Goal: Information Seeking & Learning: Learn about a topic

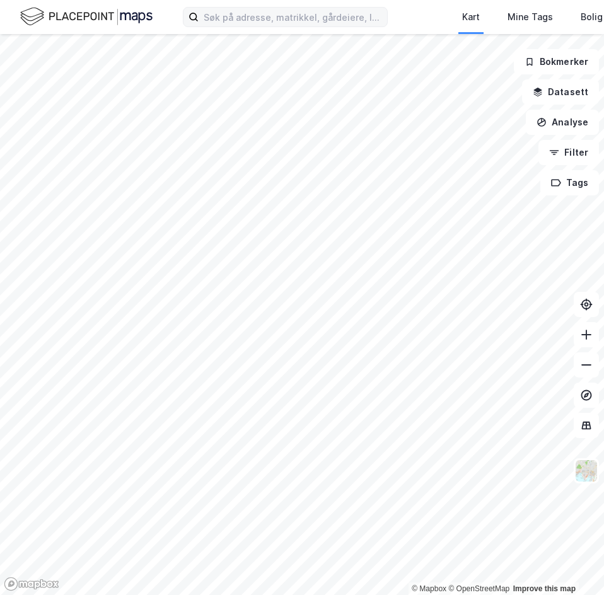
click at [246, 14] on label at bounding box center [285, 17] width 205 height 20
click at [248, 16] on input at bounding box center [292, 17] width 188 height 19
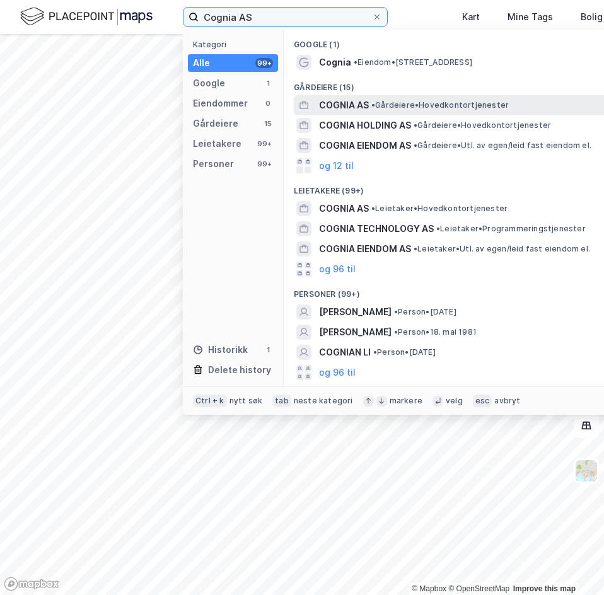
type input "Cognia AS"
click at [364, 106] on span "COGNIA AS" at bounding box center [344, 105] width 50 height 15
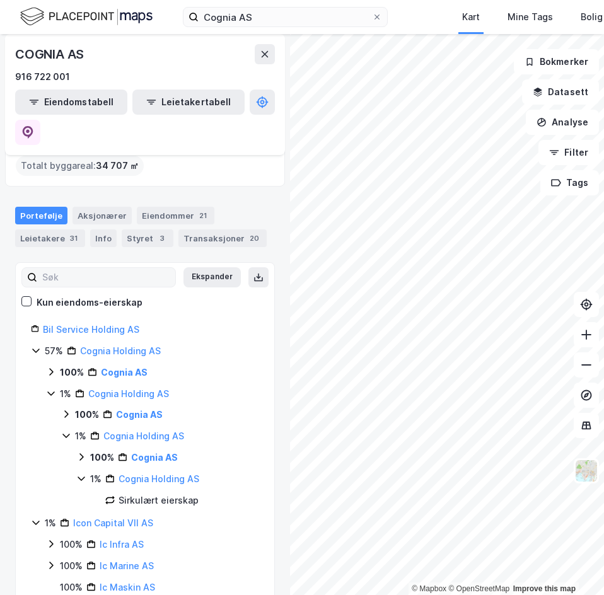
scroll to position [66, 0]
click at [89, 345] on link "Cognia Holding AS" at bounding box center [120, 350] width 81 height 11
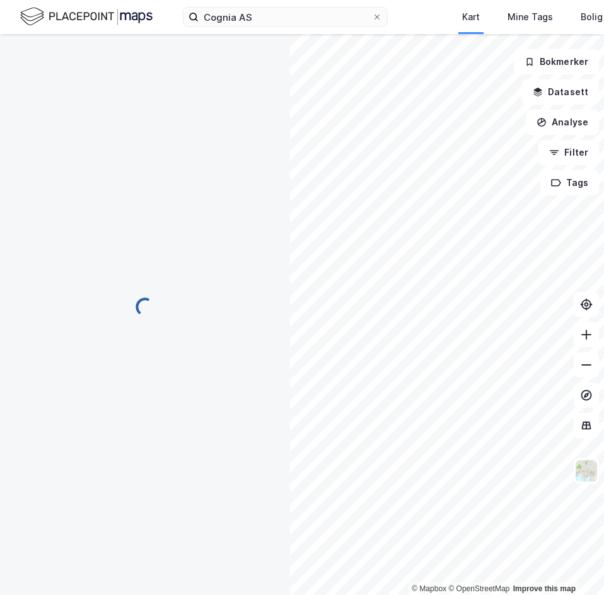
scroll to position [0, 0]
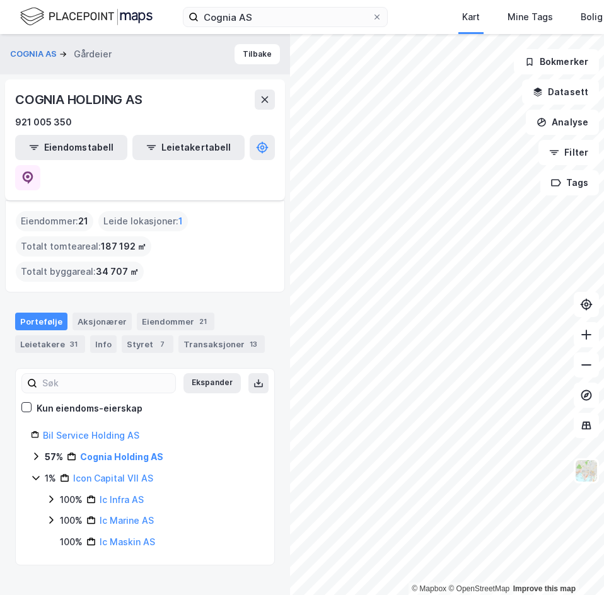
click at [35, 471] on div "1% Icon Capital VII AS" at bounding box center [145, 478] width 228 height 15
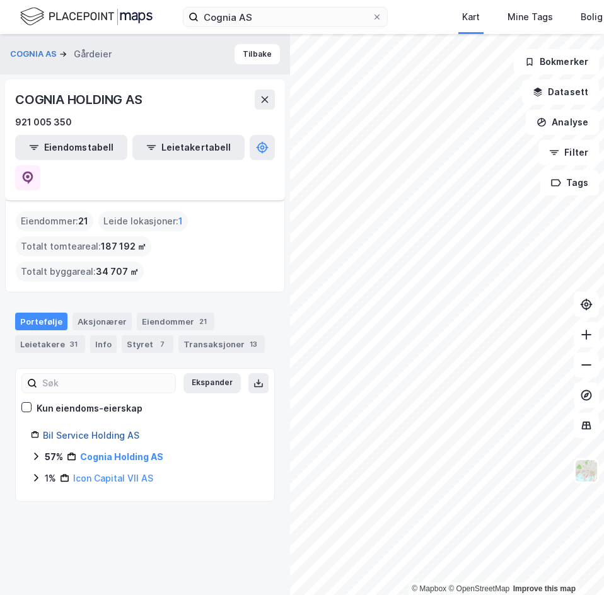
click at [95, 430] on link "Bil Service Holding AS" at bounding box center [91, 435] width 96 height 11
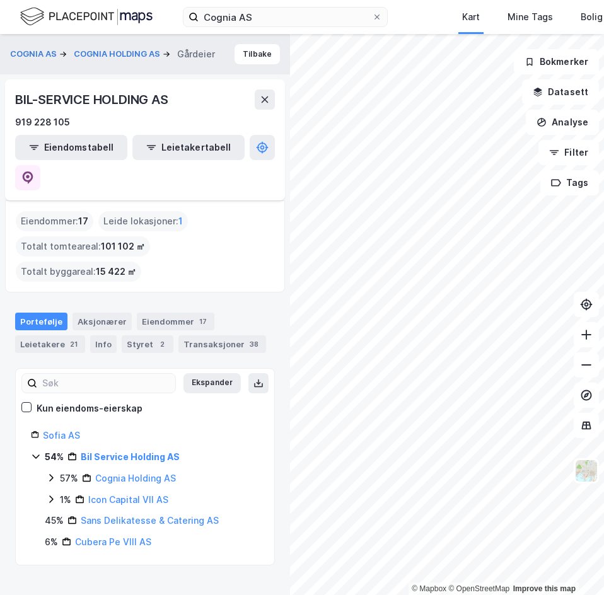
click at [57, 471] on div "57% Cognia Holding AS" at bounding box center [152, 478] width 213 height 15
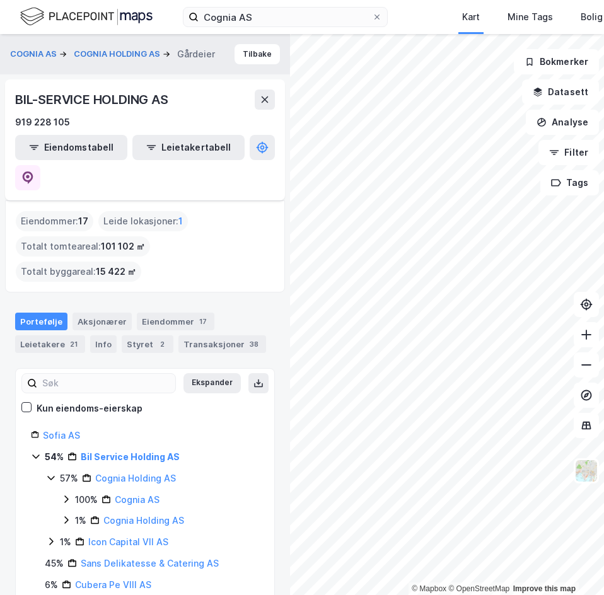
click at [144, 494] on link "Cognia AS" at bounding box center [137, 499] width 45 height 11
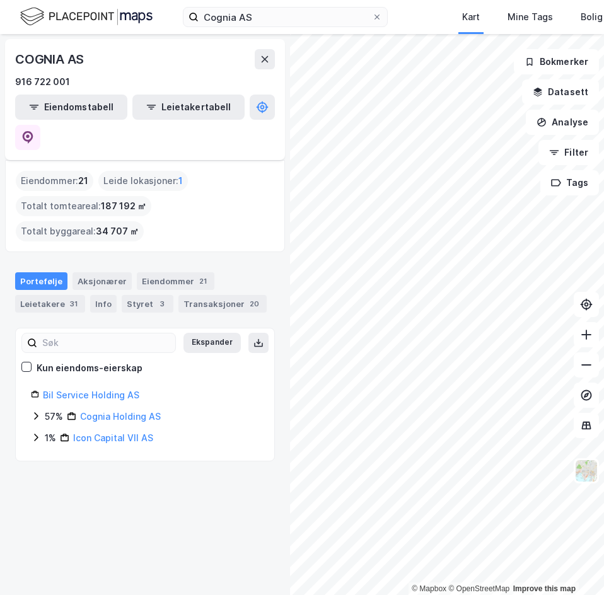
click at [39, 411] on icon at bounding box center [36, 416] width 10 height 10
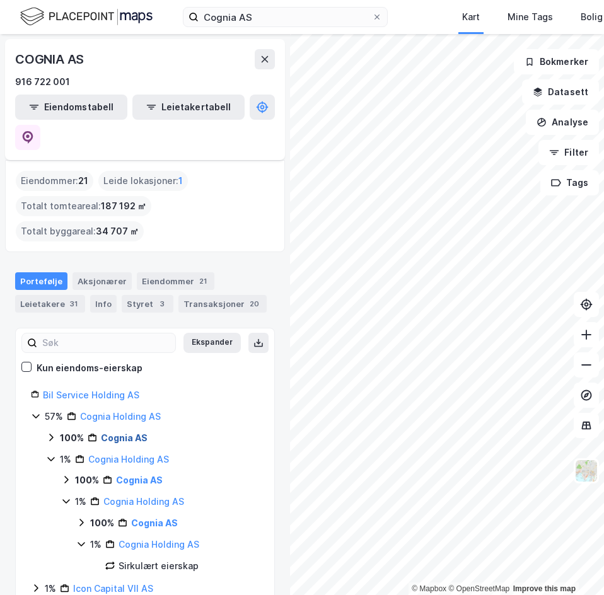
click at [115, 432] on link "Cognia AS" at bounding box center [124, 437] width 47 height 11
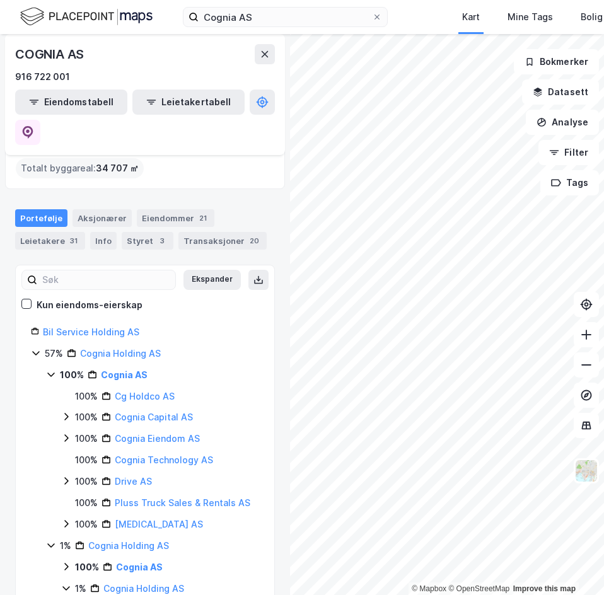
scroll to position [126, 0]
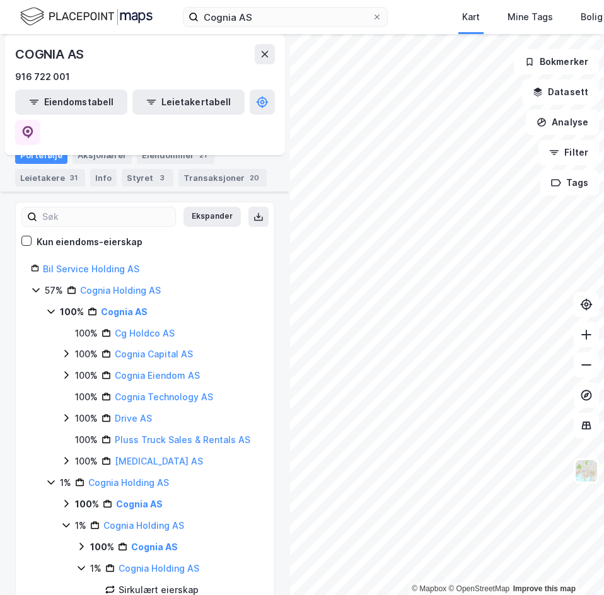
click at [37, 285] on icon at bounding box center [36, 290] width 10 height 10
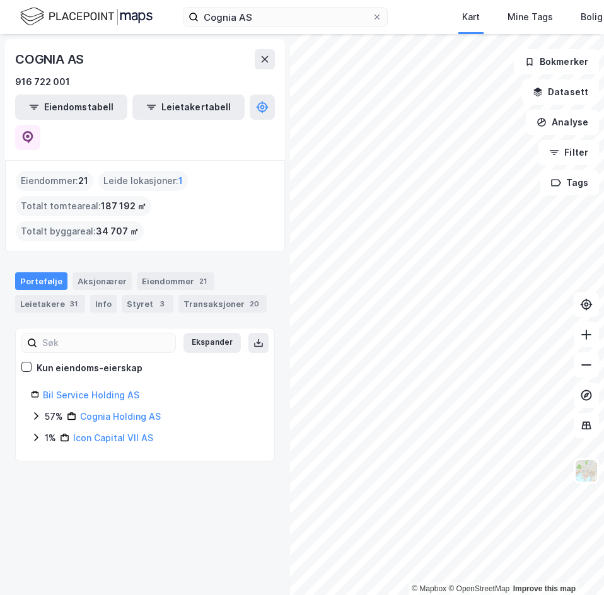
click at [35, 432] on icon at bounding box center [36, 437] width 10 height 10
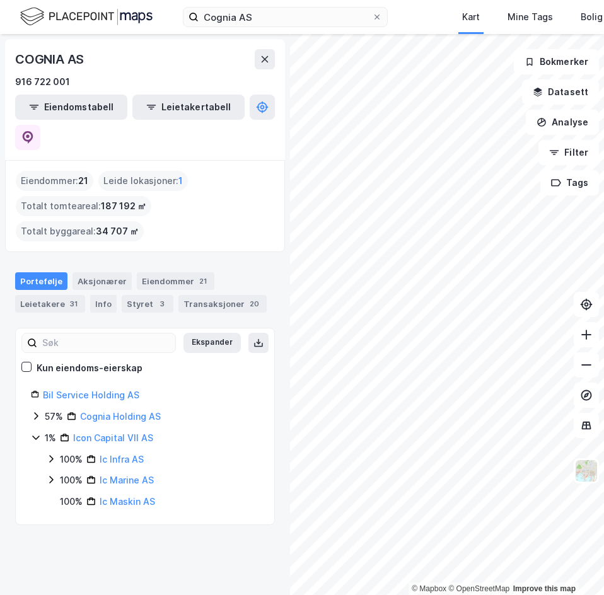
click at [52, 455] on icon at bounding box center [51, 459] width 4 height 8
click at [65, 476] on icon at bounding box center [66, 480] width 4 height 8
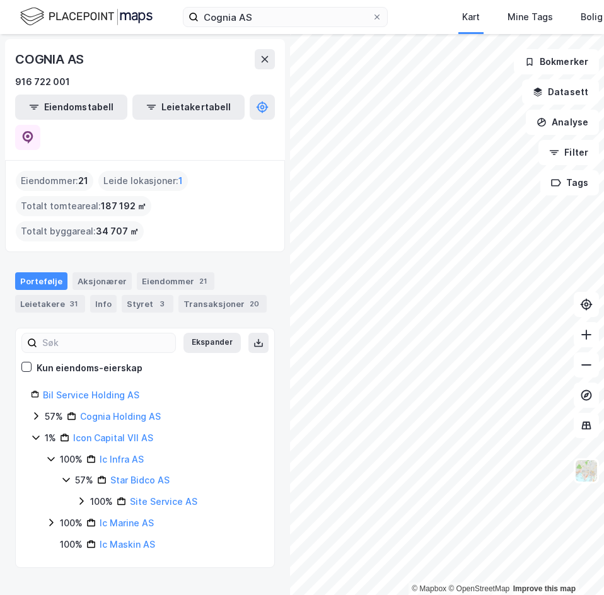
click at [90, 494] on div "100%" at bounding box center [101, 501] width 23 height 15
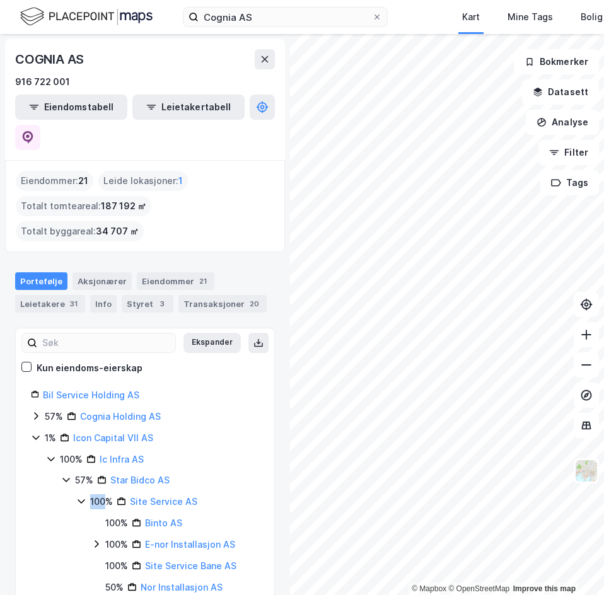
click at [90, 494] on div "100%" at bounding box center [101, 501] width 23 height 15
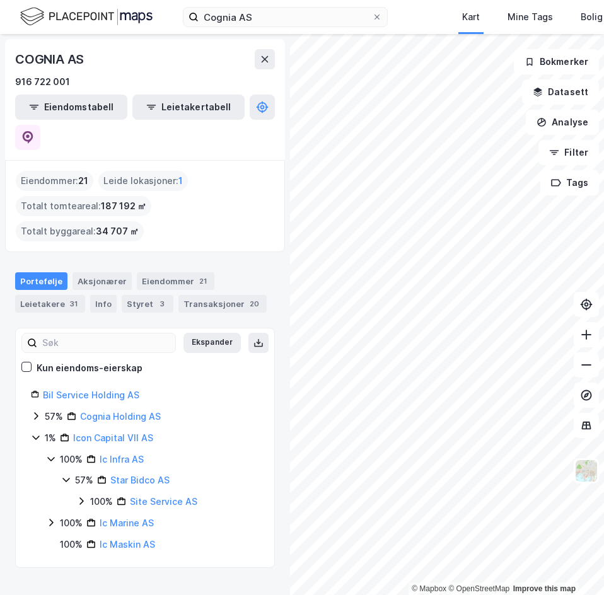
click at [84, 496] on icon at bounding box center [81, 501] width 10 height 10
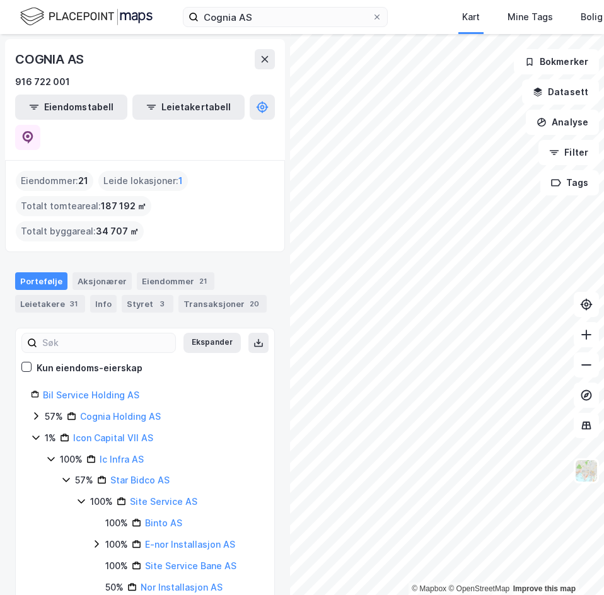
click at [97, 539] on icon at bounding box center [96, 544] width 10 height 10
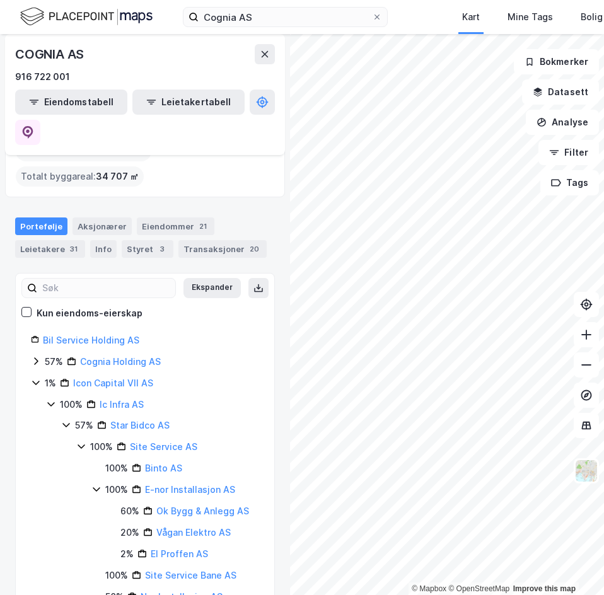
scroll to position [108, 0]
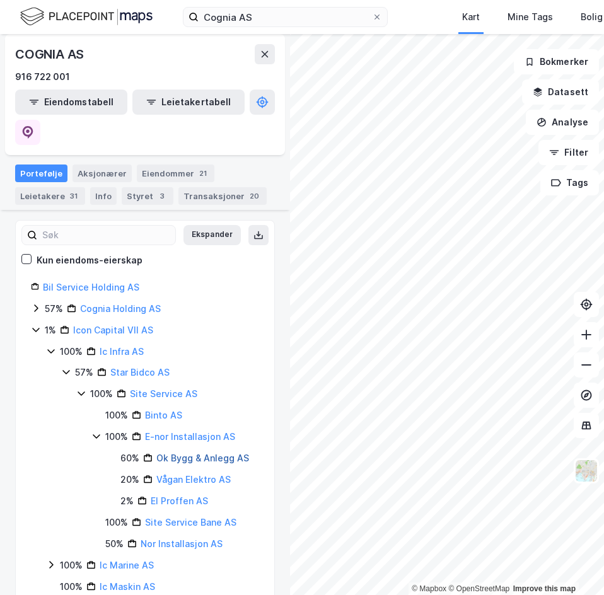
click at [192, 452] on link "Ok Bygg & Anlegg AS" at bounding box center [202, 457] width 93 height 11
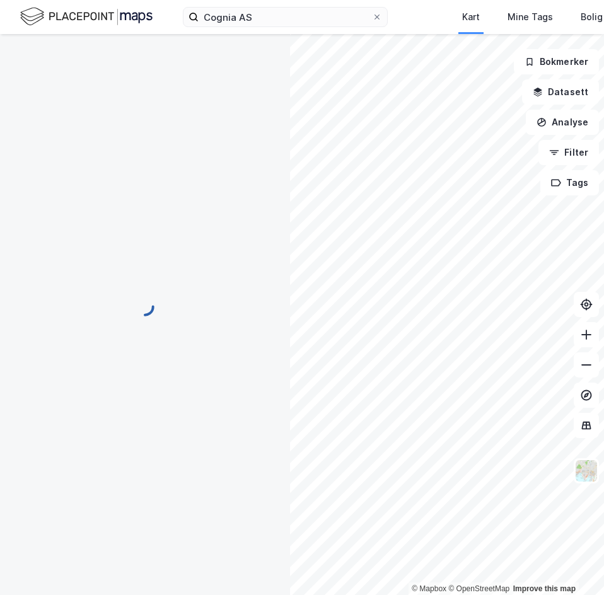
scroll to position [0, 0]
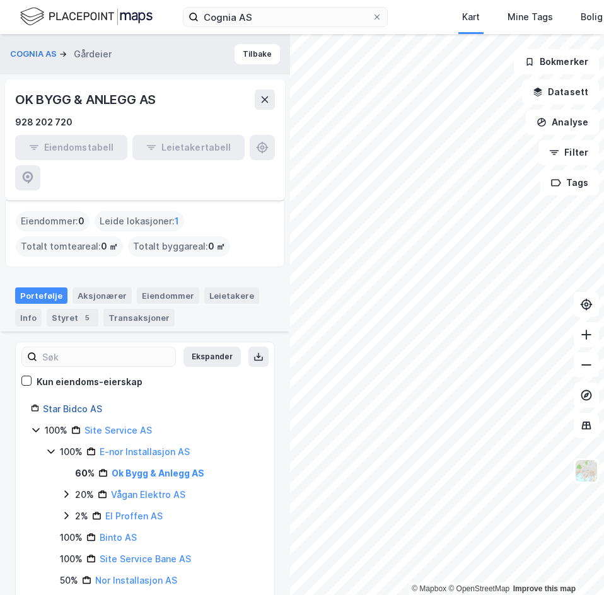
click at [76, 403] on link "Star Bidco AS" at bounding box center [72, 408] width 59 height 11
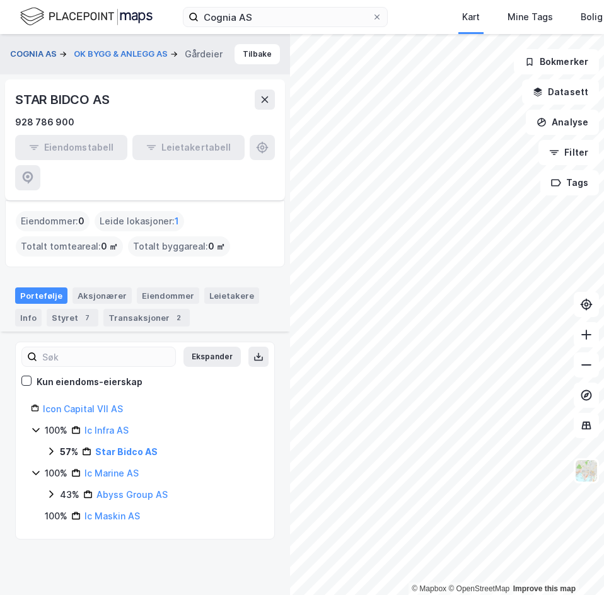
click at [42, 48] on button "COGNIA AS" at bounding box center [34, 54] width 49 height 13
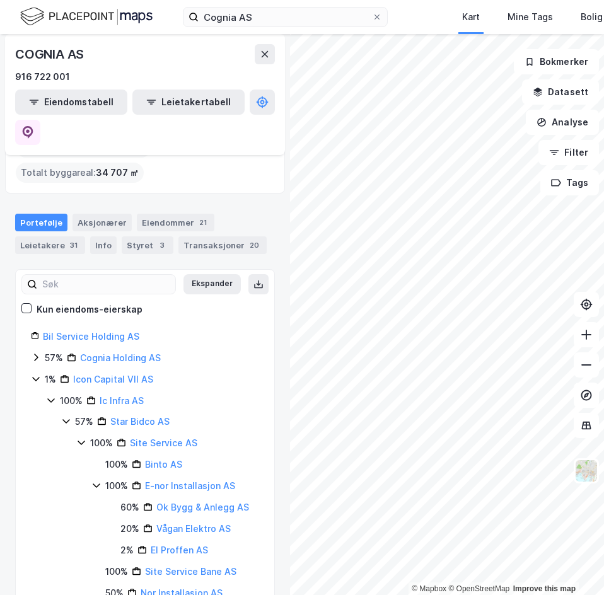
scroll to position [108, 0]
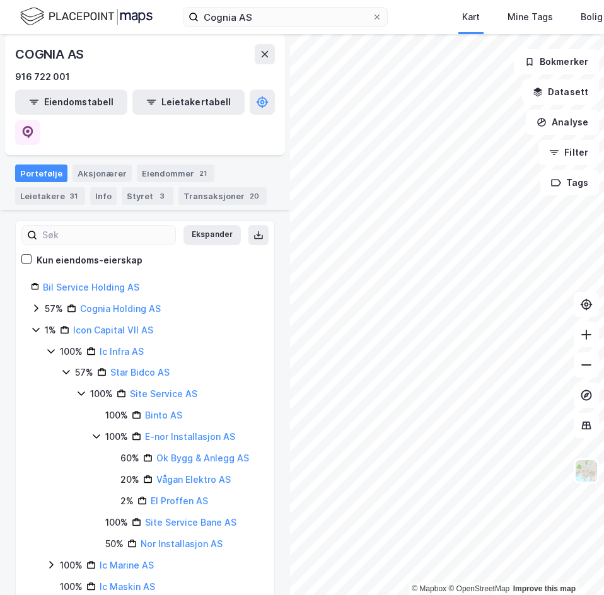
click at [50, 560] on icon at bounding box center [51, 565] width 10 height 10
click at [72, 579] on div "43% Abyss Group AS" at bounding box center [160, 586] width 198 height 15
click at [66, 581] on icon at bounding box center [66, 586] width 10 height 10
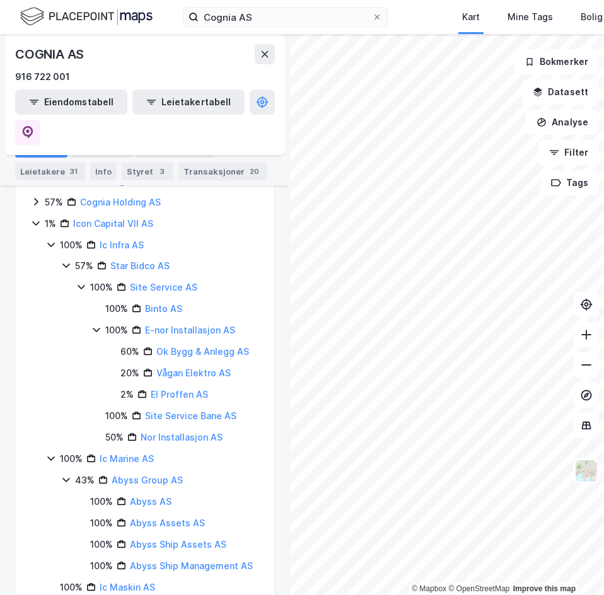
click at [65, 513] on div "43% Abyss Group AS 100% Abyss AS 100% Abyss Assets AS 100% Abyss Ship Assets AS…" at bounding box center [160, 523] width 198 height 101
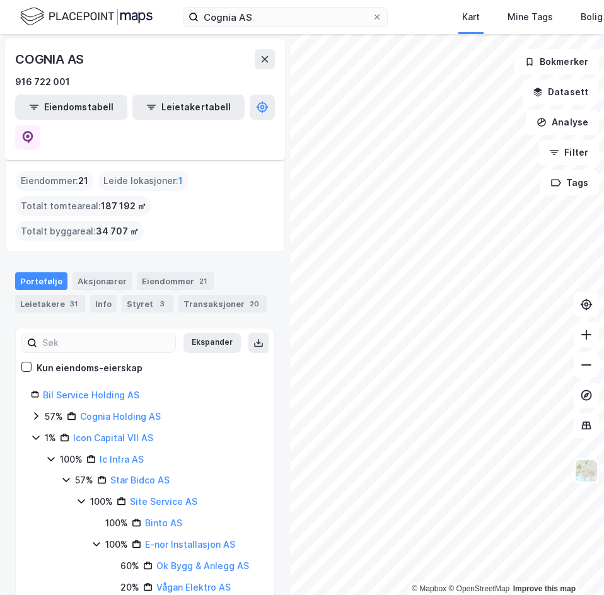
scroll to position [63, 0]
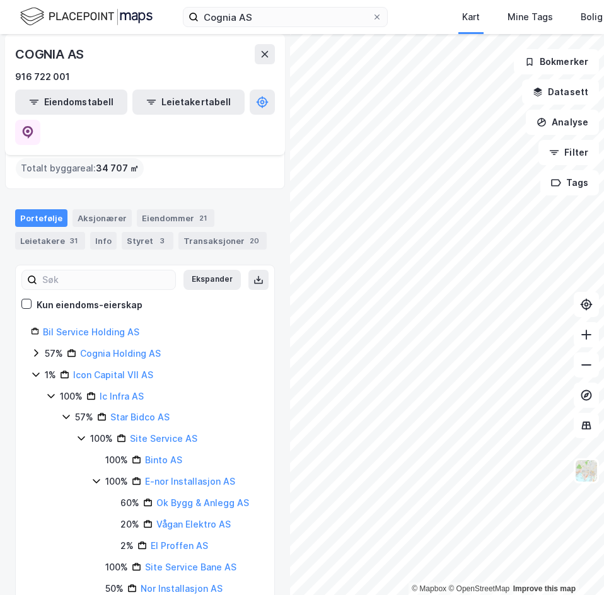
click at [43, 297] on div "Kun eiendoms-eierskap" at bounding box center [90, 304] width 106 height 15
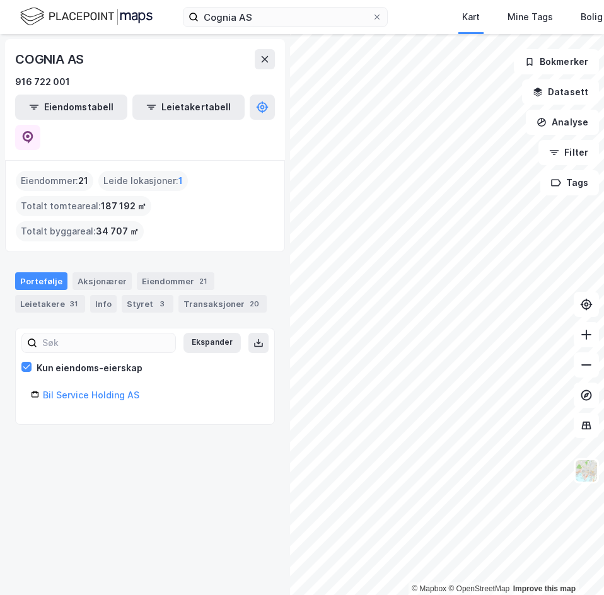
click at [42, 360] on div "Kun eiendoms-eierskap" at bounding box center [90, 367] width 106 height 15
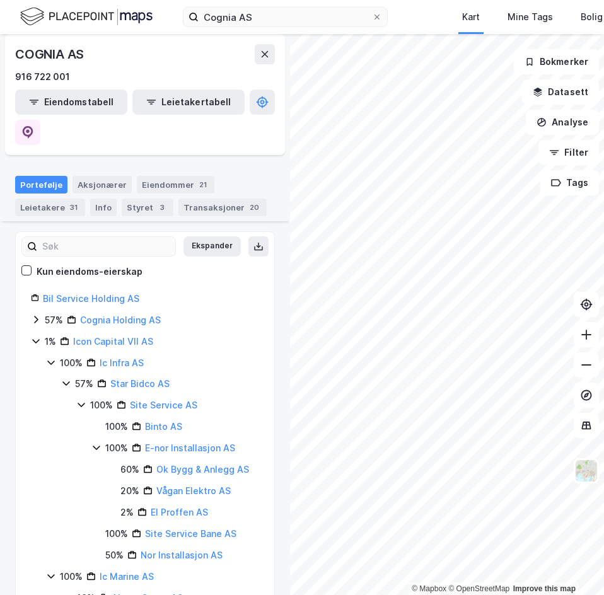
scroll to position [126, 0]
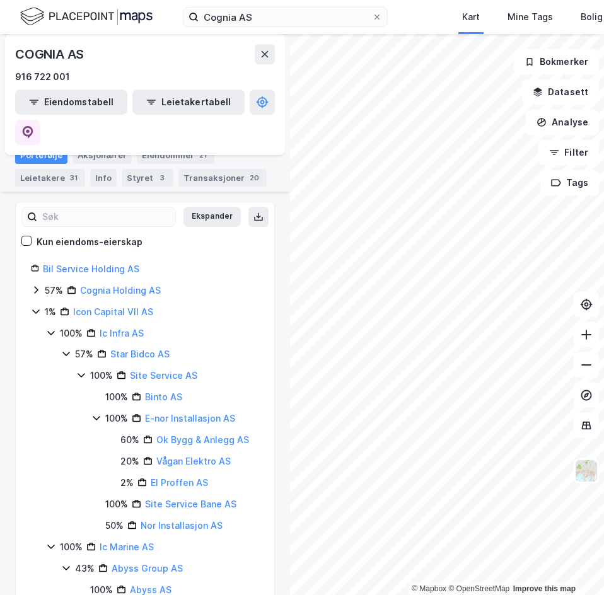
click at [34, 285] on icon at bounding box center [36, 290] width 10 height 10
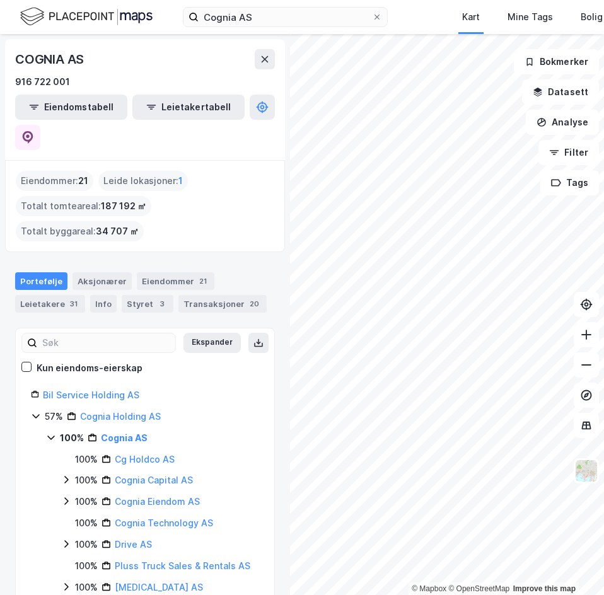
scroll to position [63, 0]
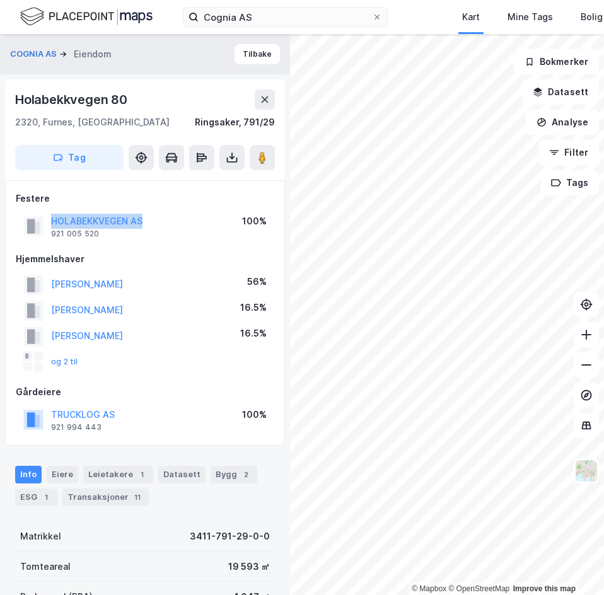
drag, startPoint x: 45, startPoint y: 217, endPoint x: 151, endPoint y: 219, distance: 105.9
click at [151, 219] on div "HOLABEKKVEGEN AS 921 005 520 100%" at bounding box center [145, 226] width 258 height 30
copy button "HOLABEKKVEGEN AS"
click at [187, 224] on div "HOLABEKKVEGEN AS 921 005 520 100%" at bounding box center [145, 226] width 258 height 30
click at [166, 265] on div "Hjemmelshaver" at bounding box center [145, 258] width 258 height 15
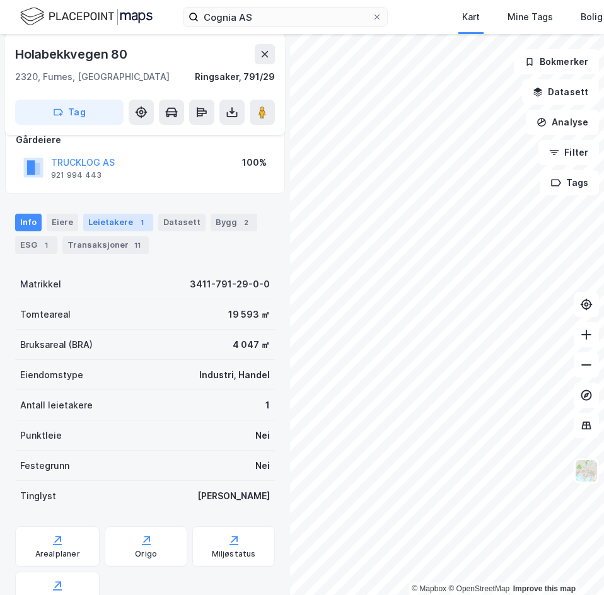
click at [103, 221] on div "Leietakere 1" at bounding box center [118, 223] width 70 height 18
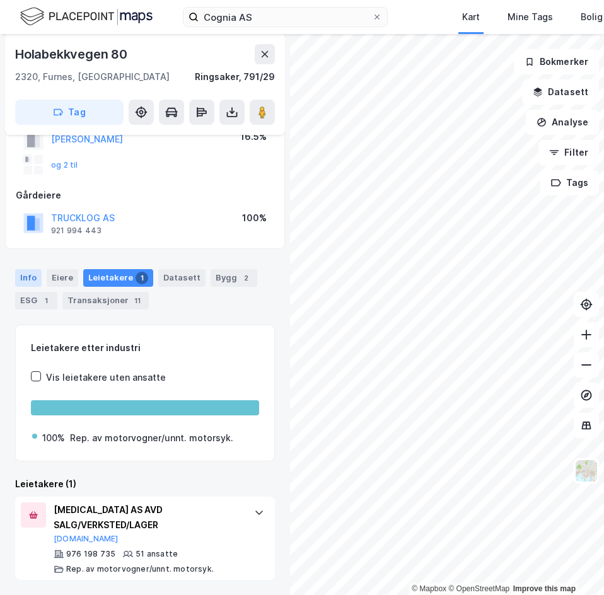
click at [20, 272] on div "Info" at bounding box center [28, 278] width 26 height 18
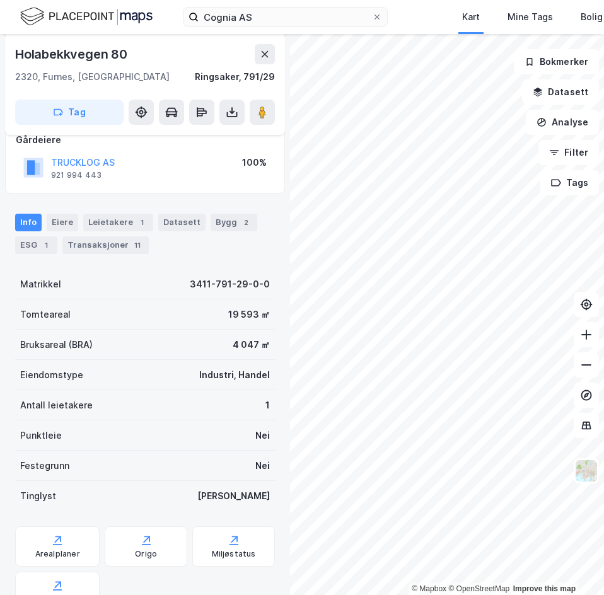
click at [156, 265] on div "Info Eiere Leietakere 1 Datasett Bygg 2 ESG 1 Transaksjoner 11 Matrikkel 3411-7…" at bounding box center [145, 484] width 260 height 572
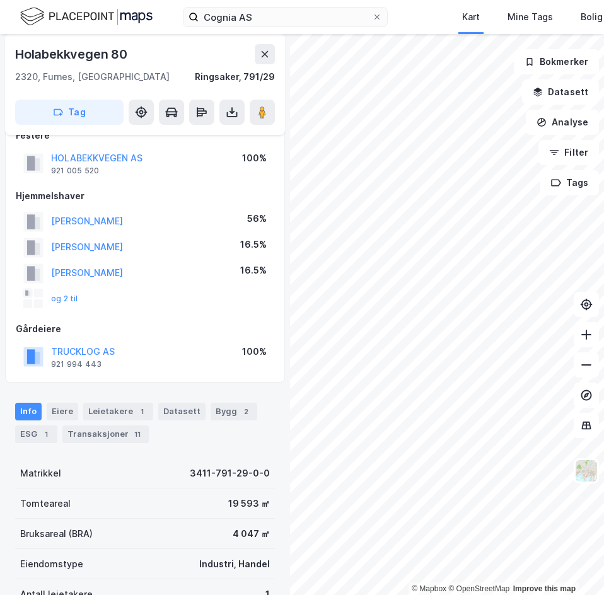
scroll to position [0, 0]
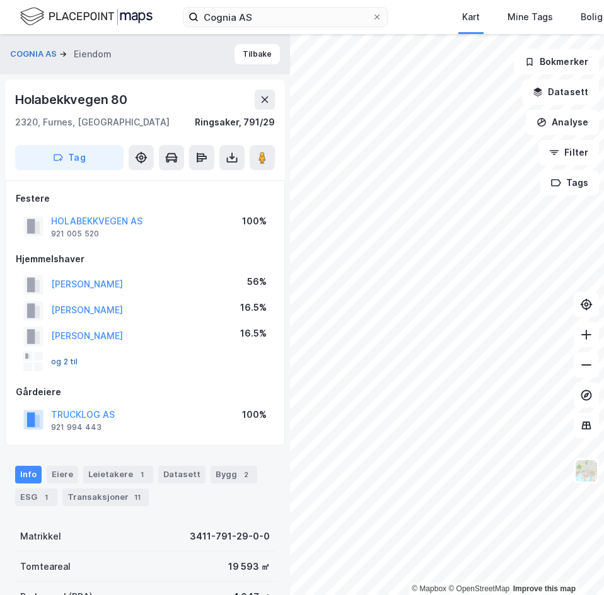
click at [0, 0] on button "og 2 til" at bounding box center [0, 0] width 0 height 0
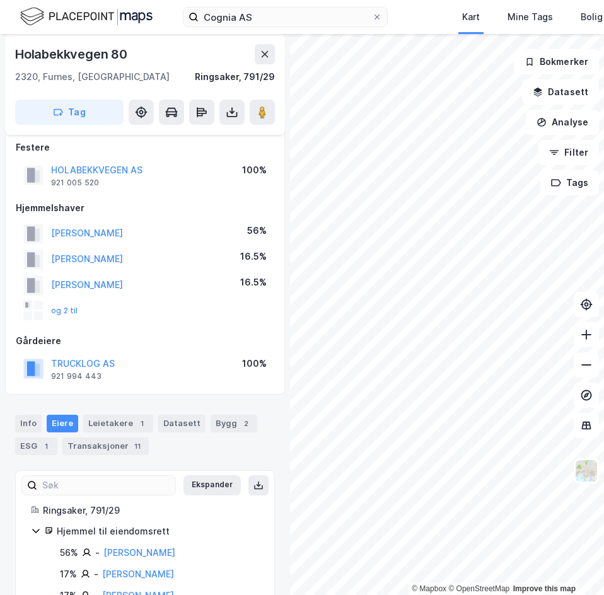
scroll to position [71, 0]
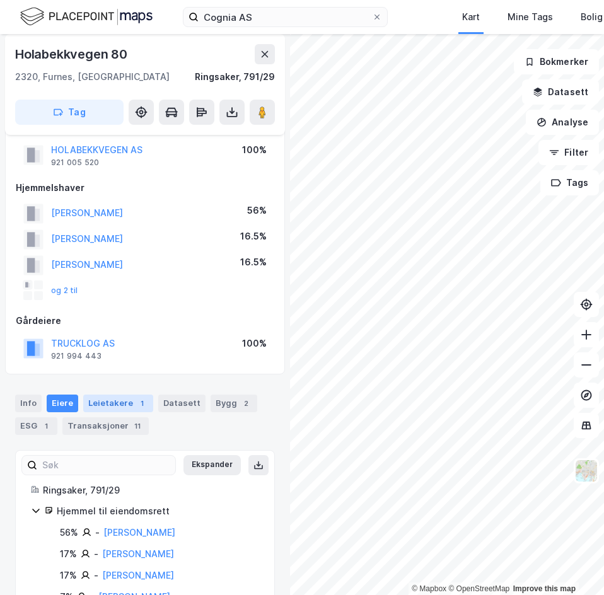
click at [110, 405] on div "Leietakere 1" at bounding box center [118, 403] width 70 height 18
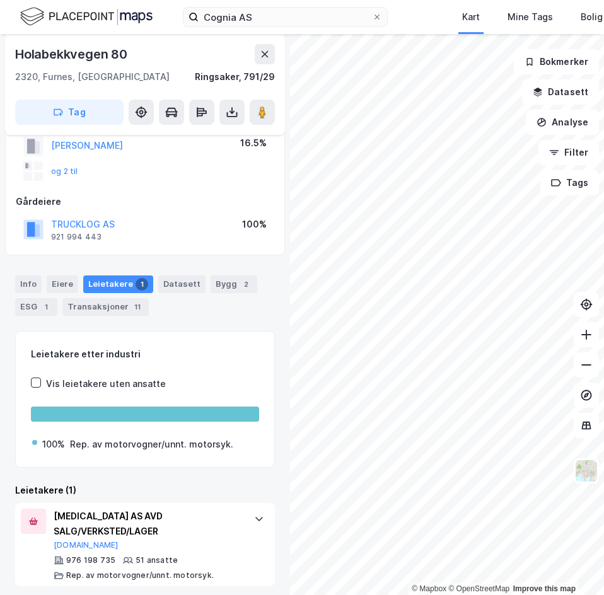
scroll to position [197, 0]
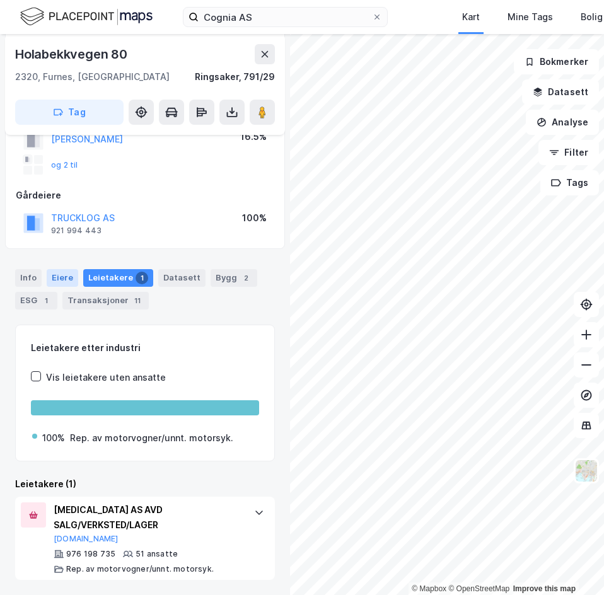
click at [67, 283] on div "Eiere" at bounding box center [63, 278] width 32 height 18
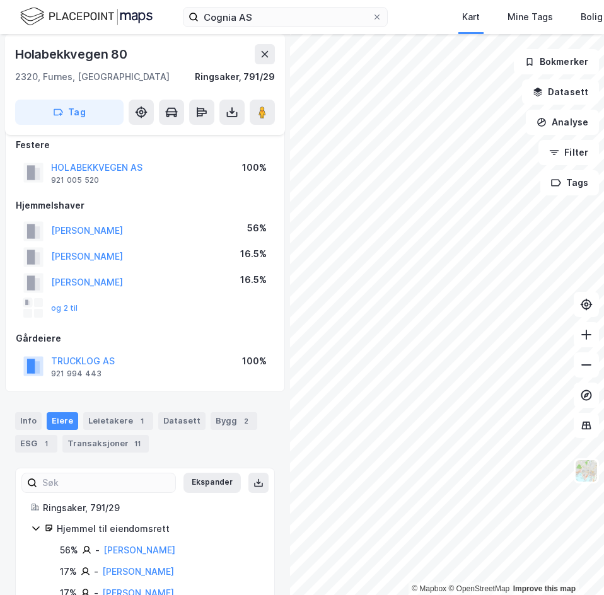
scroll to position [71, 0]
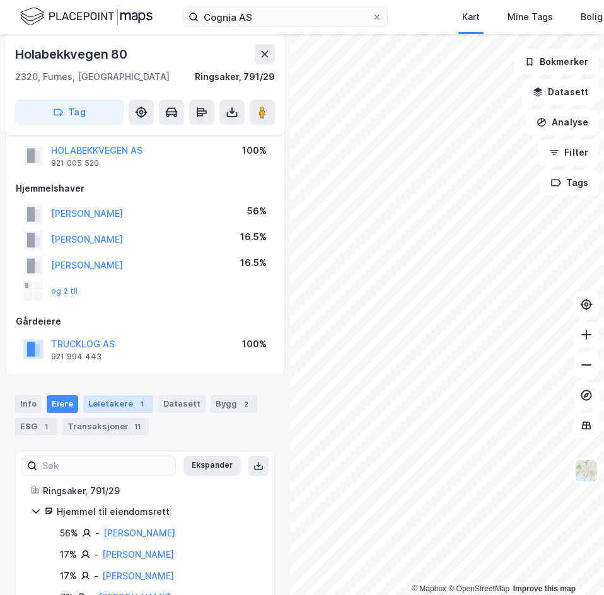
click at [124, 399] on div "Leietakere 1" at bounding box center [118, 404] width 70 height 18
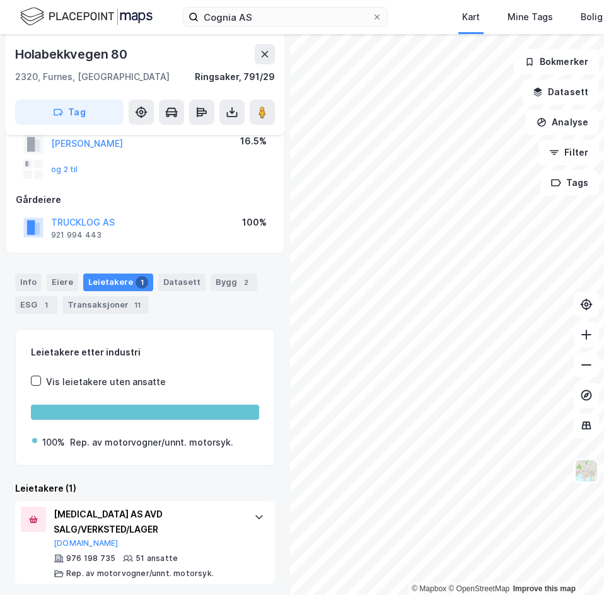
scroll to position [197, 0]
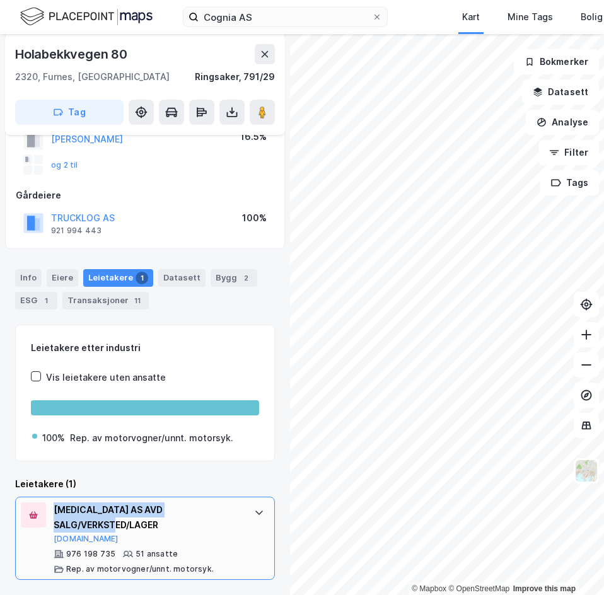
drag, startPoint x: 56, startPoint y: 509, endPoint x: 177, endPoint y: 526, distance: 122.1
click at [177, 526] on div "[MEDICAL_DATA] AS AVD SALG/VERKSTED/LAGER" at bounding box center [148, 517] width 188 height 30
copy div "[MEDICAL_DATA] AS AVD SALG/VERKSTED/LAGER"
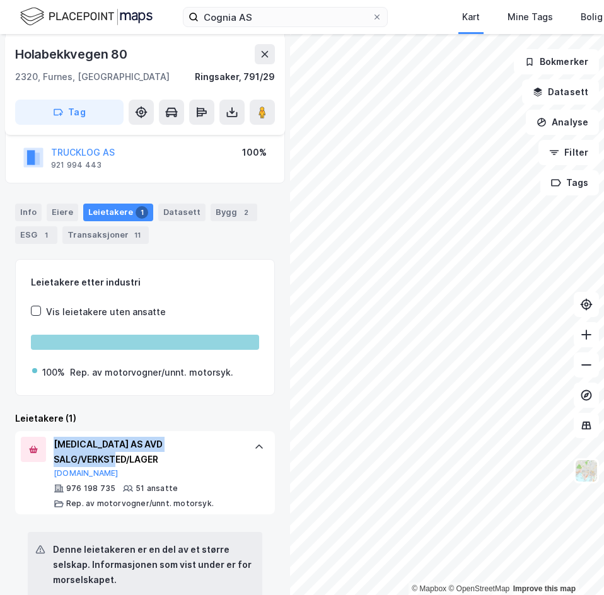
scroll to position [323, 0]
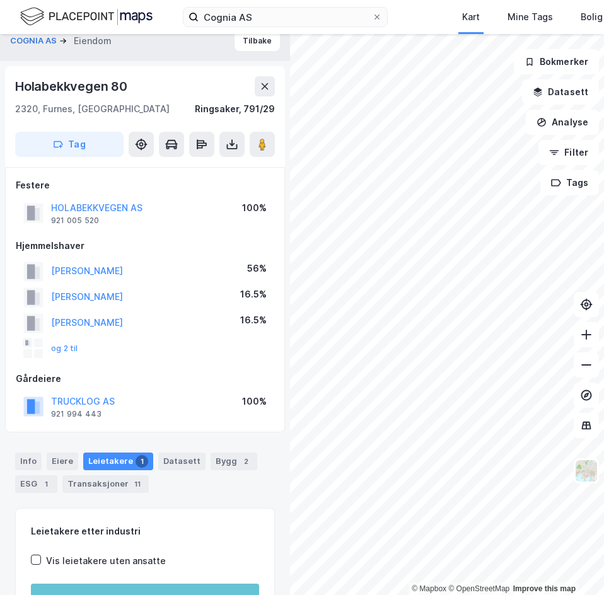
scroll to position [0, 0]
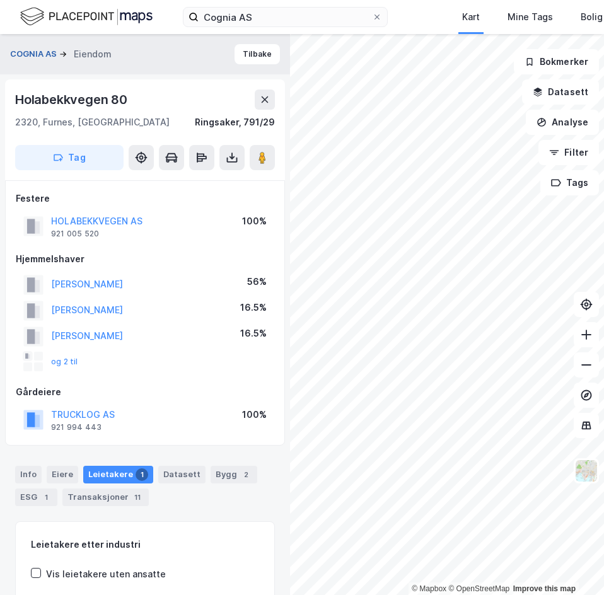
click at [43, 52] on button "COGNIA AS" at bounding box center [34, 54] width 49 height 13
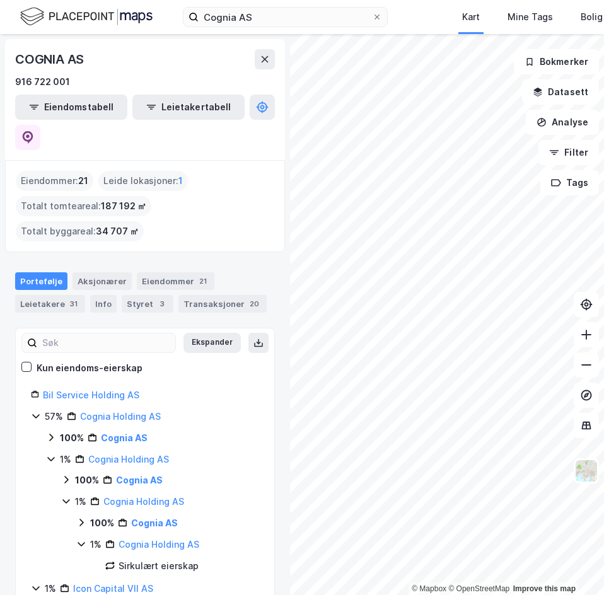
click at [282, 245] on div "© Mapbox © OpenStreetMap Improve this map COGNIA AS 916 722 001 Eiendomstabell …" at bounding box center [302, 314] width 604 height 561
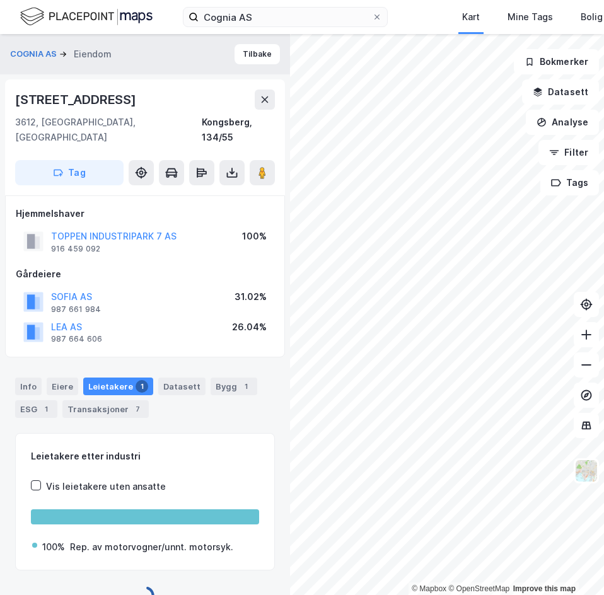
scroll to position [1, 0]
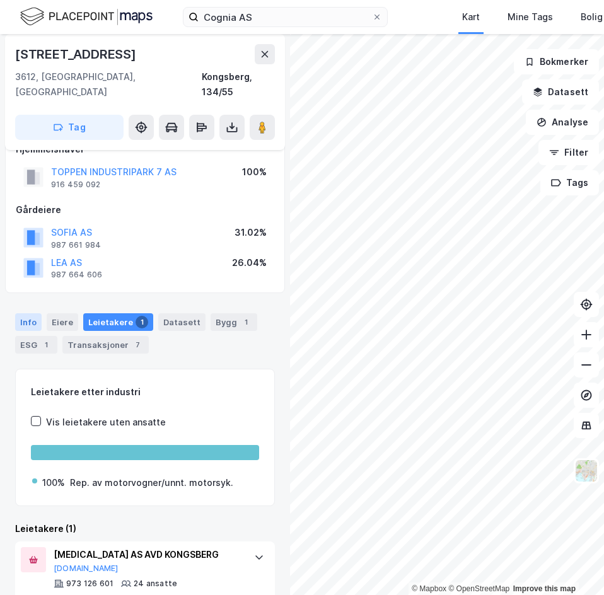
click at [28, 313] on div "Info" at bounding box center [28, 322] width 26 height 18
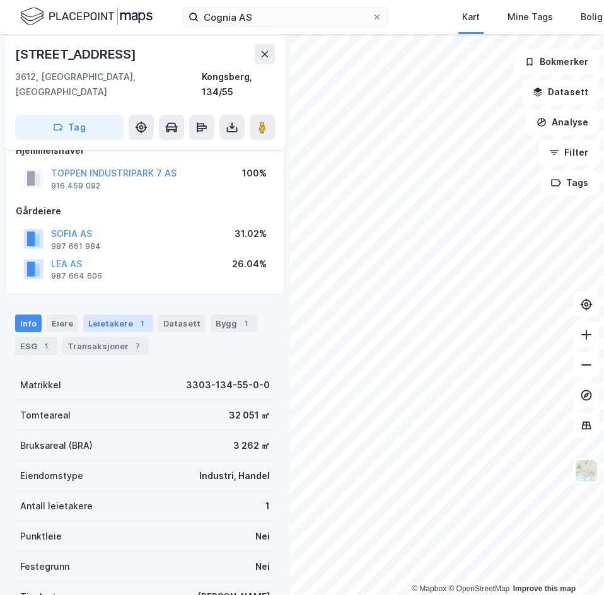
click at [112, 314] on div "Leietakere 1" at bounding box center [118, 323] width 70 height 18
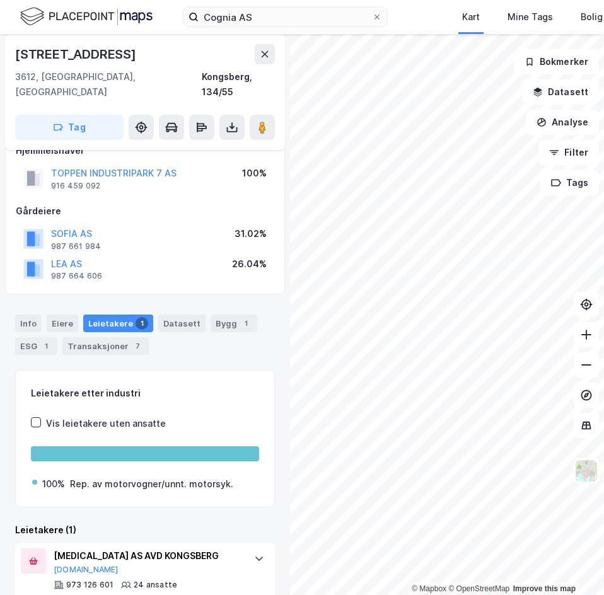
scroll to position [79, 0]
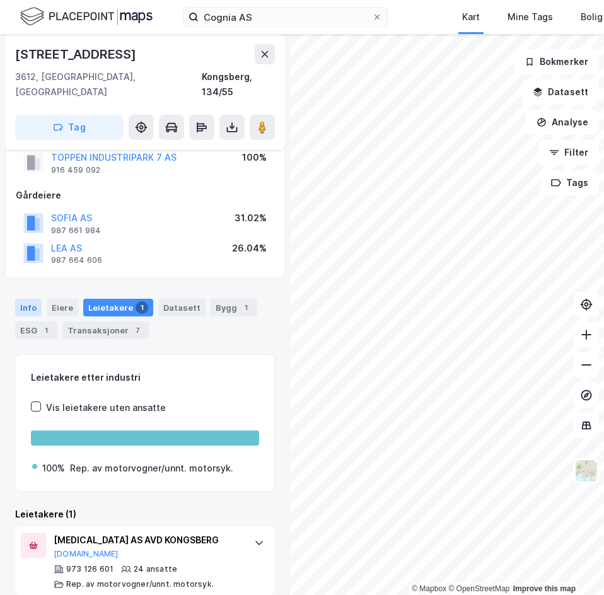
click at [35, 299] on div "Info" at bounding box center [28, 308] width 26 height 18
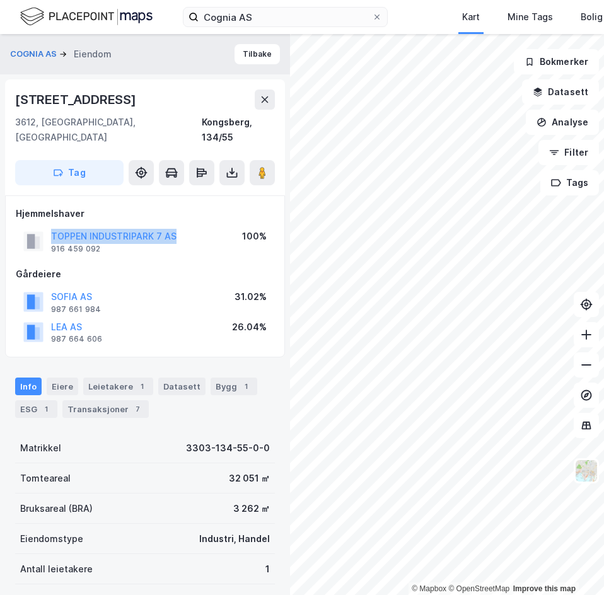
drag, startPoint x: 47, startPoint y: 219, endPoint x: 196, endPoint y: 221, distance: 149.4
click at [196, 226] on div "TOPPEN INDUSTRIPARK 7 AS 916 459 092 100%" at bounding box center [145, 241] width 258 height 30
copy button "TOPPEN INDUSTRIPARK 7 AS"
click at [175, 335] on div "Hjemmelshaver TOPPEN INDUSTRIPARK 7 AS 916 459 092 100% Gårdeiere SOFIA AS 987 …" at bounding box center [145, 276] width 280 height 163
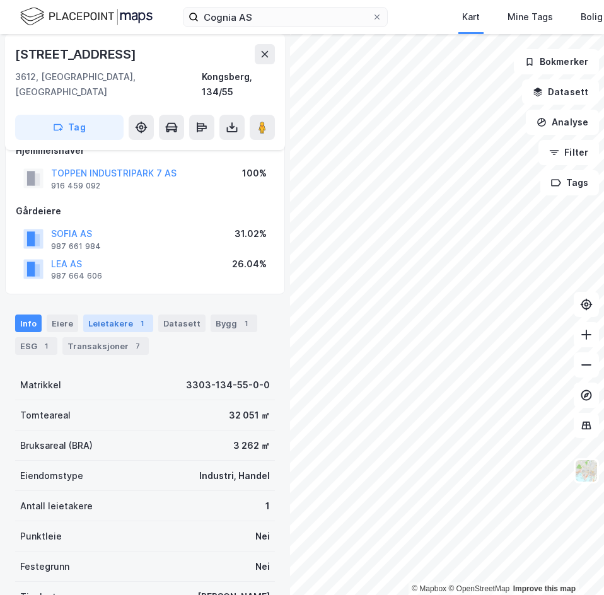
click at [108, 314] on div "Leietakere 1" at bounding box center [118, 323] width 70 height 18
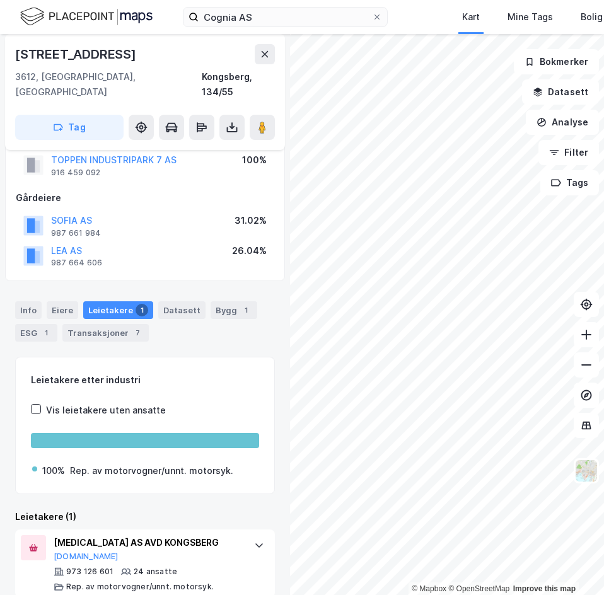
scroll to position [79, 0]
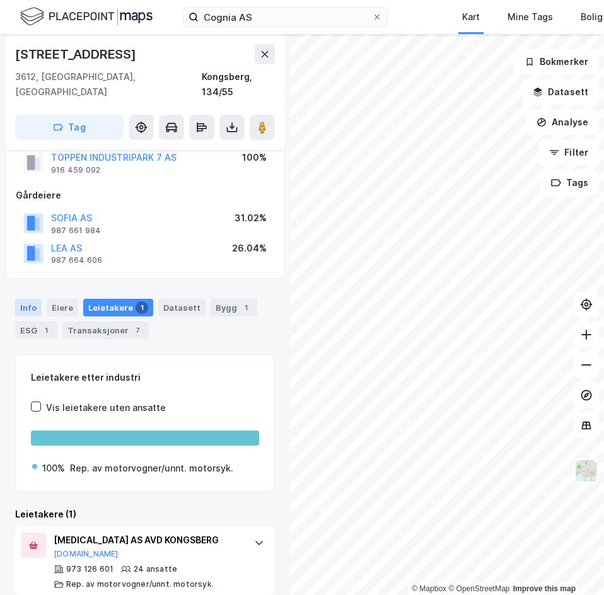
click at [20, 299] on div "Info" at bounding box center [28, 308] width 26 height 18
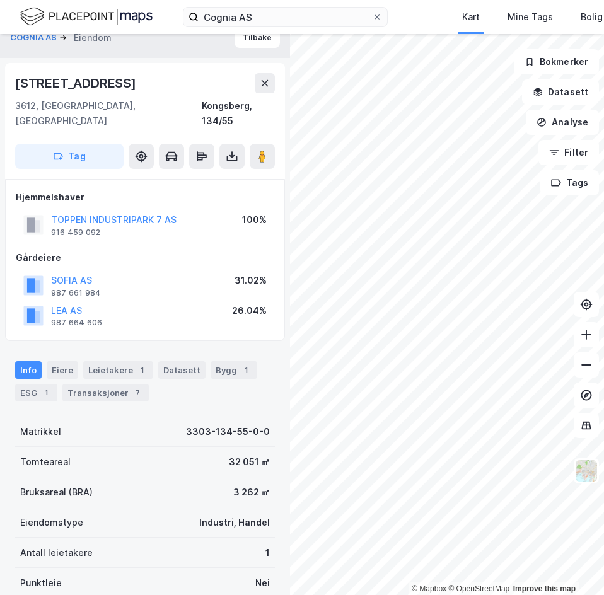
scroll to position [16, 0]
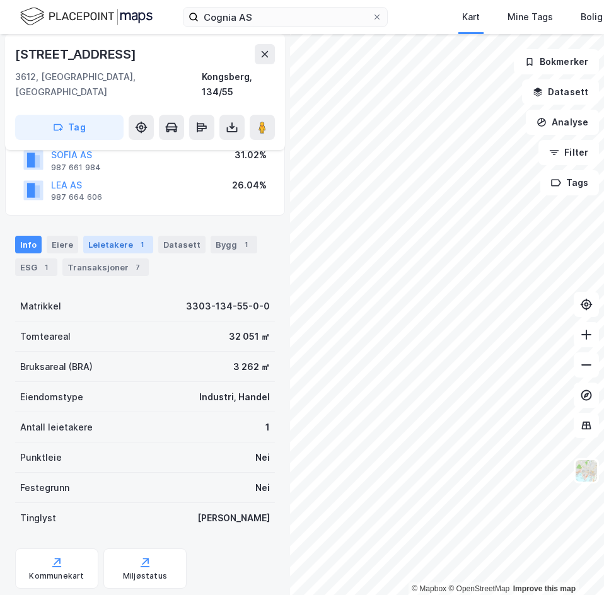
click at [129, 236] on div "Leietakere 1" at bounding box center [118, 245] width 70 height 18
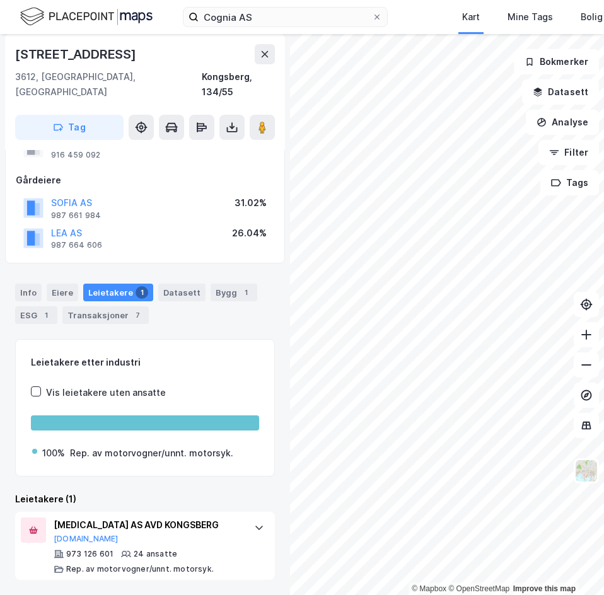
scroll to position [79, 0]
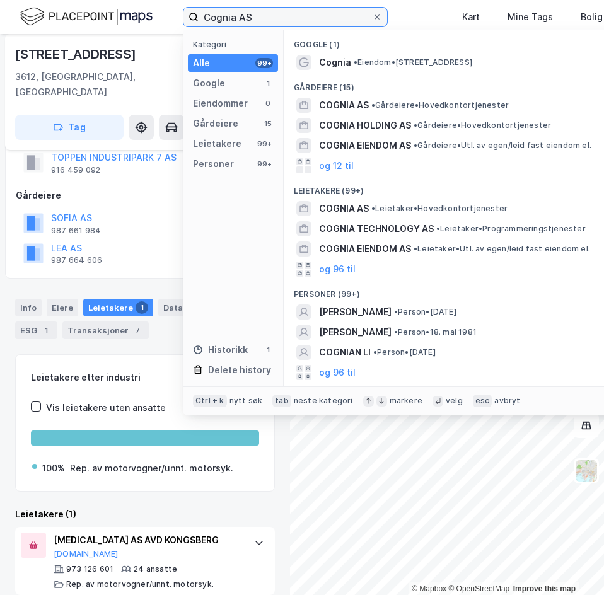
click at [261, 18] on input "Cognia AS" at bounding box center [284, 17] width 173 height 19
click at [135, 74] on div "3612, [GEOGRAPHIC_DATA], [GEOGRAPHIC_DATA], 134/55" at bounding box center [145, 84] width 260 height 30
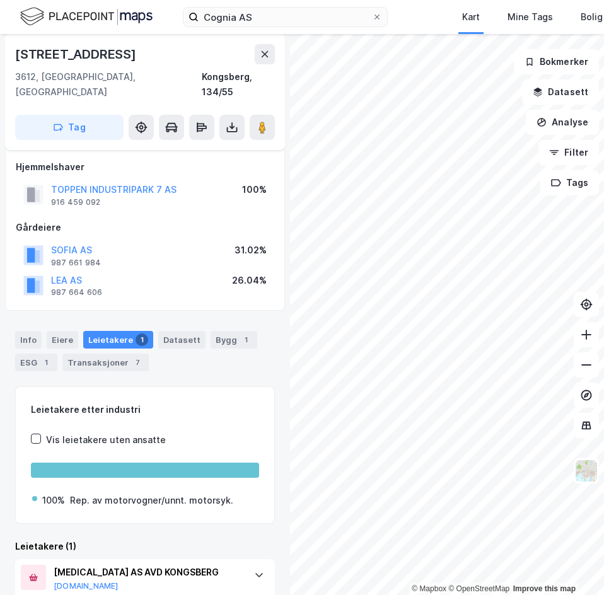
scroll to position [0, 0]
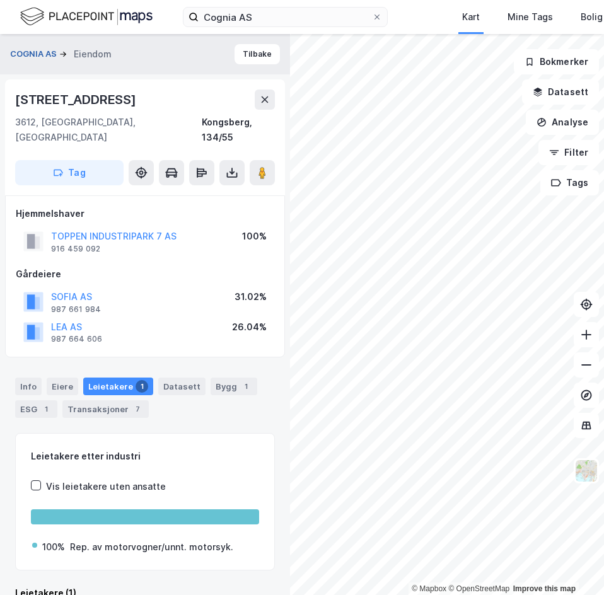
click at [33, 55] on button "COGNIA AS" at bounding box center [34, 54] width 49 height 13
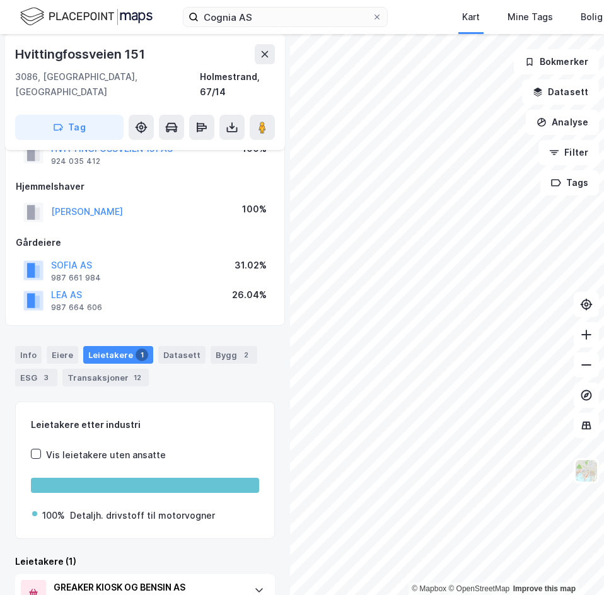
scroll to position [135, 0]
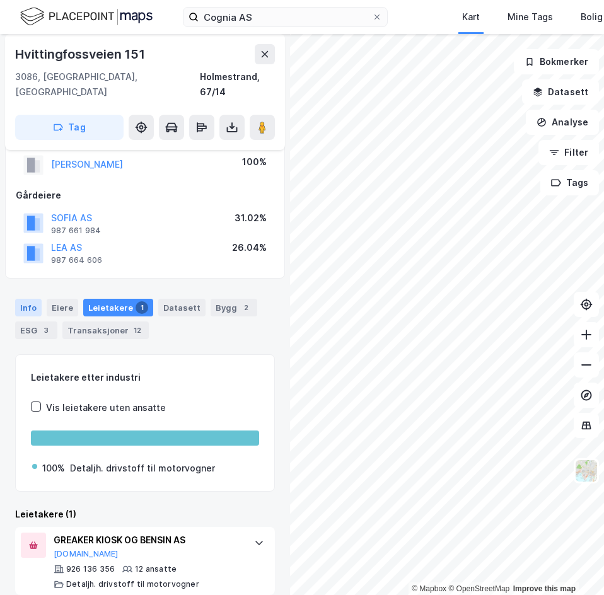
click at [32, 299] on div "Info" at bounding box center [28, 308] width 26 height 18
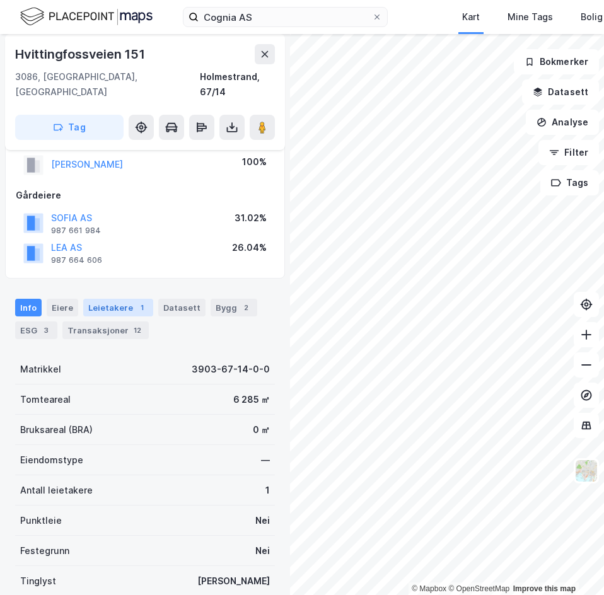
click at [103, 299] on div "Leietakere 1" at bounding box center [118, 308] width 70 height 18
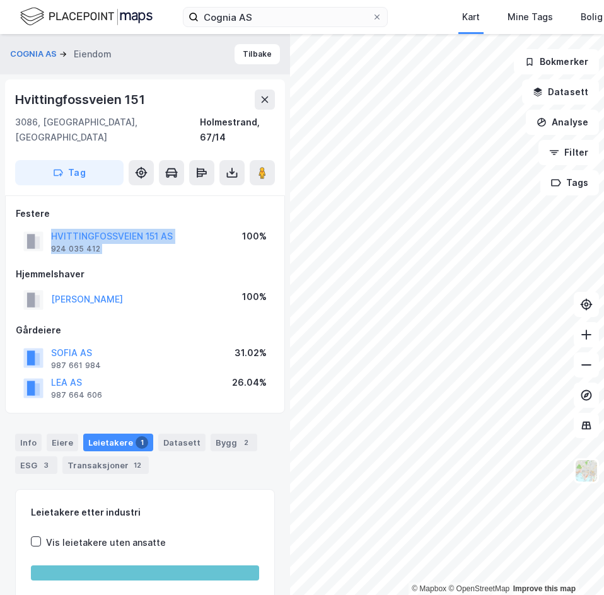
drag, startPoint x: 48, startPoint y: 221, endPoint x: 210, endPoint y: 227, distance: 162.0
click at [210, 227] on div "HVITTINGFOSSVEIEN 151 AS 924 035 412 100%" at bounding box center [145, 241] width 258 height 30
click at [0, 0] on button "HVITTINGFOSSVEIEN 151 AS" at bounding box center [0, 0] width 0 height 0
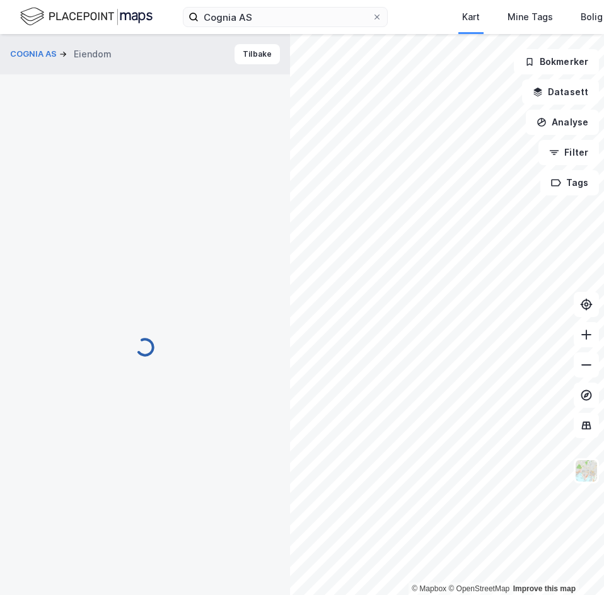
scroll to position [3, 0]
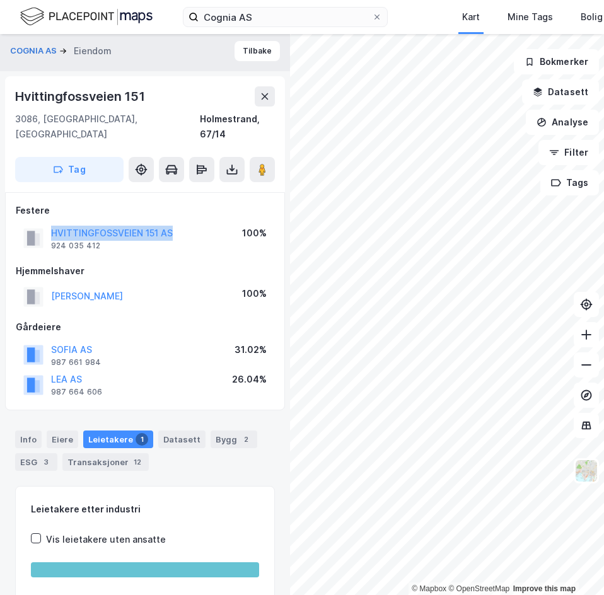
drag, startPoint x: 178, startPoint y: 218, endPoint x: 42, endPoint y: 210, distance: 136.3
click at [42, 223] on div "HVITTINGFOSSVEIEN 151 AS 924 035 412 100%" at bounding box center [145, 238] width 258 height 30
copy button "HVITTINGFOSSVEIEN 151 AS"
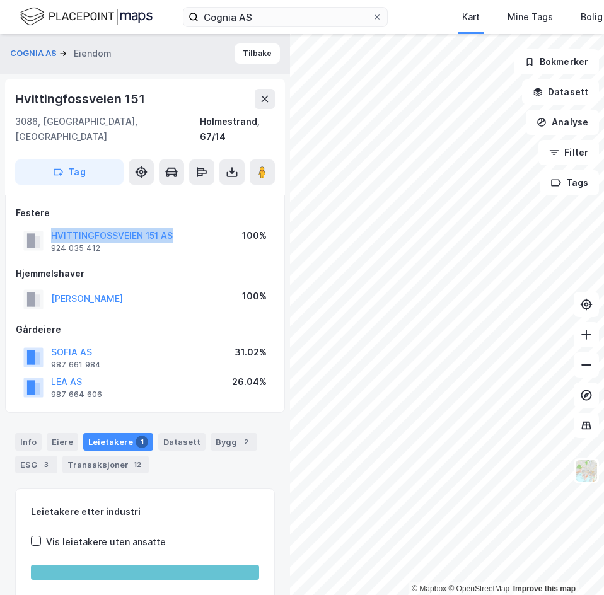
scroll to position [0, 0]
click at [53, 56] on button "COGNIA AS" at bounding box center [34, 54] width 49 height 13
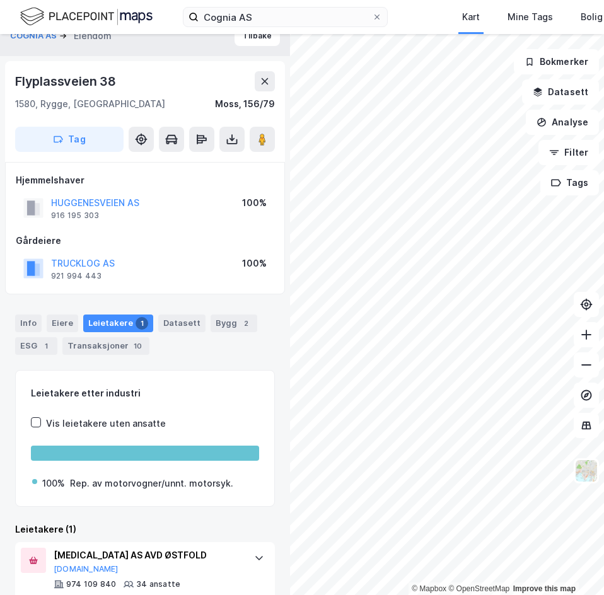
scroll to position [49, 0]
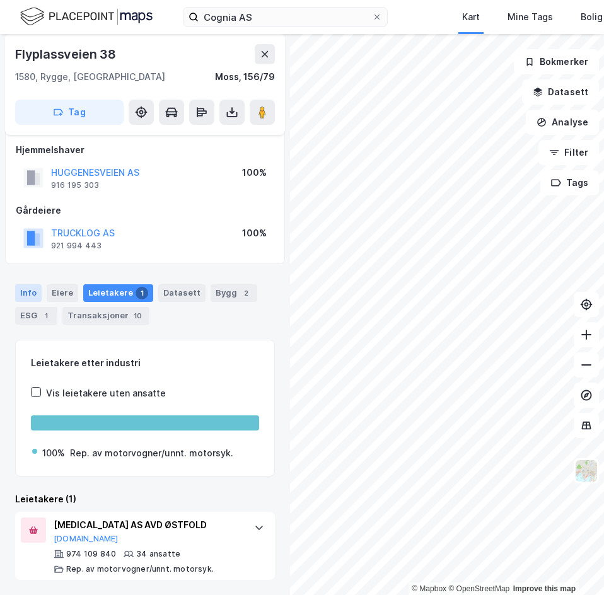
click at [25, 291] on div "Info" at bounding box center [28, 293] width 26 height 18
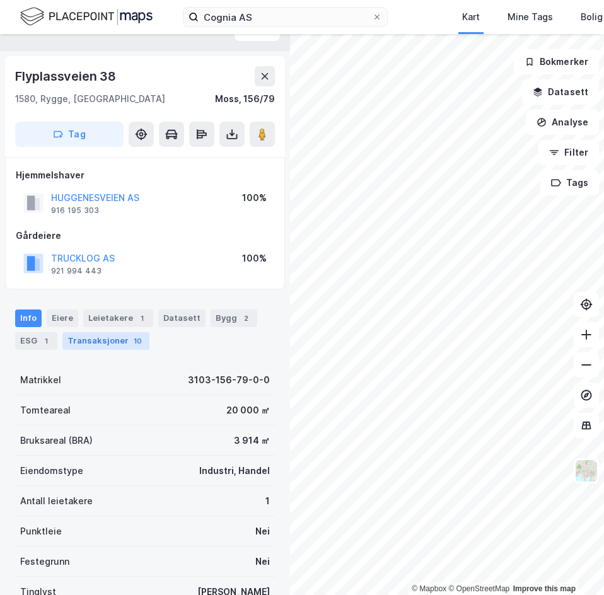
scroll to position [63, 0]
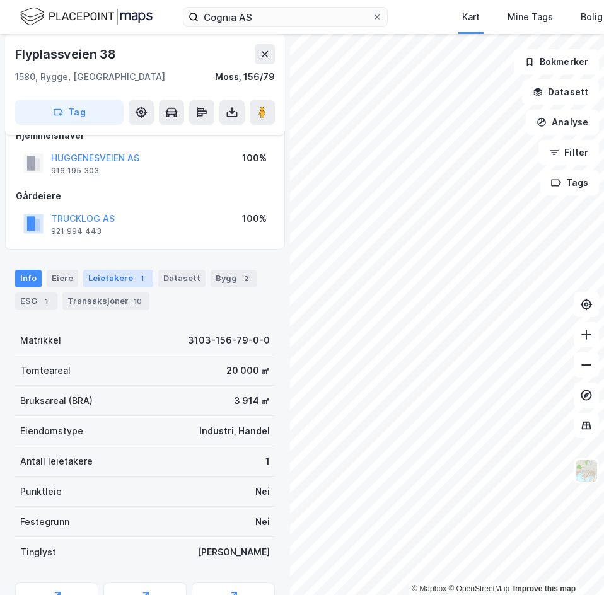
click at [120, 283] on div "Leietakere 1" at bounding box center [118, 279] width 70 height 18
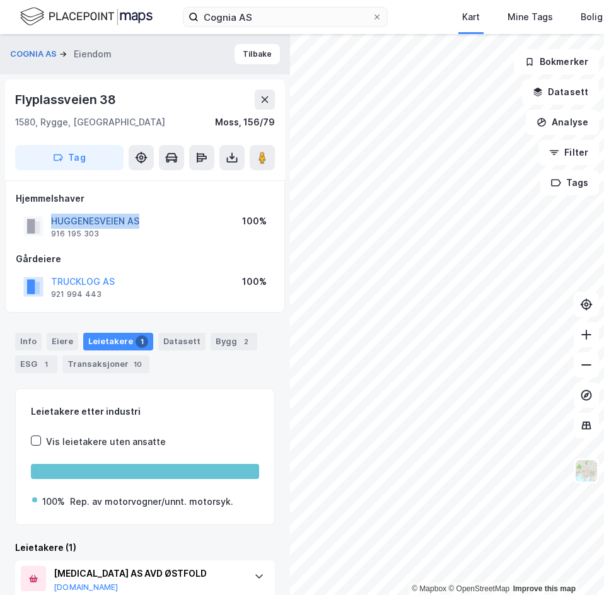
drag, startPoint x: 141, startPoint y: 224, endPoint x: 54, endPoint y: 221, distance: 87.0
click at [54, 221] on div "HUGGENESVEIEN AS 916 195 303 100%" at bounding box center [145, 226] width 258 height 30
copy button "HUGGENESVEIEN AS"
click at [147, 267] on div "Gårdeiere TRUCKLOG AS 921 994 443 100%" at bounding box center [145, 276] width 258 height 50
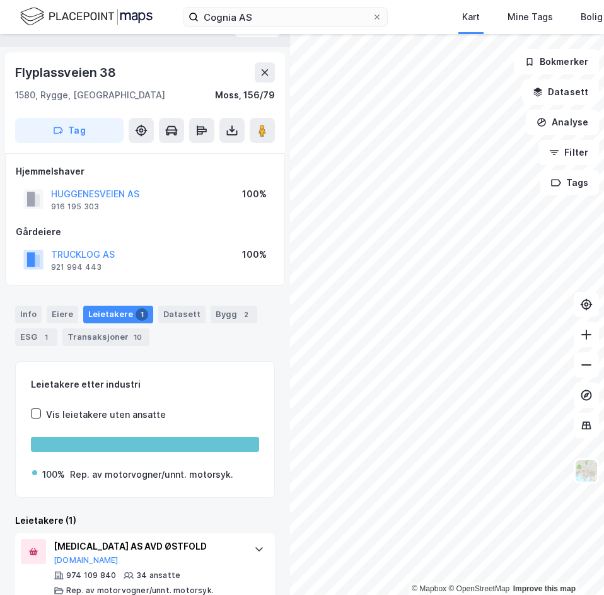
scroll to position [49, 0]
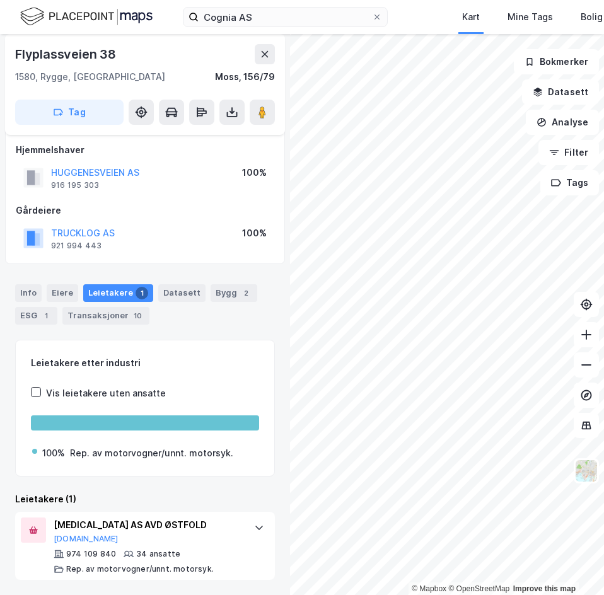
drag, startPoint x: 35, startPoint y: 299, endPoint x: 76, endPoint y: 284, distance: 44.0
click at [35, 299] on div "Info" at bounding box center [28, 293] width 26 height 18
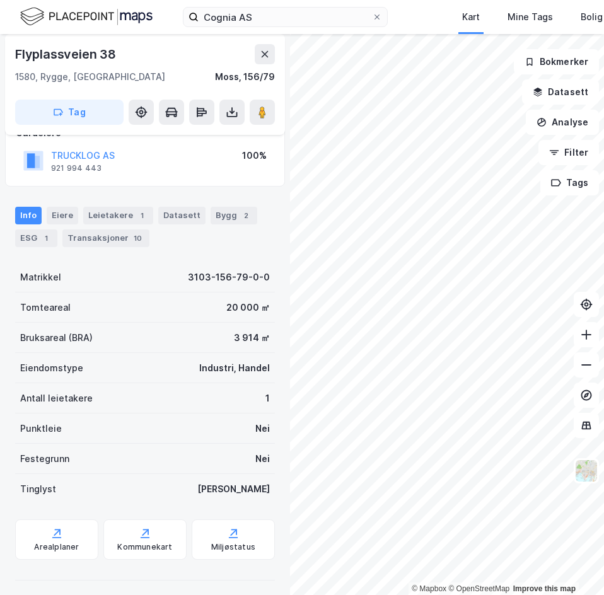
scroll to position [132, 0]
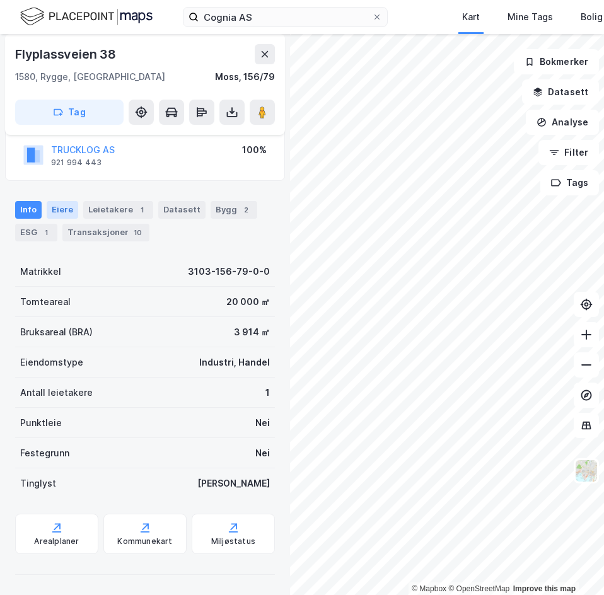
click at [71, 216] on div "Eiere" at bounding box center [63, 210] width 32 height 18
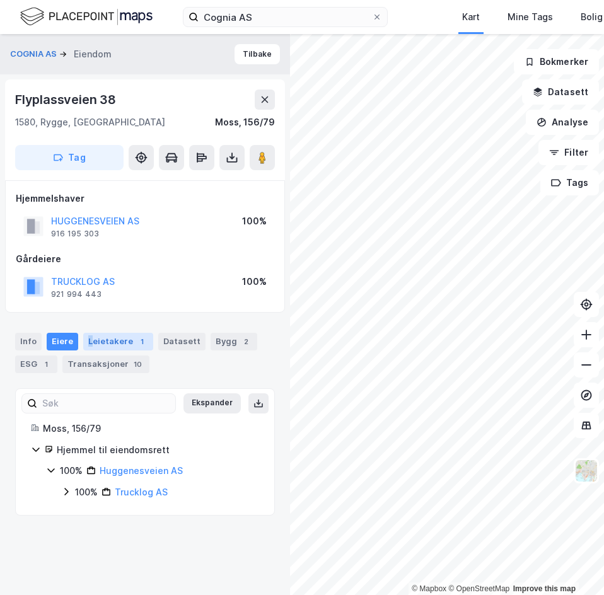
click at [88, 338] on div "Leietakere 1" at bounding box center [118, 342] width 70 height 18
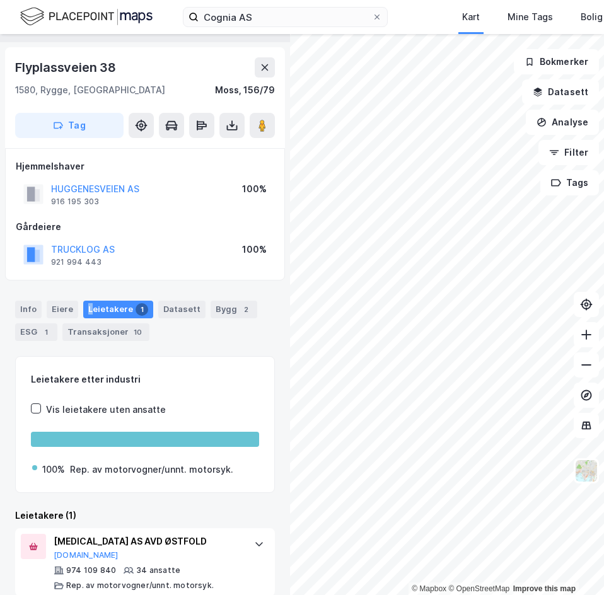
scroll to position [49, 0]
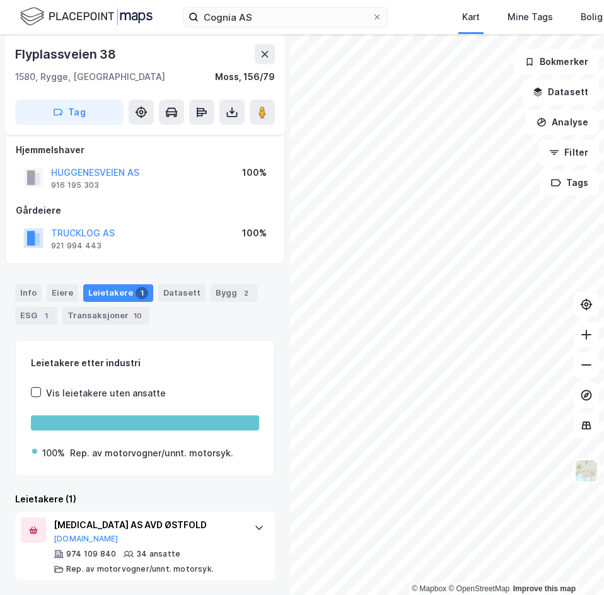
click at [178, 318] on div "Info [PERSON_NAME] 1 Datasett Bygg 2 ESG 1 Transaksjoner 10" at bounding box center [145, 304] width 260 height 40
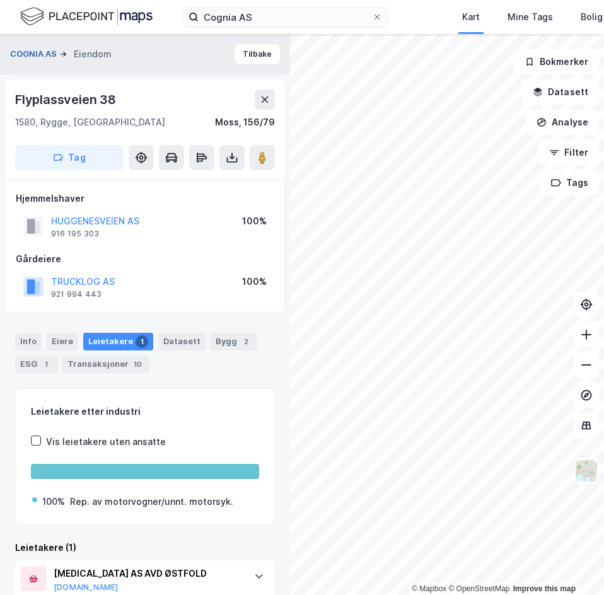
click at [40, 56] on button "COGNIA AS" at bounding box center [34, 54] width 49 height 13
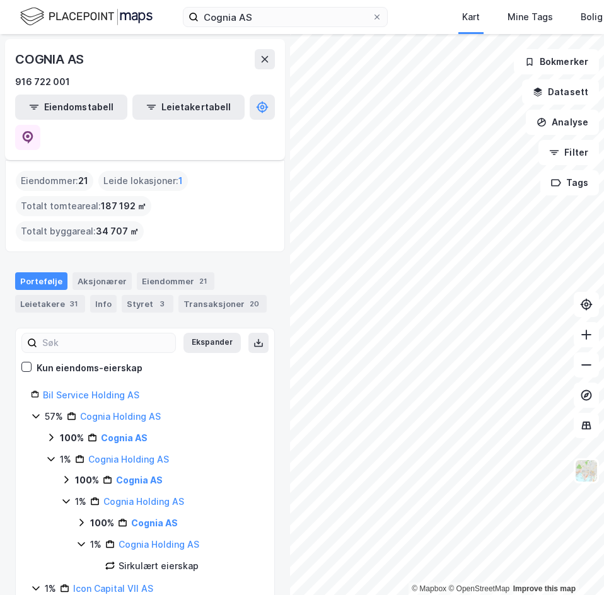
scroll to position [63, 0]
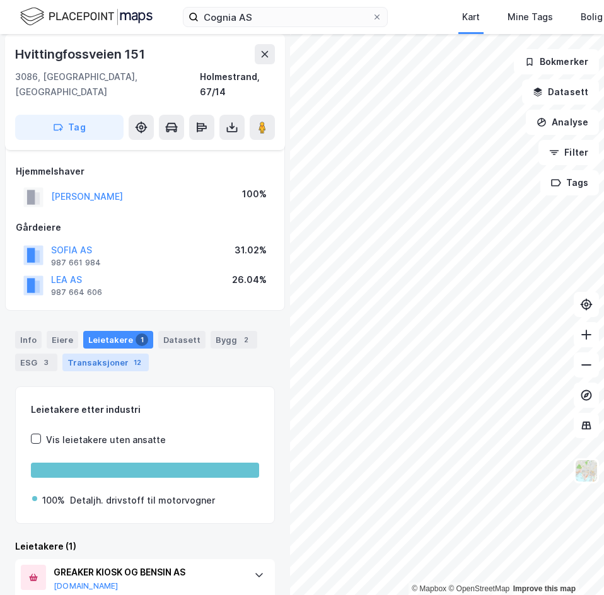
scroll to position [135, 0]
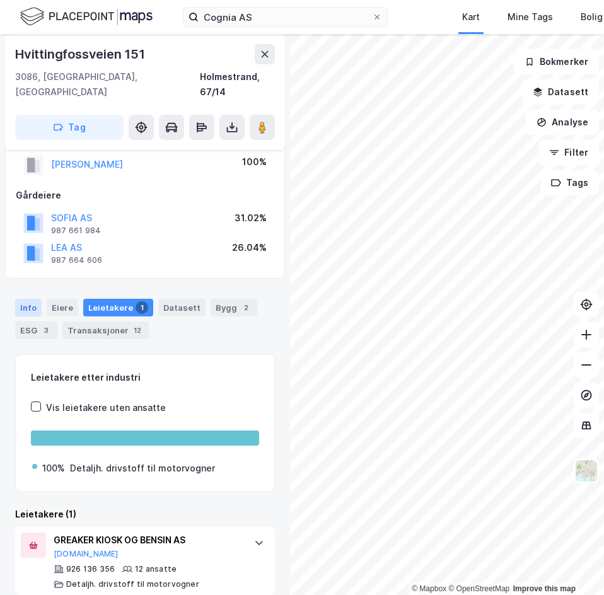
click at [32, 299] on div "Info" at bounding box center [28, 308] width 26 height 18
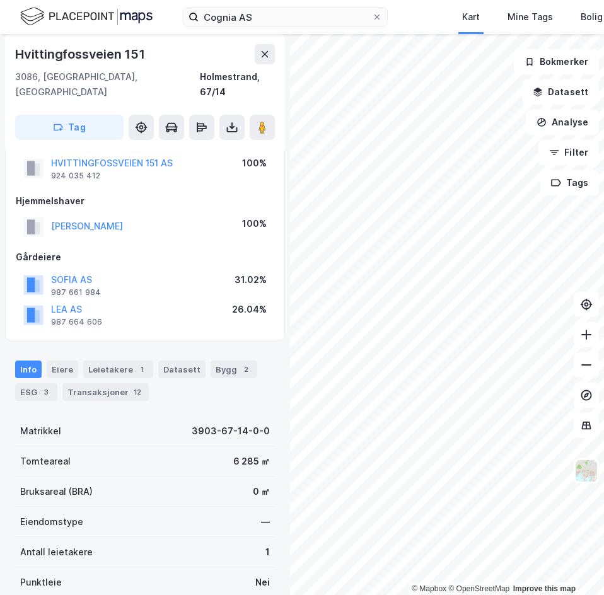
scroll to position [9, 0]
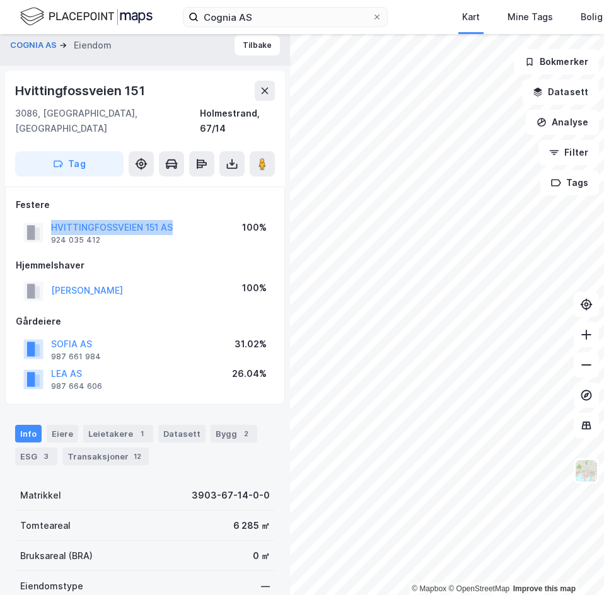
drag, startPoint x: 49, startPoint y: 210, endPoint x: 176, endPoint y: 218, distance: 128.1
click at [176, 218] on div "HVITTINGFOSSVEIEN 151 AS 924 035 412 100%" at bounding box center [145, 232] width 258 height 30
copy button "HVITTINGFOSSVEIEN 151 AS"
click at [45, 47] on button "COGNIA AS" at bounding box center [34, 45] width 49 height 13
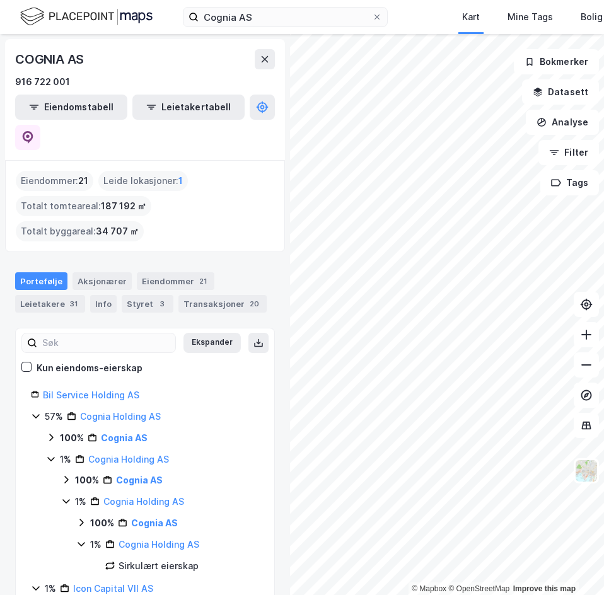
click at [603, 248] on html "Cognia AS Kart Mine Tags Bolig Are Stray © Mapbox © OpenStreetMap Improve this …" at bounding box center [302, 297] width 604 height 595
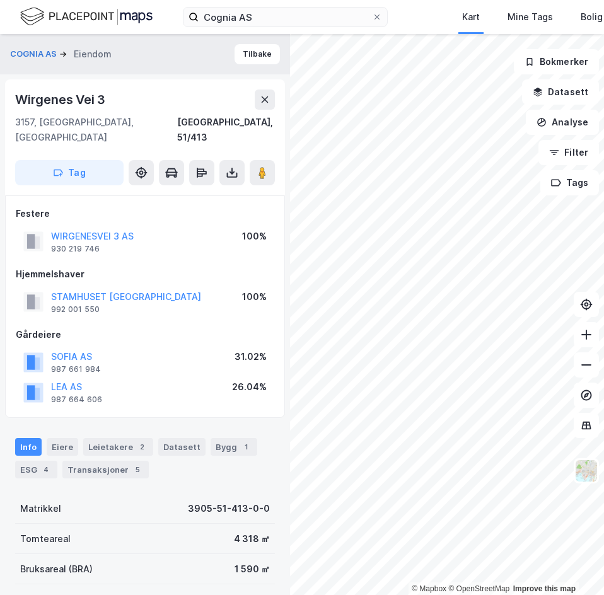
scroll to position [9, 0]
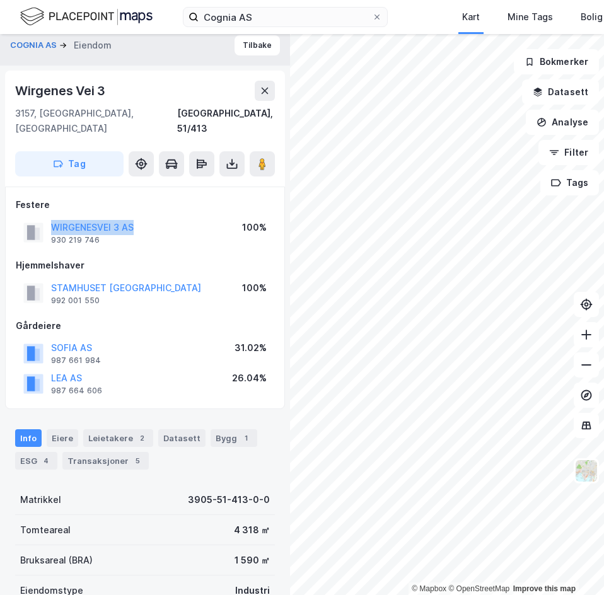
drag, startPoint x: 49, startPoint y: 214, endPoint x: 169, endPoint y: 215, distance: 120.4
click at [169, 217] on div "WIRGENESVEI 3 AS 930 219 746 100%" at bounding box center [145, 232] width 258 height 30
copy button "WIRGENESVEI 3 AS"
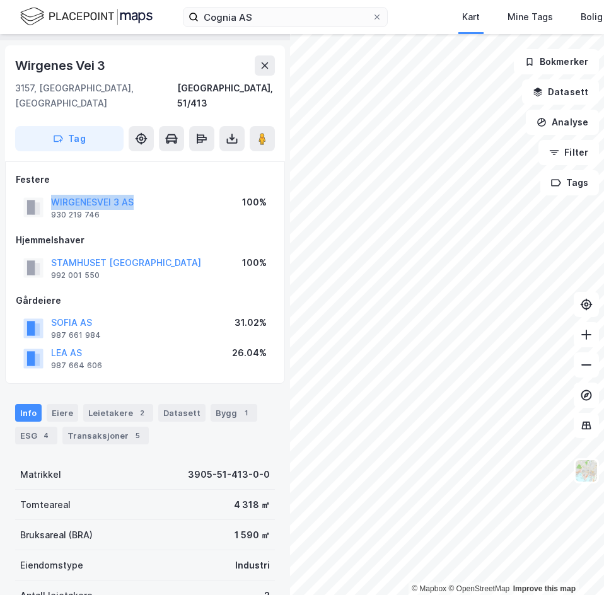
scroll to position [0, 0]
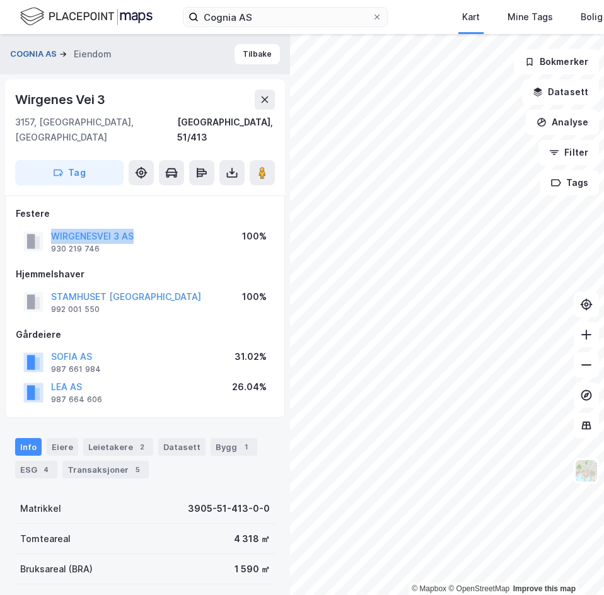
click at [39, 48] on button "COGNIA AS" at bounding box center [34, 54] width 49 height 13
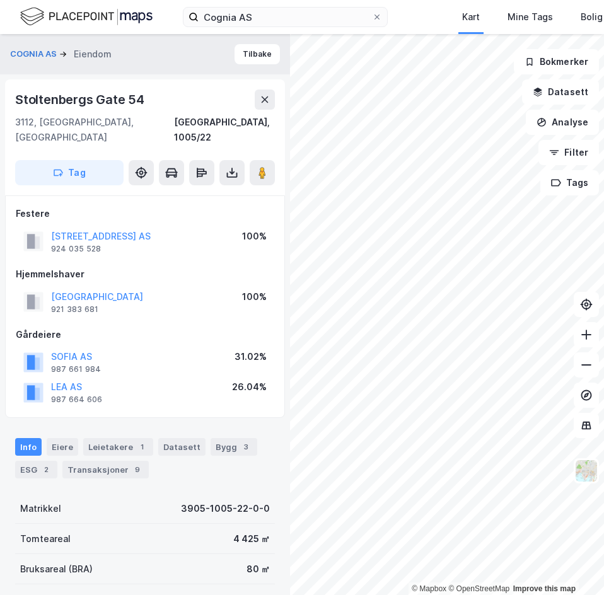
scroll to position [1, 0]
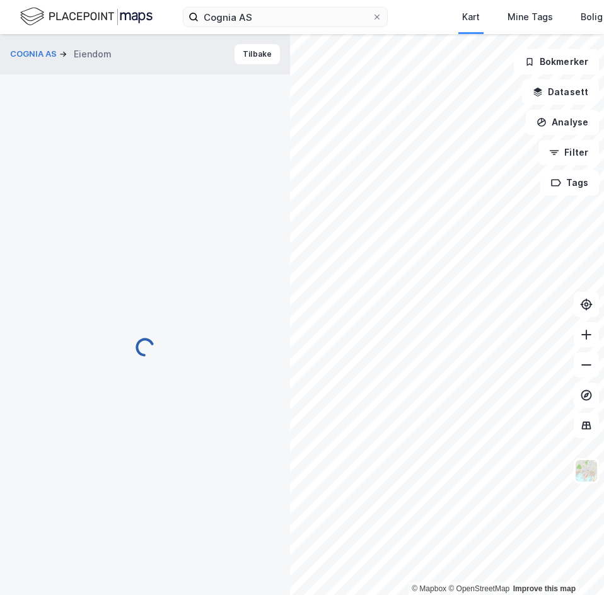
scroll to position [1, 0]
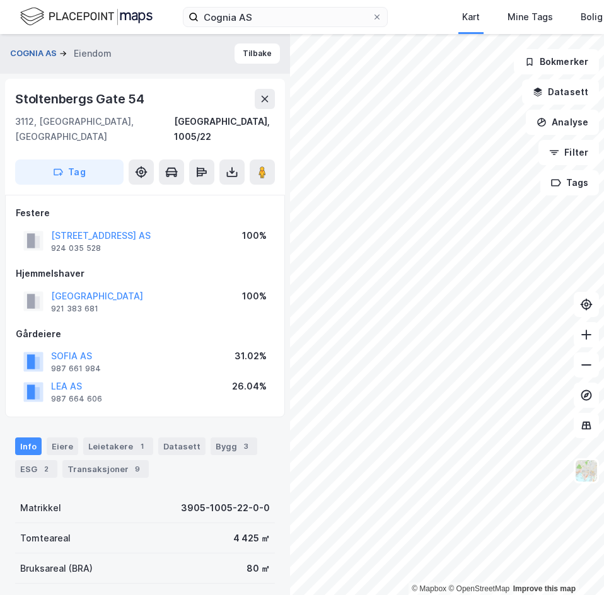
click at [44, 47] on button "COGNIA AS" at bounding box center [34, 53] width 49 height 13
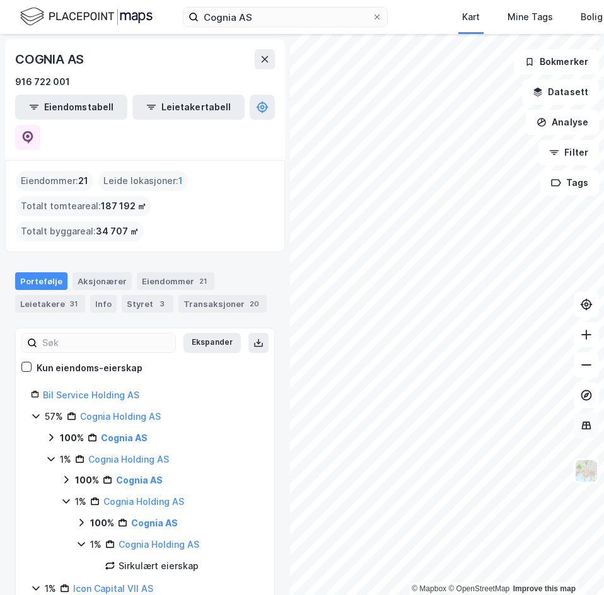
click at [583, 413] on div "© Mapbox © OpenStreetMap Improve this map COGNIA AS 916 722 001 Eiendomstabell …" at bounding box center [302, 314] width 604 height 561
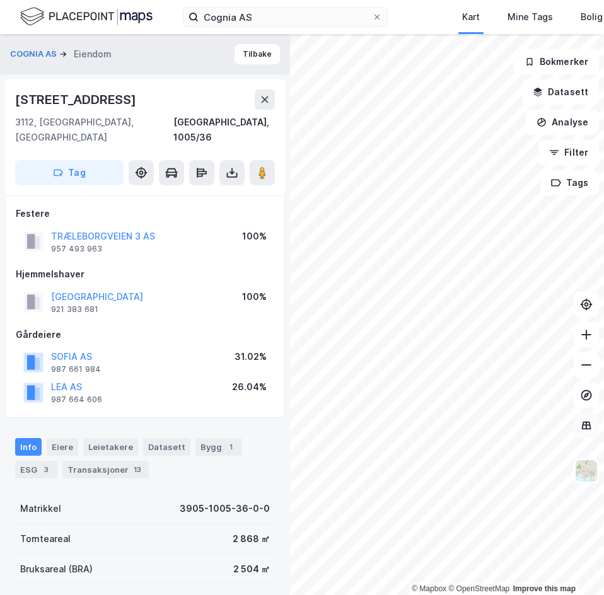
scroll to position [1, 0]
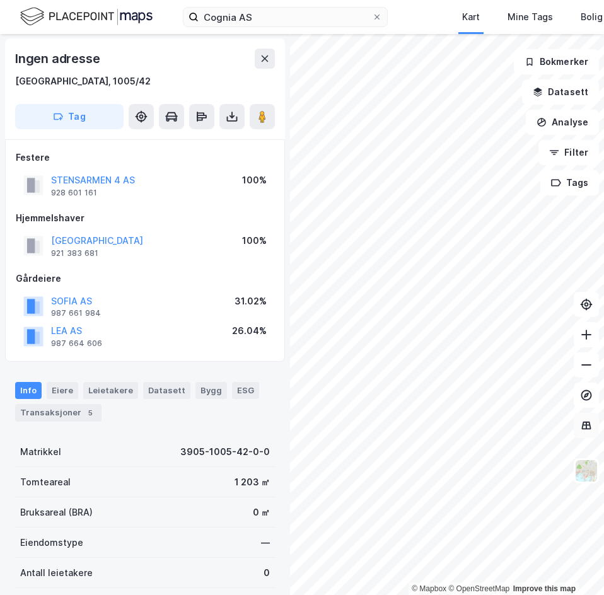
scroll to position [1, 0]
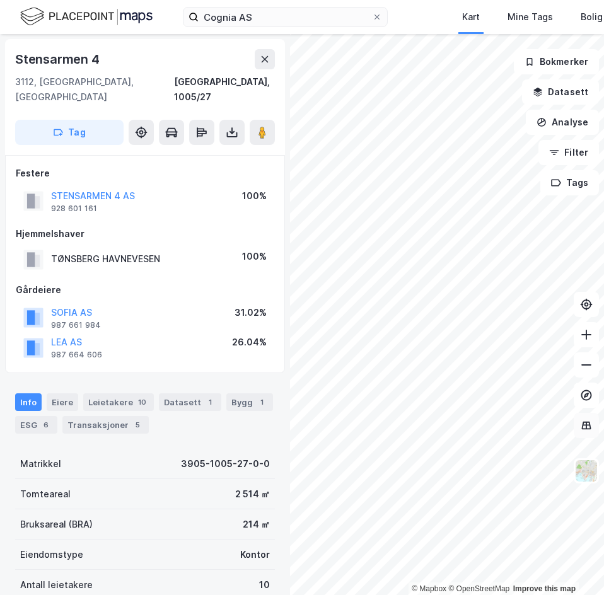
scroll to position [1, 0]
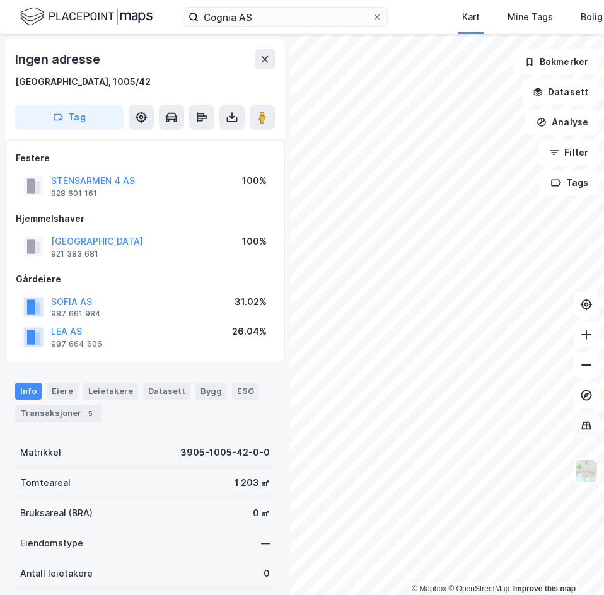
scroll to position [1, 0]
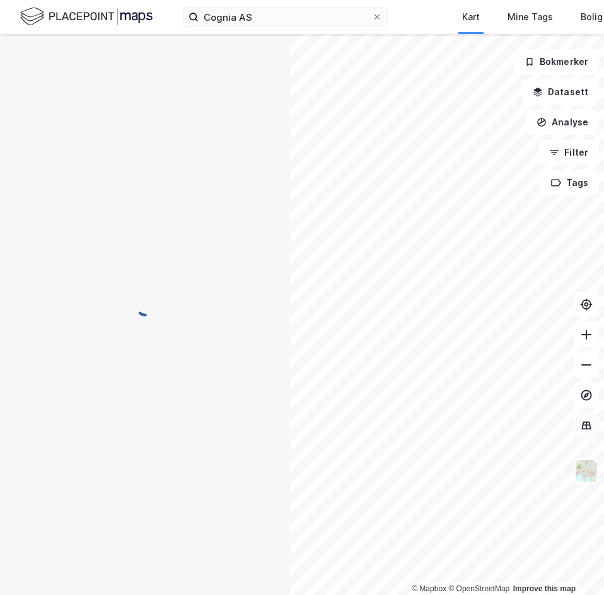
scroll to position [1, 0]
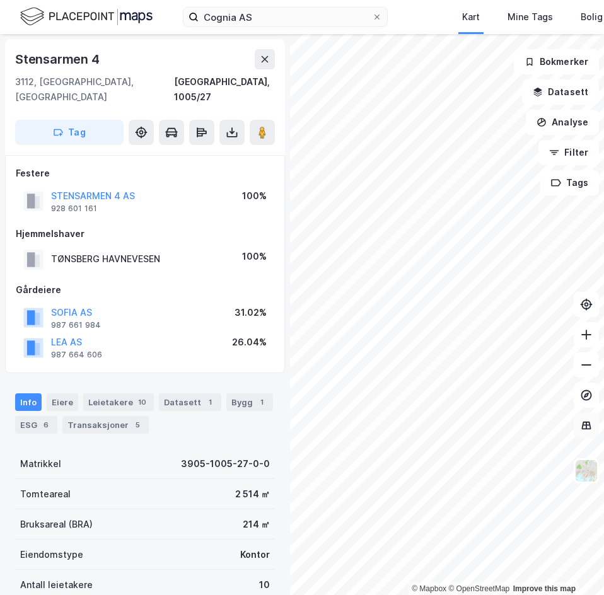
scroll to position [1, 0]
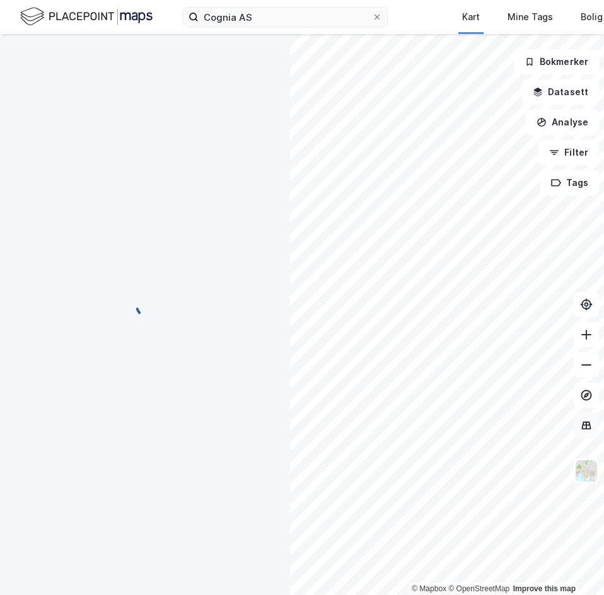
scroll to position [1, 0]
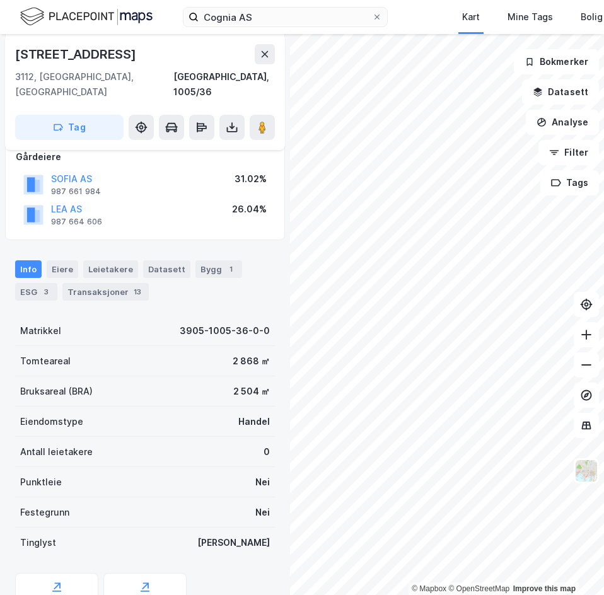
scroll to position [190, 0]
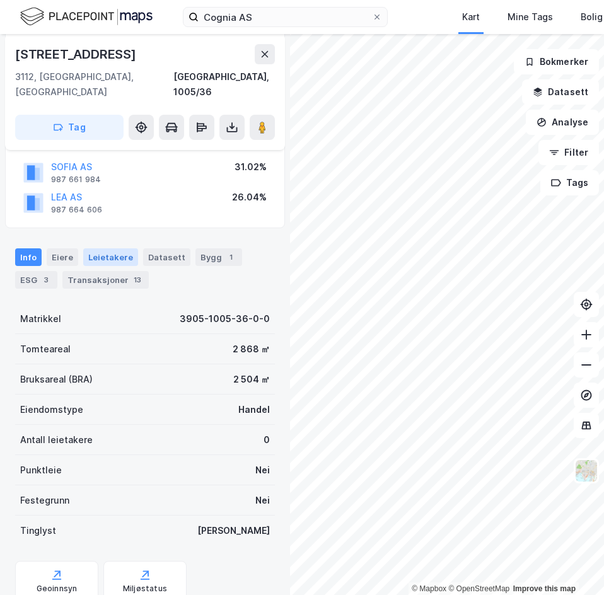
click at [93, 248] on div "Leietakere" at bounding box center [110, 257] width 55 height 18
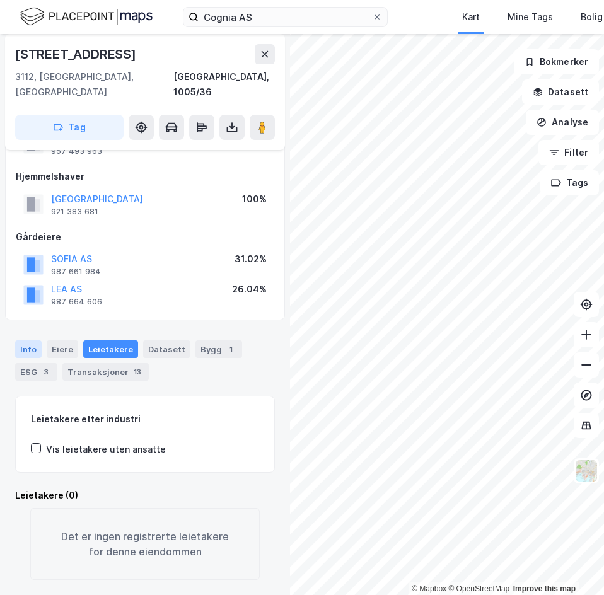
click at [25, 340] on div "Info" at bounding box center [28, 349] width 26 height 18
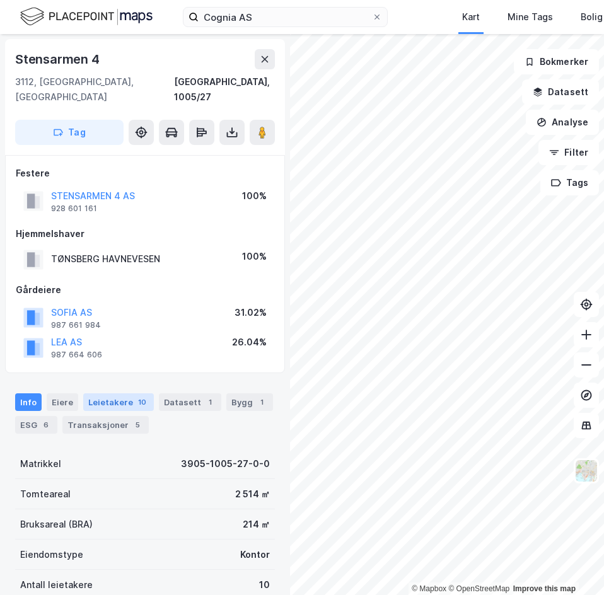
click at [101, 393] on div "Leietakere 10" at bounding box center [118, 402] width 71 height 18
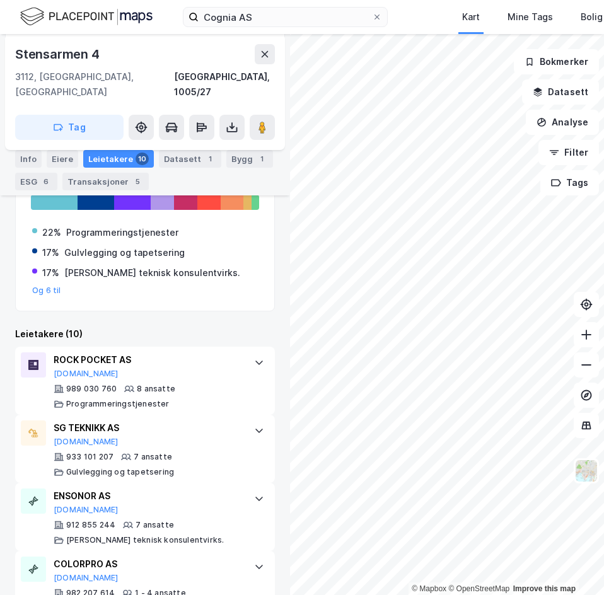
scroll to position [334, 0]
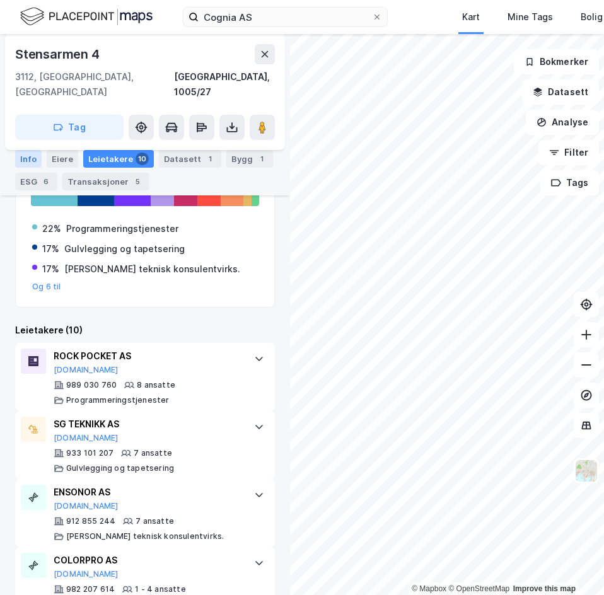
click at [30, 163] on div "Info" at bounding box center [28, 159] width 26 height 18
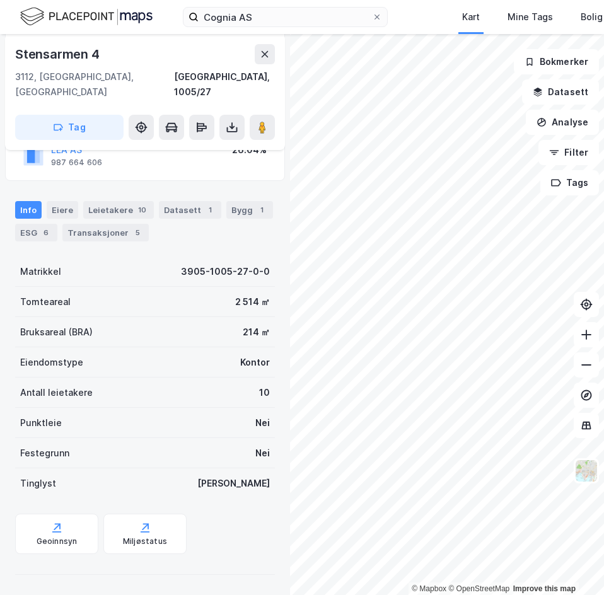
scroll to position [177, 0]
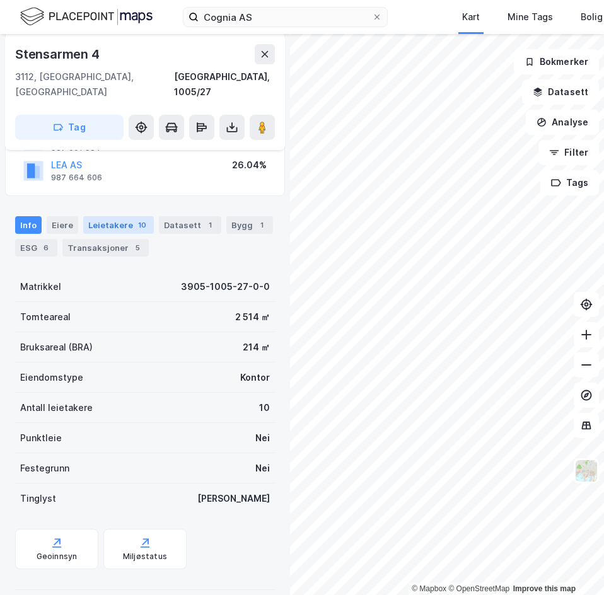
click at [119, 216] on div "Leietakere 10" at bounding box center [118, 225] width 71 height 18
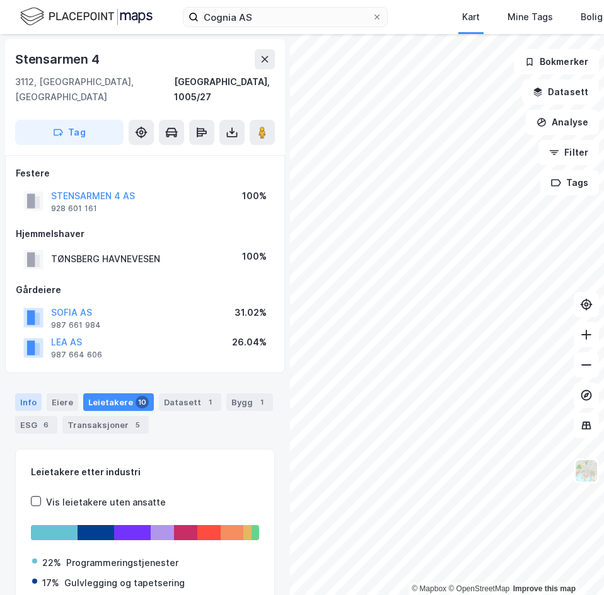
drag, startPoint x: 26, startPoint y: 371, endPoint x: 25, endPoint y: 379, distance: 7.6
click at [25, 378] on div "Info [PERSON_NAME] 10 Datasett 1 Bygg 1 ESG 6 Transaksjoner 5" at bounding box center [145, 408] width 290 height 60
click at [25, 393] on div "Info" at bounding box center [28, 402] width 26 height 18
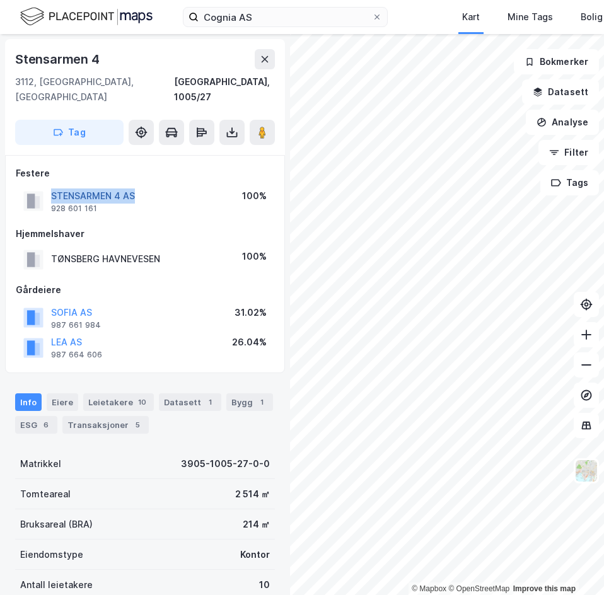
drag, startPoint x: 144, startPoint y: 185, endPoint x: 51, endPoint y: 181, distance: 93.3
click at [51, 186] on div "STENSARMEN 4 AS 928 601 161 100%" at bounding box center [145, 201] width 258 height 30
copy button "STENSARMEN 4 AS"
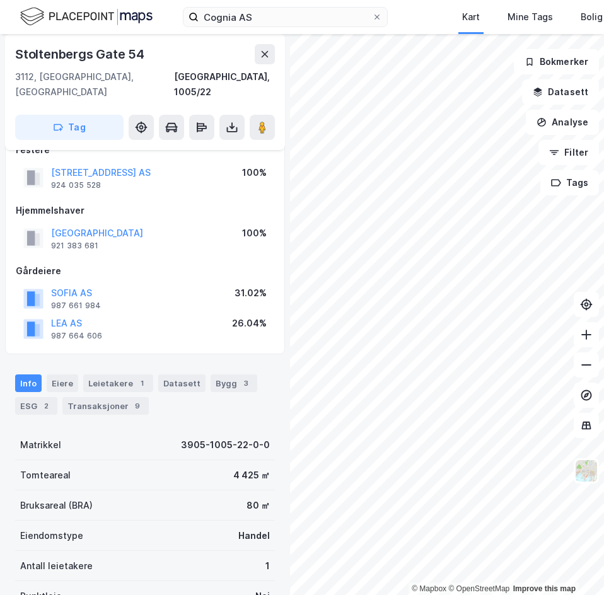
scroll to position [1, 0]
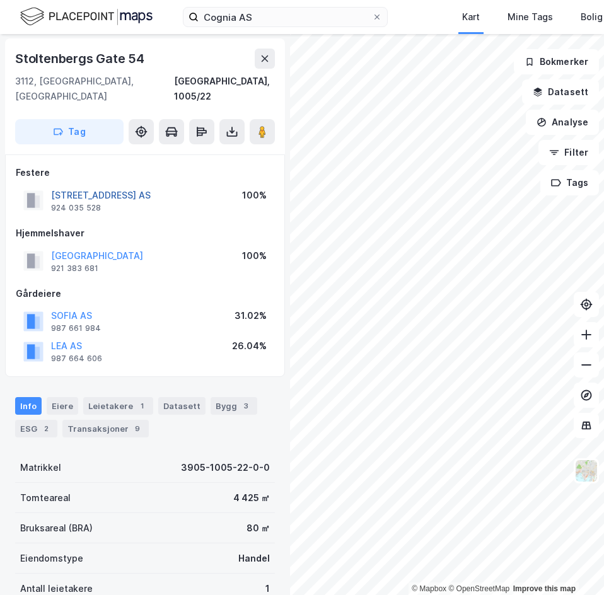
drag, startPoint x: 180, startPoint y: 183, endPoint x: 52, endPoint y: 178, distance: 128.0
click at [52, 185] on div "[STREET_ADDRESS] AS 924 035 528 100%" at bounding box center [145, 200] width 258 height 30
copy button "[STREET_ADDRESS] AS"
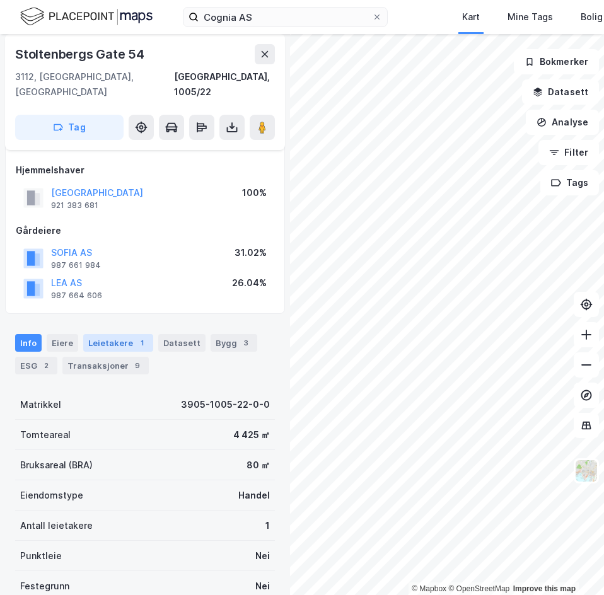
click at [105, 334] on div "Leietakere 1" at bounding box center [118, 343] width 70 height 18
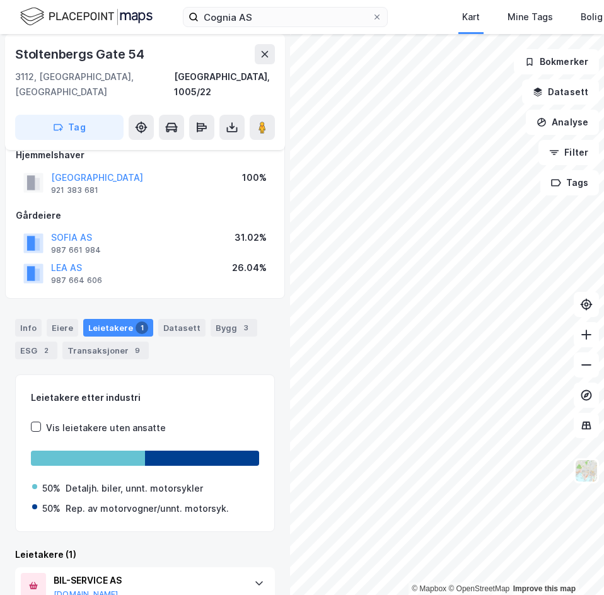
scroll to position [127, 0]
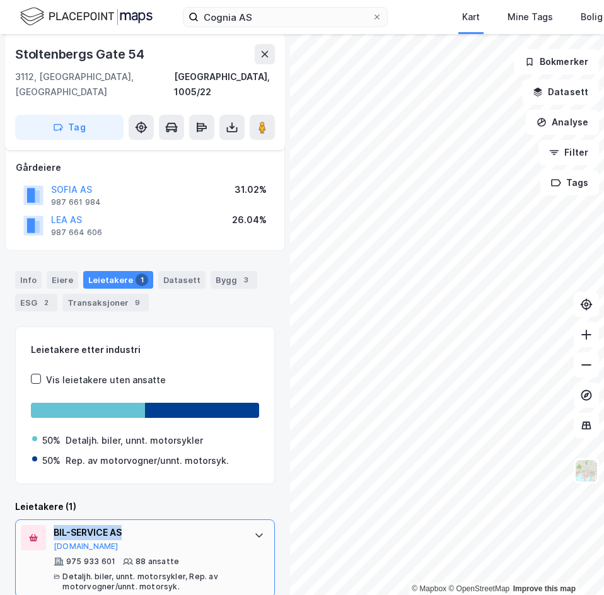
drag, startPoint x: 124, startPoint y: 519, endPoint x: 51, endPoint y: 516, distance: 73.1
click at [51, 519] on div "BIL-SERVICE AS [DOMAIN_NAME] 975 933 601 88 ansatte Detaljh. biler, unnt. motor…" at bounding box center [145, 558] width 260 height 78
copy div "BIL-SERVICE AS"
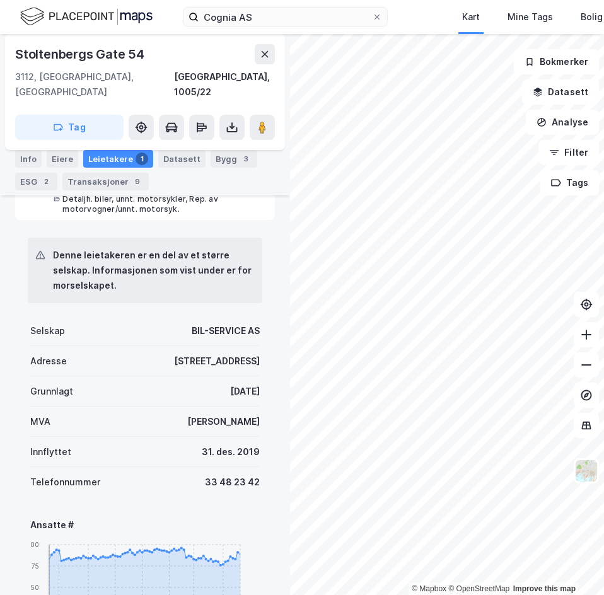
scroll to position [441, 0]
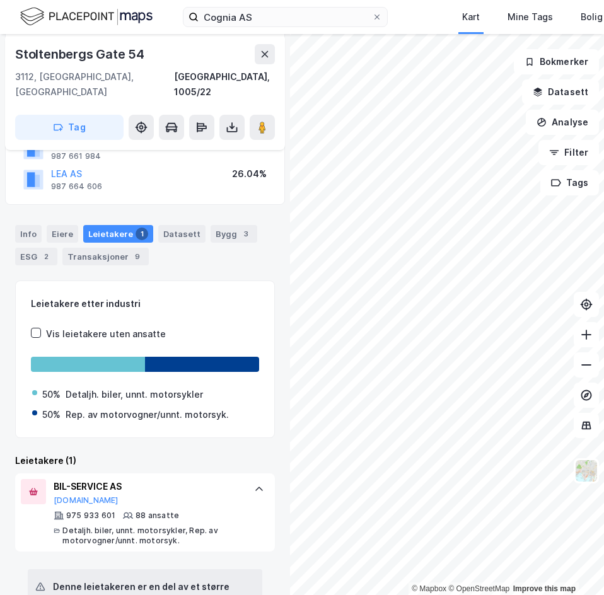
scroll to position [126, 0]
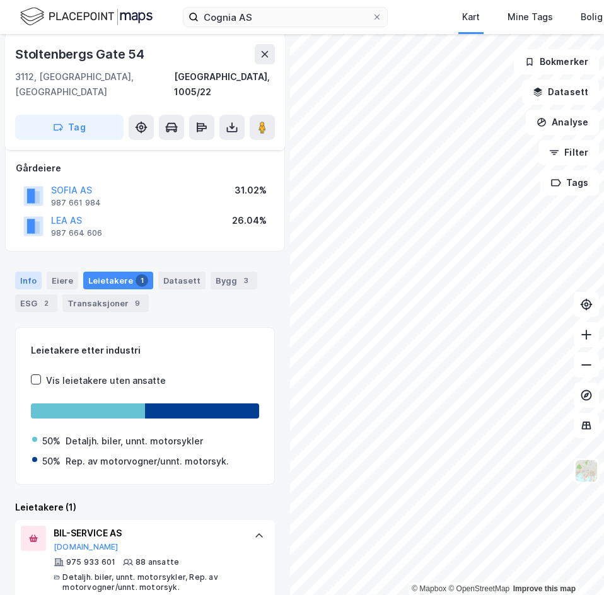
click at [31, 272] on div "Info" at bounding box center [28, 281] width 26 height 18
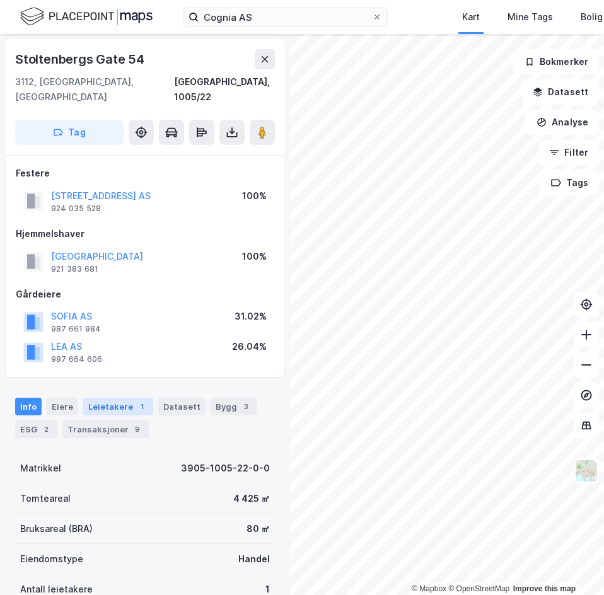
click at [118, 398] on div "Leietakere 1" at bounding box center [118, 407] width 70 height 18
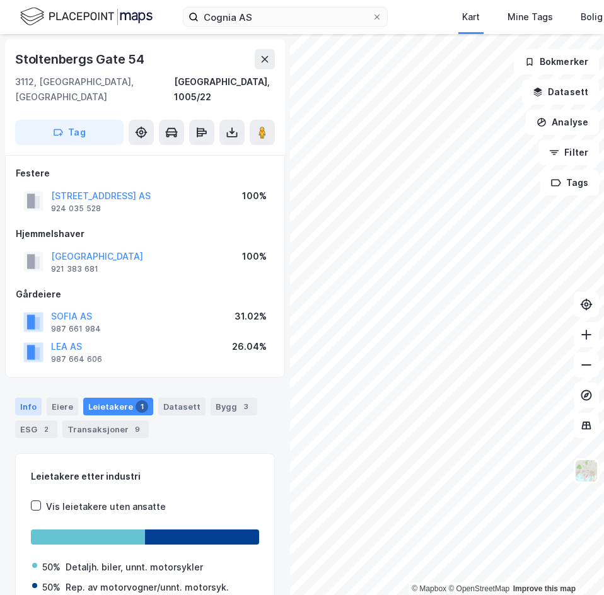
click at [26, 398] on div "Info" at bounding box center [28, 407] width 26 height 18
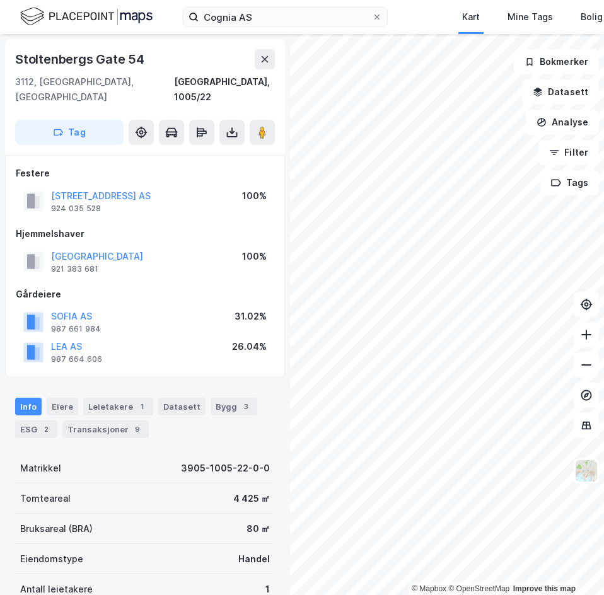
click at [131, 350] on div "LEA AS 987 664 606 26.04%" at bounding box center [145, 351] width 258 height 30
click at [138, 336] on div "LEA AS 987 664 606 26.04%" at bounding box center [145, 351] width 258 height 30
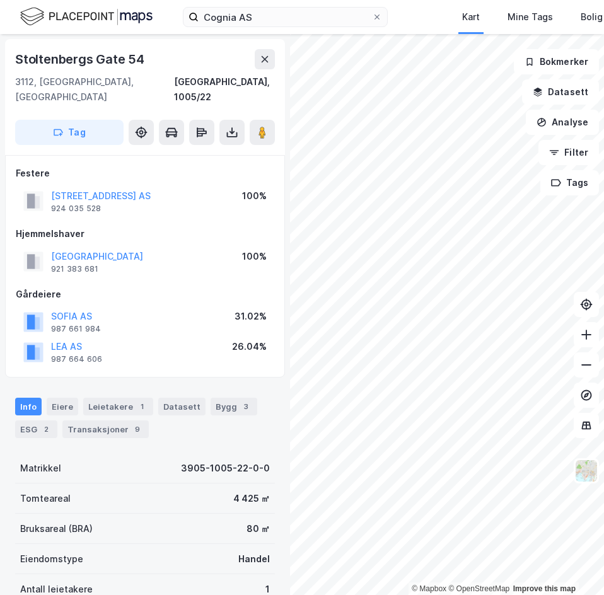
click at [141, 315] on div "[GEOGRAPHIC_DATA] AS 987 661 984 31.02%" at bounding box center [145, 321] width 258 height 30
click at [142, 312] on div "[GEOGRAPHIC_DATA] AS 987 661 984 31.02%" at bounding box center [145, 321] width 258 height 30
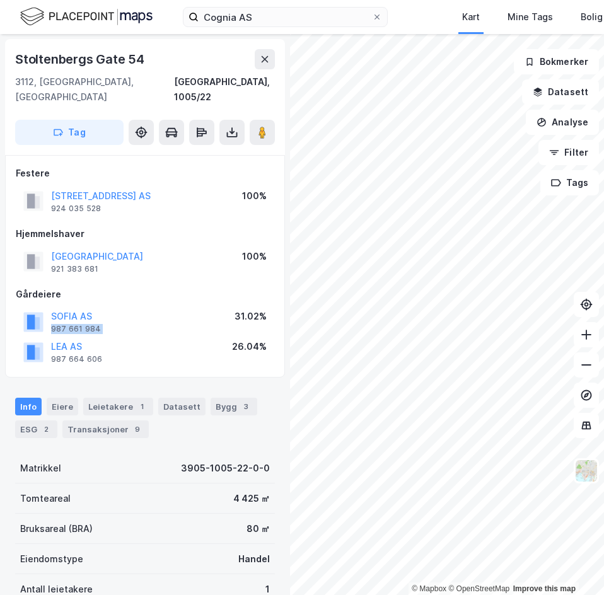
click at [142, 312] on div "[GEOGRAPHIC_DATA] AS 987 661 984 31.02%" at bounding box center [145, 321] width 258 height 30
click at [145, 306] on div "[GEOGRAPHIC_DATA] AS 987 661 984 31.02%" at bounding box center [145, 321] width 258 height 30
click at [146, 289] on div "Gårdeiere SOFIA AS 987 661 984 31.02% LEA AS 987 664 606 26.04%" at bounding box center [145, 327] width 258 height 81
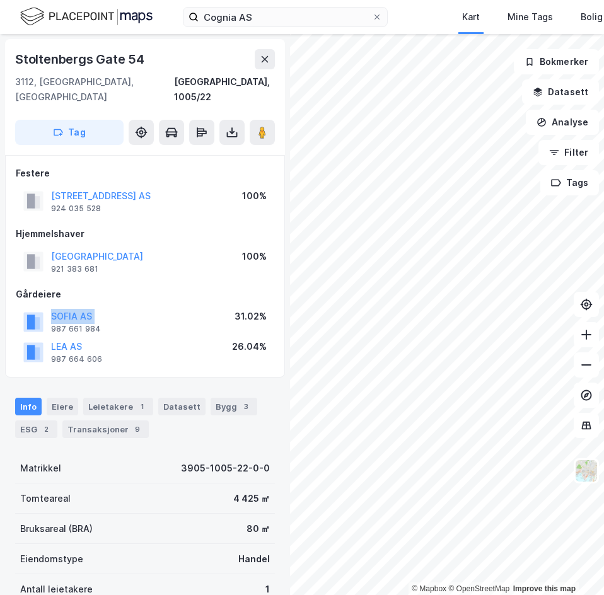
click at [146, 289] on div "Gårdeiere SOFIA AS 987 661 984 31.02% LEA AS 987 664 606 26.04%" at bounding box center [145, 327] width 258 height 81
click at [146, 287] on div "Gårdeiere" at bounding box center [145, 294] width 258 height 15
click at [120, 398] on div "Leietakere 1" at bounding box center [118, 407] width 70 height 18
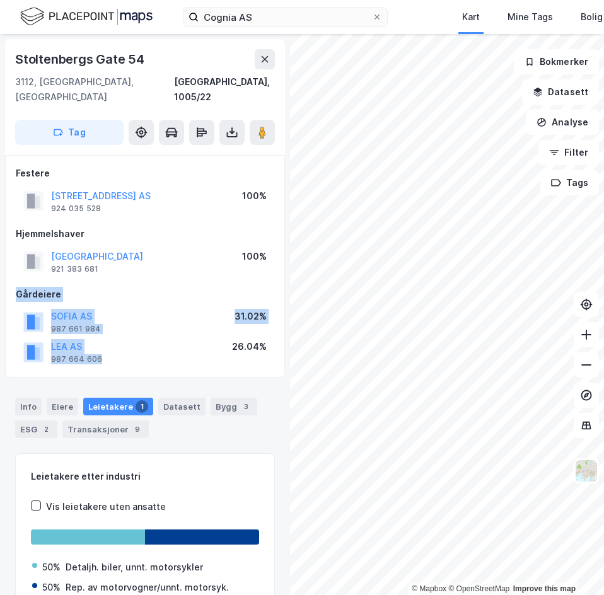
drag, startPoint x: 14, startPoint y: 279, endPoint x: 128, endPoint y: 341, distance: 129.7
click at [128, 341] on div "Festere STOLTENBERGSGATE 54 AS 924 035 528 100% Hjemmelshaver [GEOGRAPHIC_DATA]…" at bounding box center [145, 266] width 280 height 222
click at [128, 341] on div "LEA AS 987 664 606 26.04%" at bounding box center [145, 351] width 258 height 30
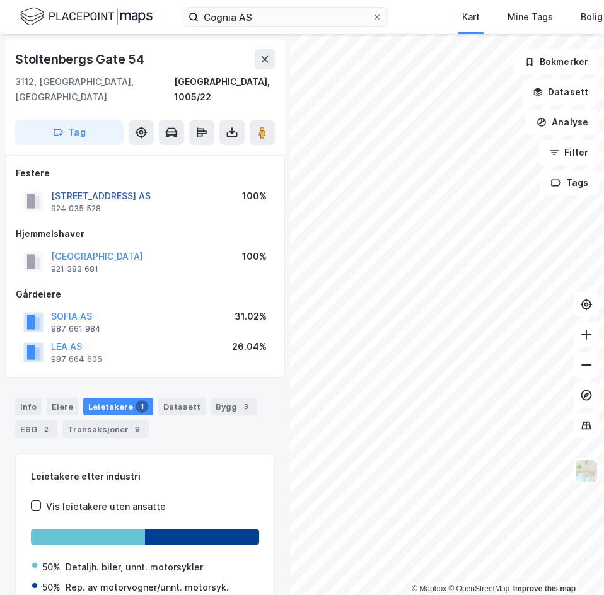
click at [0, 0] on button "[STREET_ADDRESS] AS" at bounding box center [0, 0] width 0 height 0
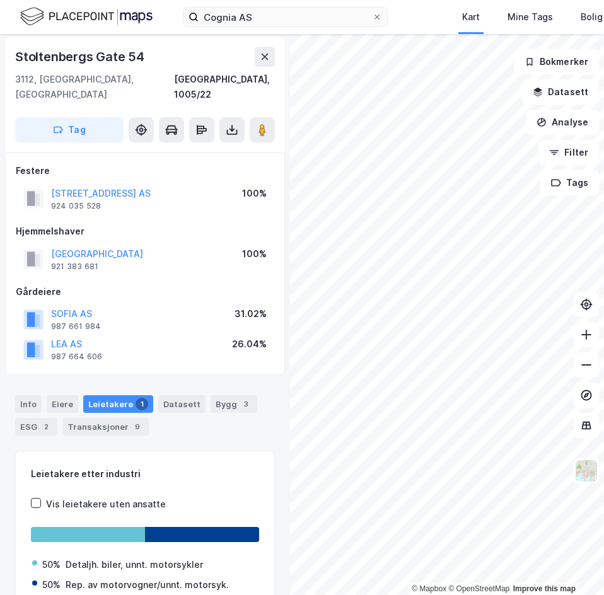
scroll to position [129, 0]
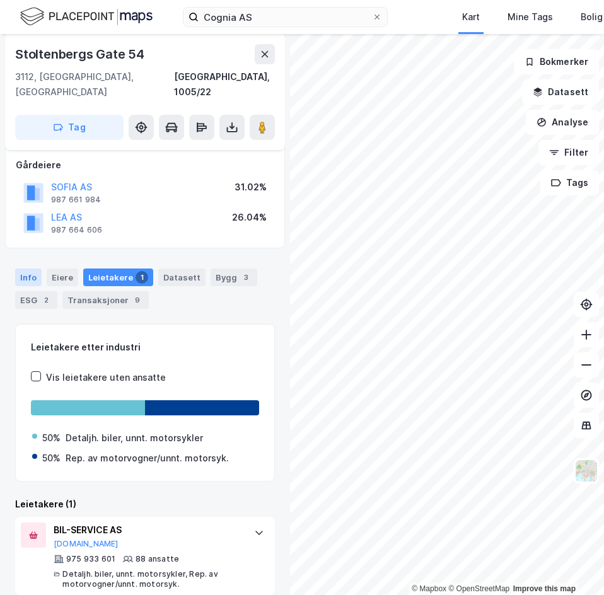
click at [29, 268] on div "Info" at bounding box center [28, 277] width 26 height 18
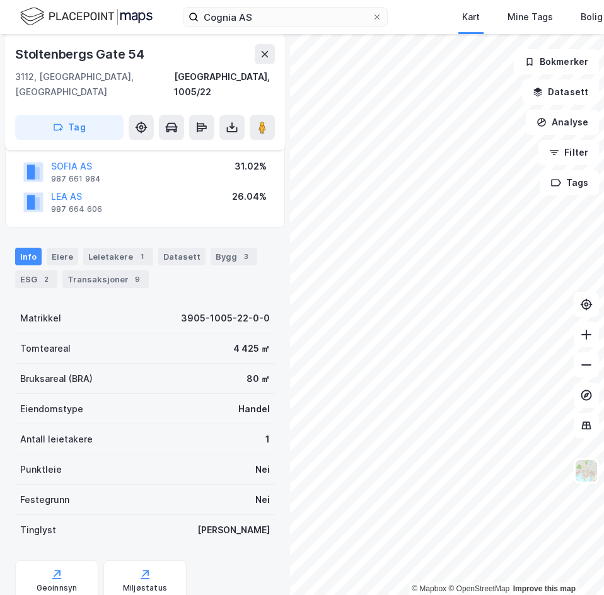
click at [89, 252] on div "Info [PERSON_NAME] 1 Datasett Bygg 3 ESG 2 Transaksjoner 9" at bounding box center [145, 268] width 260 height 40
click at [93, 248] on div "Leietakere 1" at bounding box center [118, 257] width 70 height 18
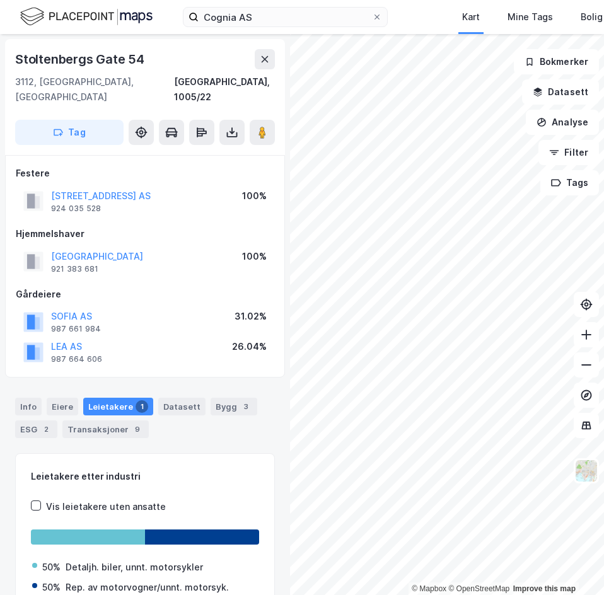
click at [176, 287] on div "Gårdeiere" at bounding box center [145, 294] width 258 height 15
click at [202, 423] on div "Info [PERSON_NAME] 1 Datasett Bygg 3 ESG 2 Transaksjoner 9" at bounding box center [145, 418] width 260 height 40
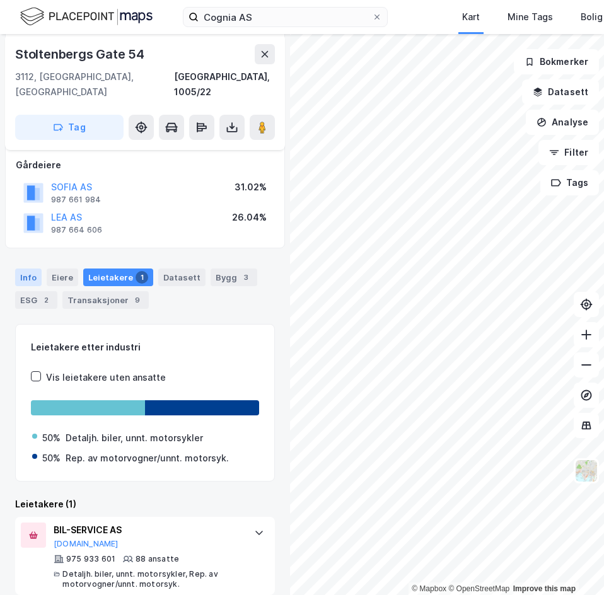
click at [34, 268] on div "Info" at bounding box center [28, 277] width 26 height 18
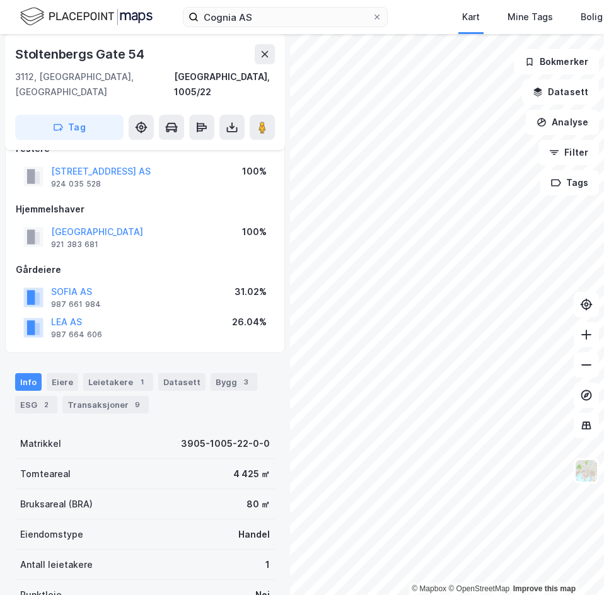
scroll to position [3, 0]
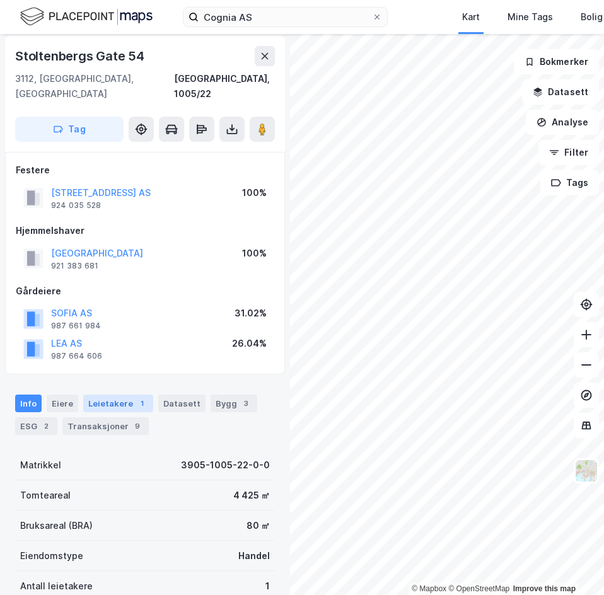
click at [127, 394] on div "Leietakere 1" at bounding box center [118, 403] width 70 height 18
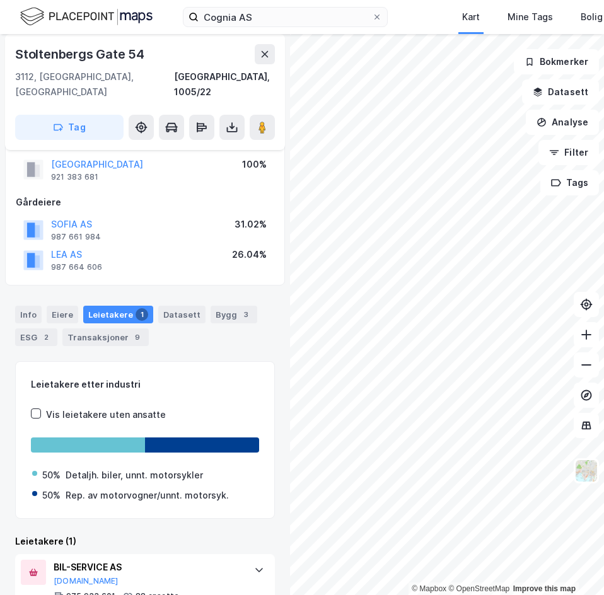
scroll to position [129, 0]
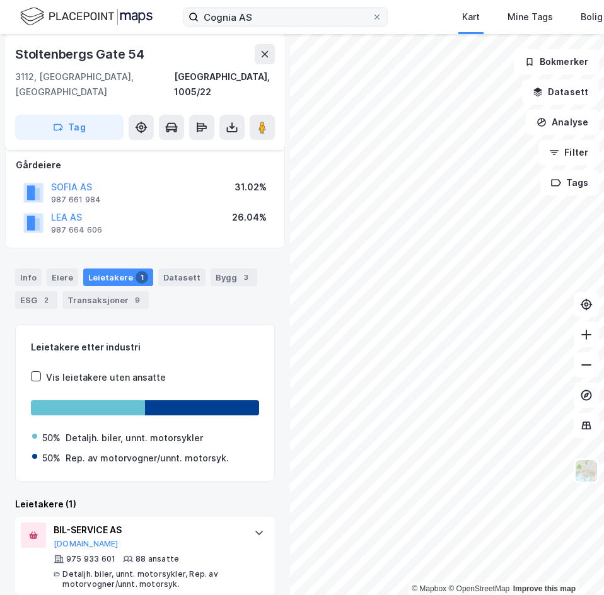
click at [278, 26] on label "Cognia AS" at bounding box center [285, 17] width 205 height 20
click at [278, 26] on input "Cognia AS" at bounding box center [284, 17] width 173 height 19
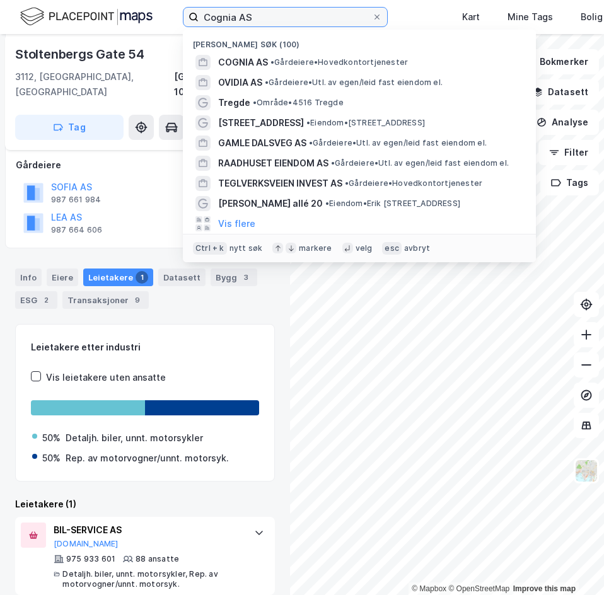
click at [279, 23] on input "Cognia AS" at bounding box center [284, 17] width 173 height 19
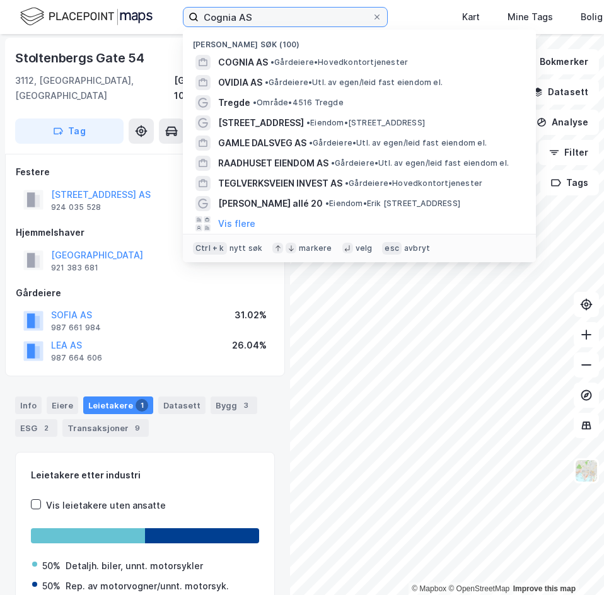
scroll to position [0, 0]
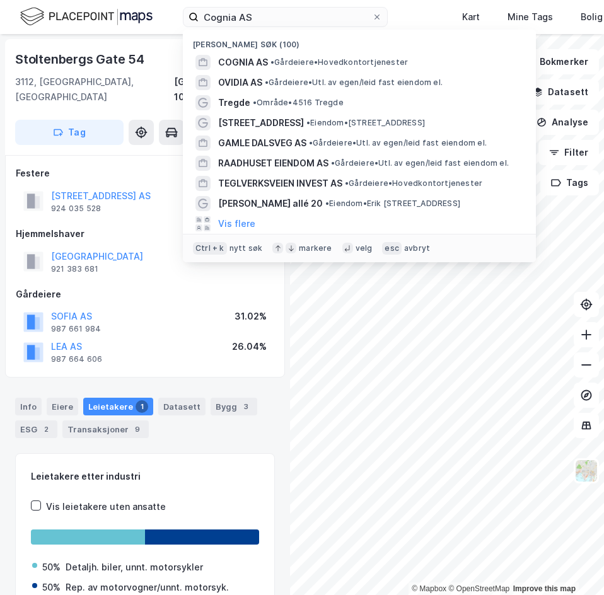
click at [49, 57] on div "Stoltenbergs Gate 54" at bounding box center [81, 59] width 132 height 20
click at [274, 23] on input "Cognia AS" at bounding box center [284, 17] width 173 height 19
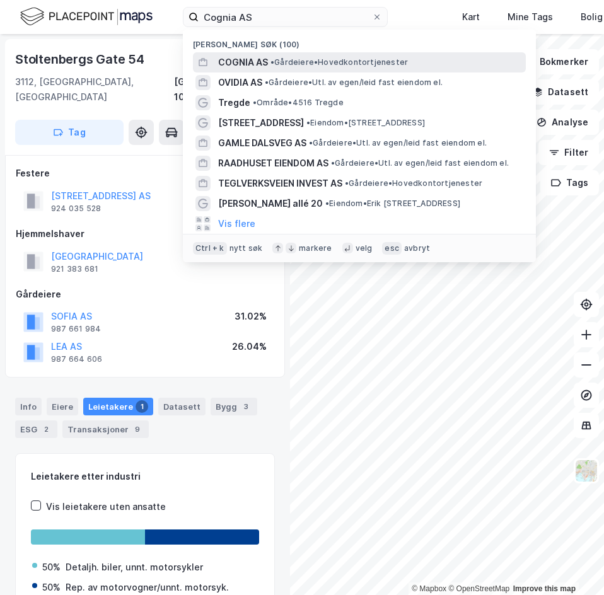
click at [284, 63] on span "• Gårdeiere • Hovedkontortjenester" at bounding box center [338, 62] width 137 height 10
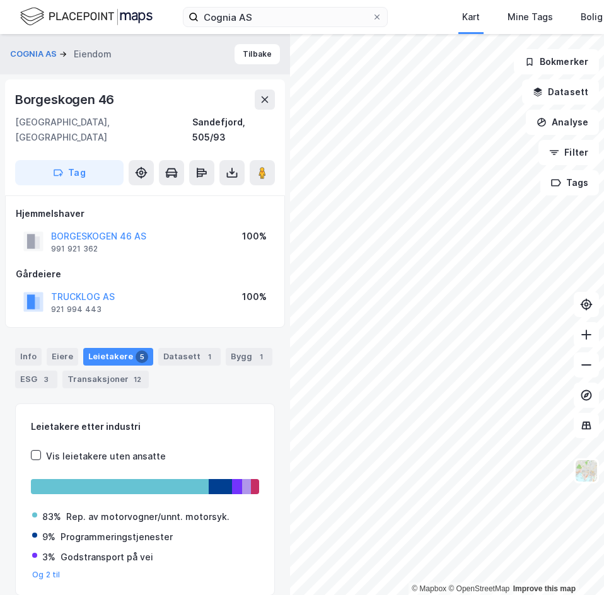
scroll to position [1, 0]
click at [35, 348] on div "Info" at bounding box center [28, 357] width 26 height 18
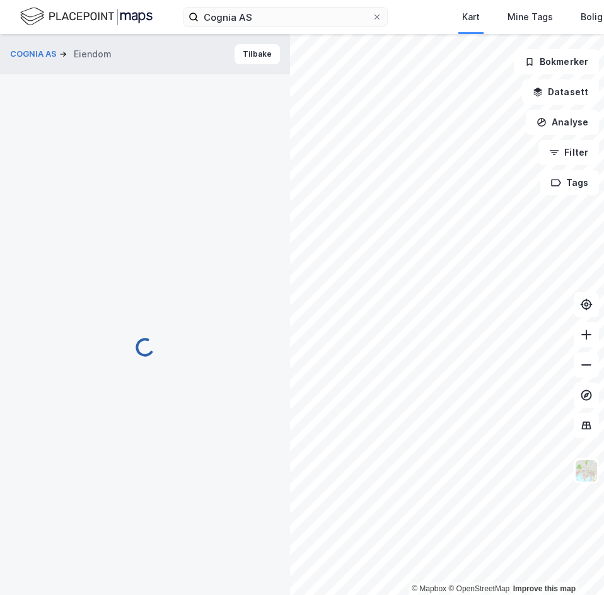
scroll to position [1, 0]
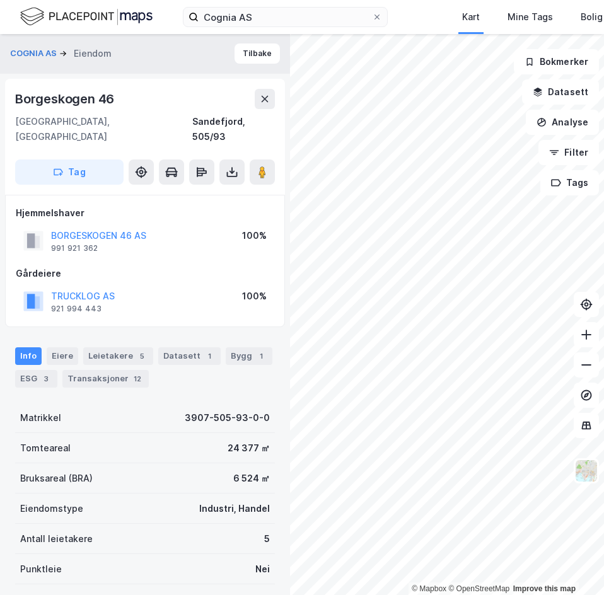
click at [176, 286] on div "TRUCKLOG AS 921 994 443 100%" at bounding box center [145, 301] width 258 height 30
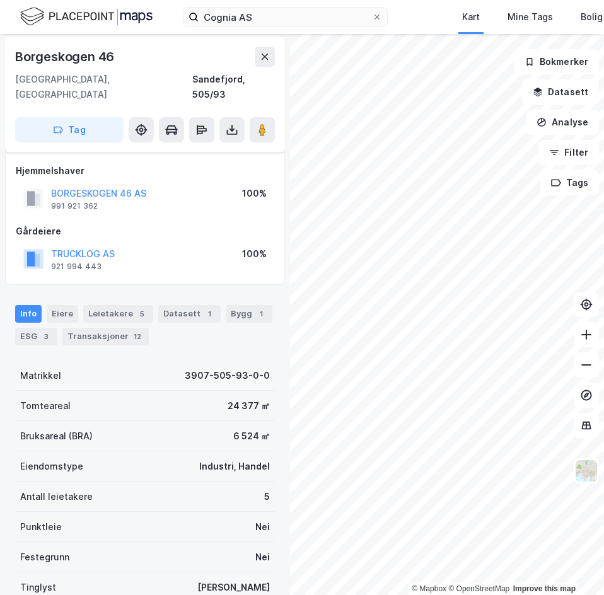
scroll to position [64, 0]
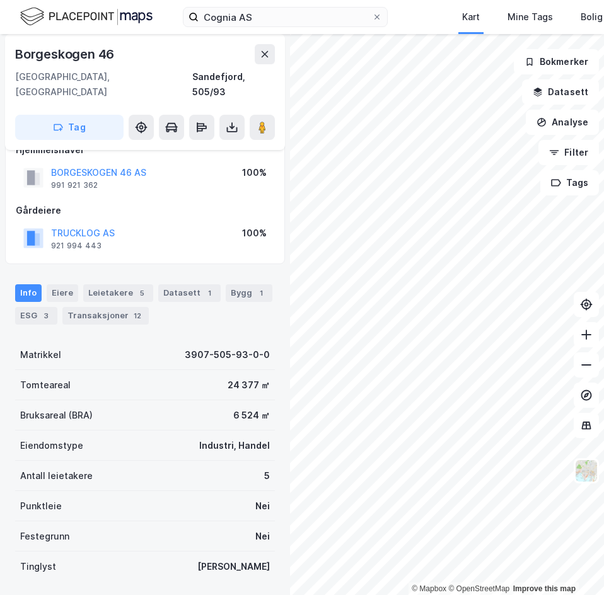
click at [207, 301] on div "Info [PERSON_NAME] 5 Datasett 1 Bygg 1 ESG 3 Transaksjoner 12" at bounding box center [145, 304] width 260 height 40
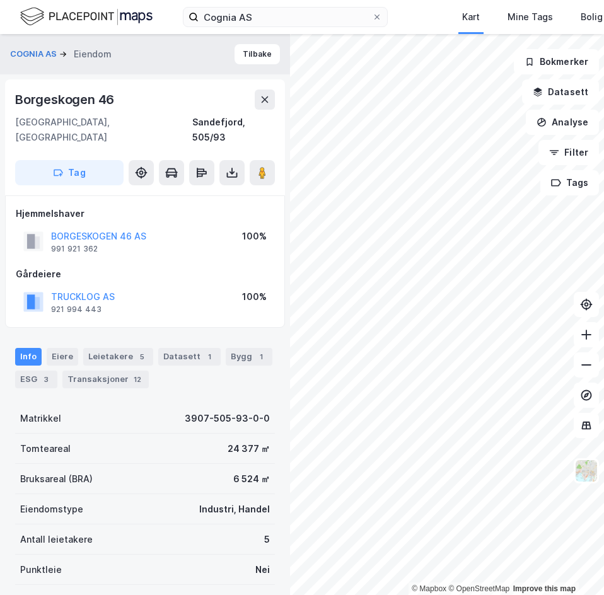
click at [166, 296] on div "TRUCKLOG AS 921 994 443 100%" at bounding box center [145, 302] width 258 height 30
click at [119, 348] on div "Leietakere 5" at bounding box center [118, 357] width 70 height 18
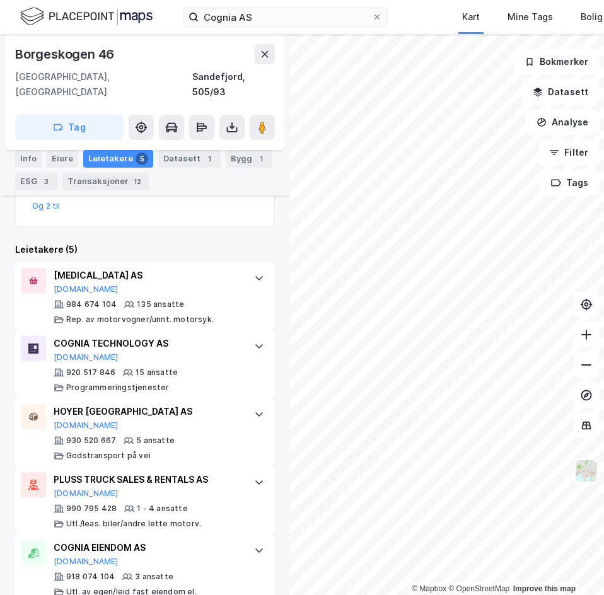
scroll to position [376, 0]
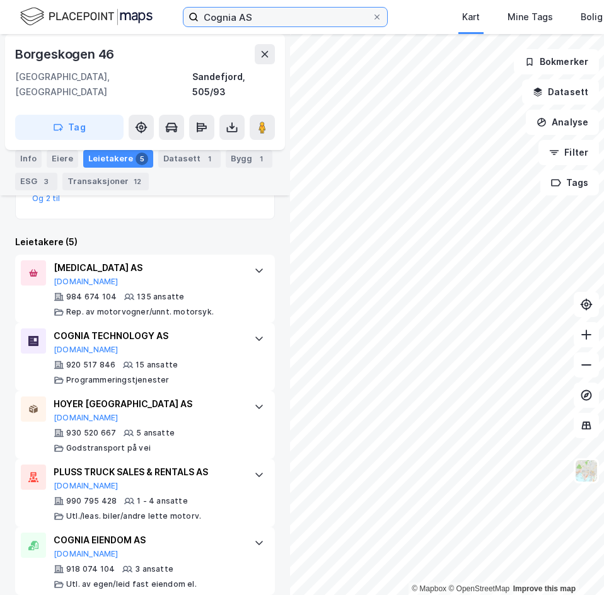
click at [309, 24] on input "Cognia AS" at bounding box center [284, 17] width 173 height 19
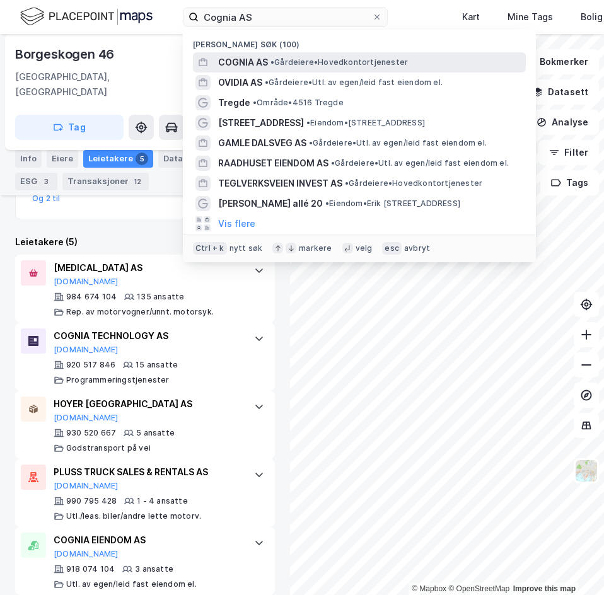
click at [270, 59] on span "•" at bounding box center [272, 61] width 4 height 9
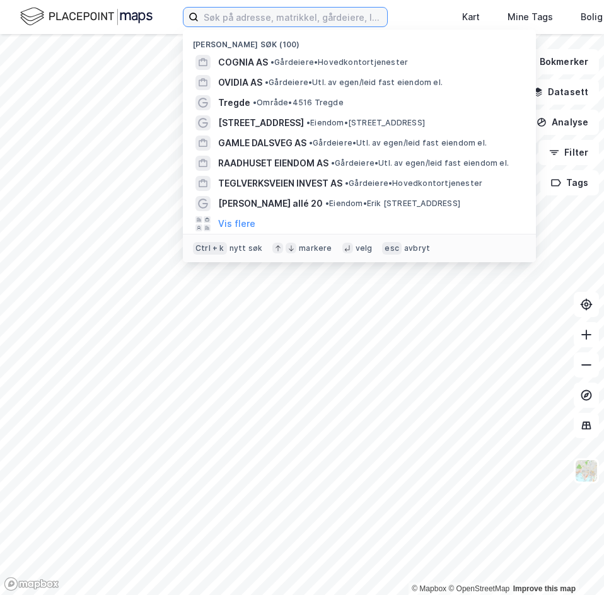
click at [246, 20] on input at bounding box center [292, 17] width 188 height 19
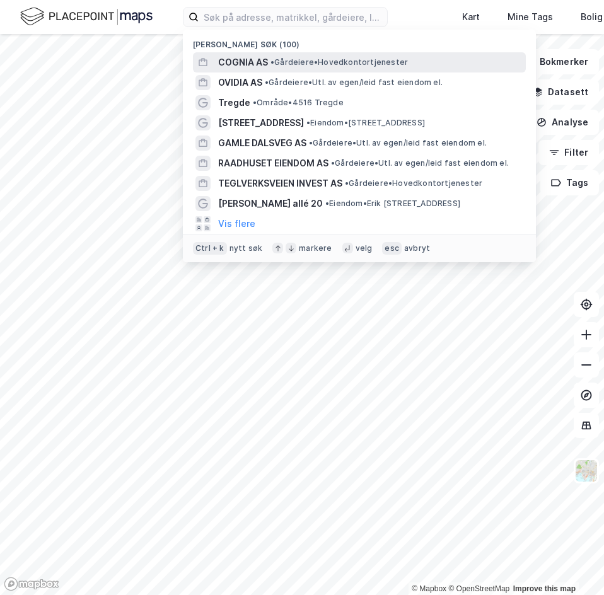
click at [255, 66] on span "COGNIA AS" at bounding box center [243, 62] width 50 height 15
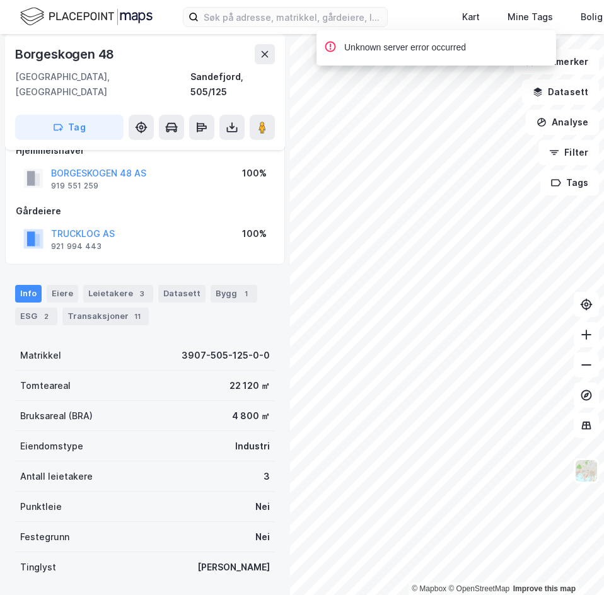
click at [105, 285] on div "Leietakere 3" at bounding box center [118, 294] width 70 height 18
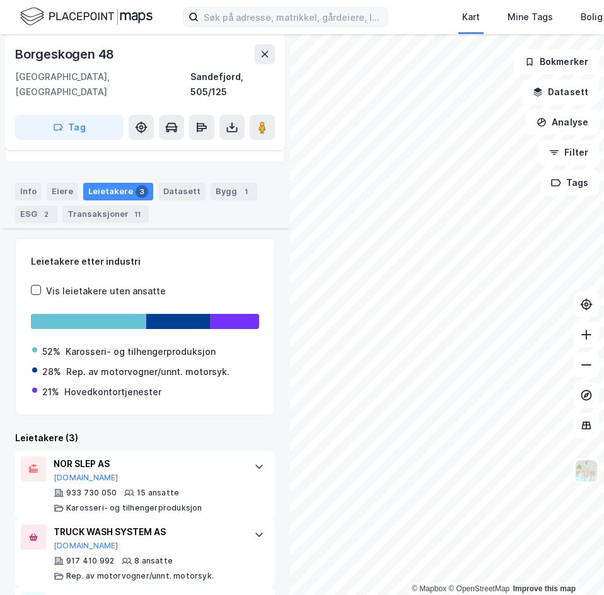
scroll to position [99, 0]
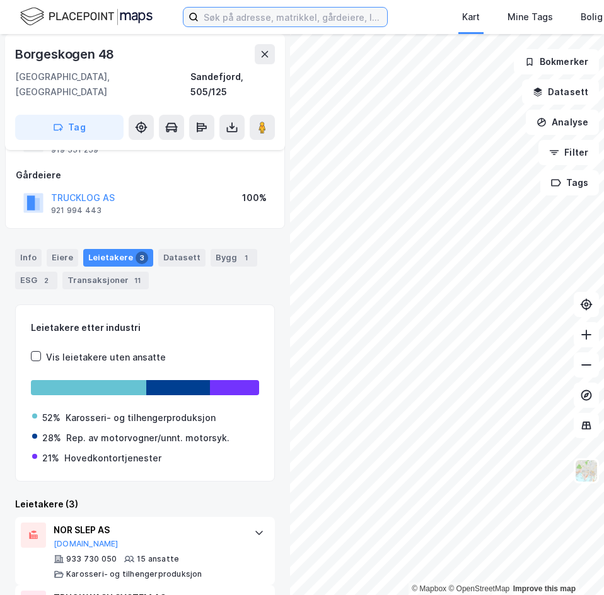
click at [248, 16] on input at bounding box center [292, 17] width 188 height 19
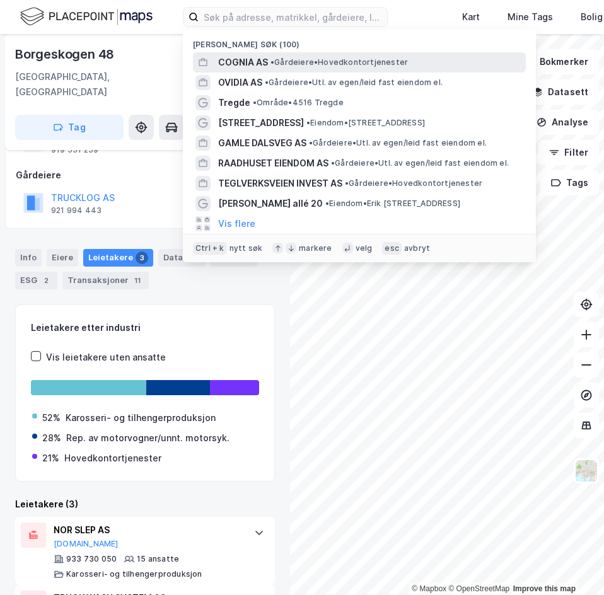
click at [258, 60] on span "COGNIA AS" at bounding box center [243, 62] width 50 height 15
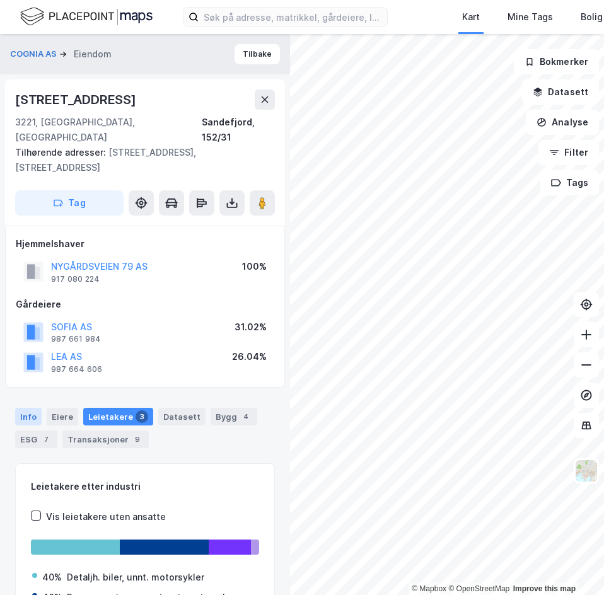
click at [19, 345] on div "Info" at bounding box center [28, 417] width 26 height 18
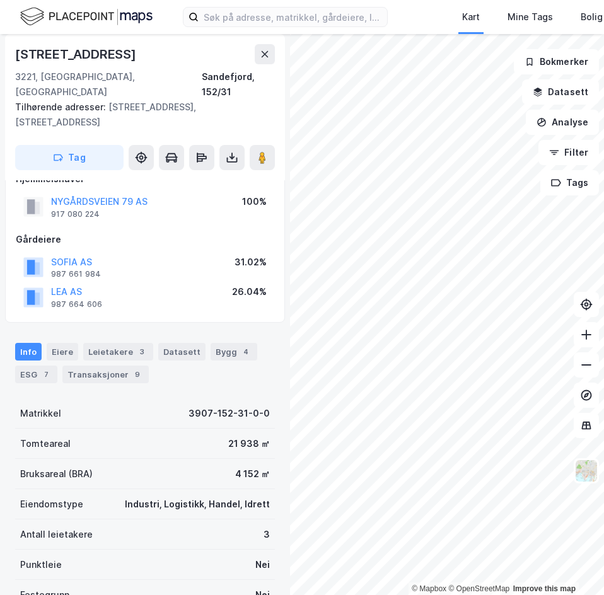
scroll to position [126, 0]
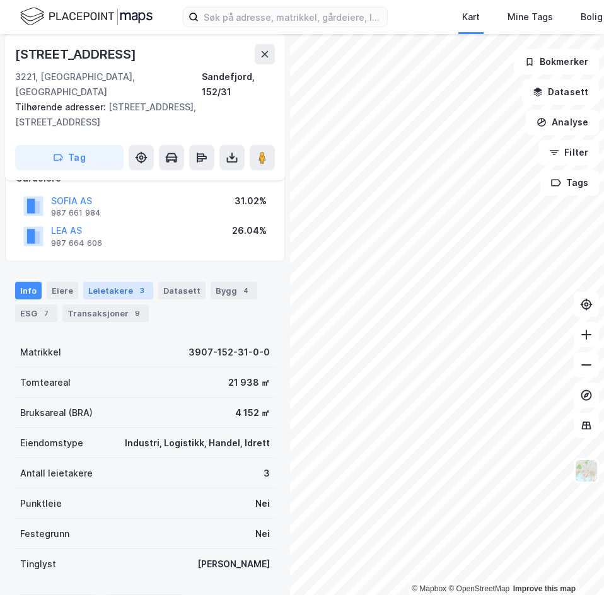
click at [118, 282] on div "Leietakere 3" at bounding box center [118, 291] width 70 height 18
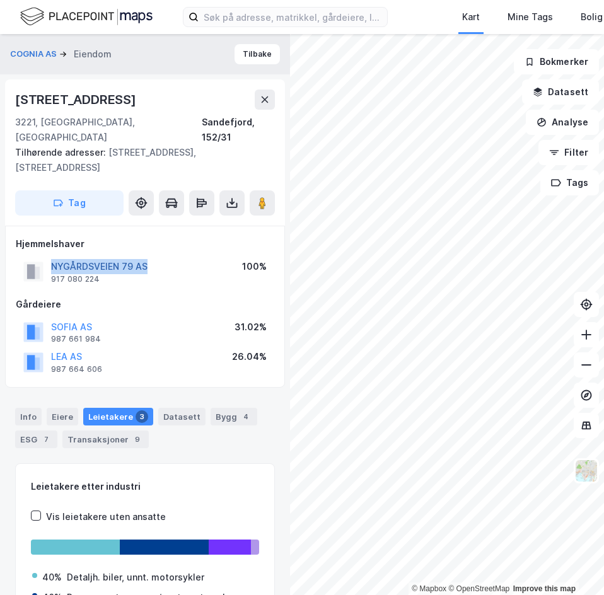
drag, startPoint x: 151, startPoint y: 234, endPoint x: 53, endPoint y: 236, distance: 97.7
click at [53, 256] on div "NYGÅRDSVEIEN 79 AS 917 080 224 100%" at bounding box center [145, 271] width 258 height 30
copy button "NYGÅRDSVEIEN 79 AS"
click at [157, 297] on div "Gårdeiere SOFIA AS 987 661 984 31.02% LEA AS 987 664 606 26.04%" at bounding box center [145, 337] width 258 height 81
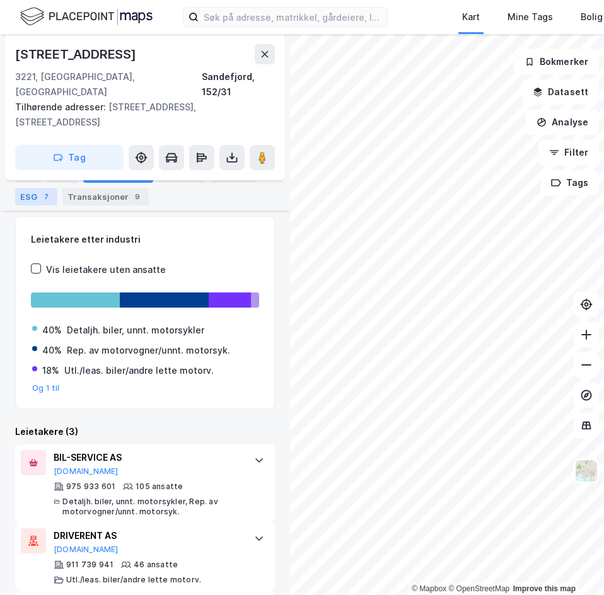
scroll to position [296, 0]
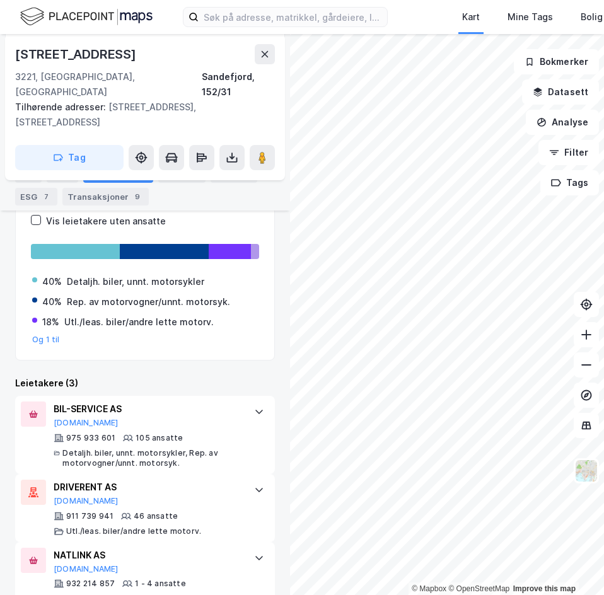
click at [14, 181] on div "Info Eiere Leietakere 3 Datasett Bygg 4 ESG 7 Transaksjoner 9" at bounding box center [145, 180] width 290 height 60
drag, startPoint x: 14, startPoint y: 181, endPoint x: 21, endPoint y: 179, distance: 8.0
click at [16, 179] on div "Info Eiere Leietakere 3 Datasett Bygg 4 ESG 7 Transaksjoner 9" at bounding box center [145, 180] width 290 height 60
click at [23, 178] on div "Info" at bounding box center [28, 174] width 26 height 18
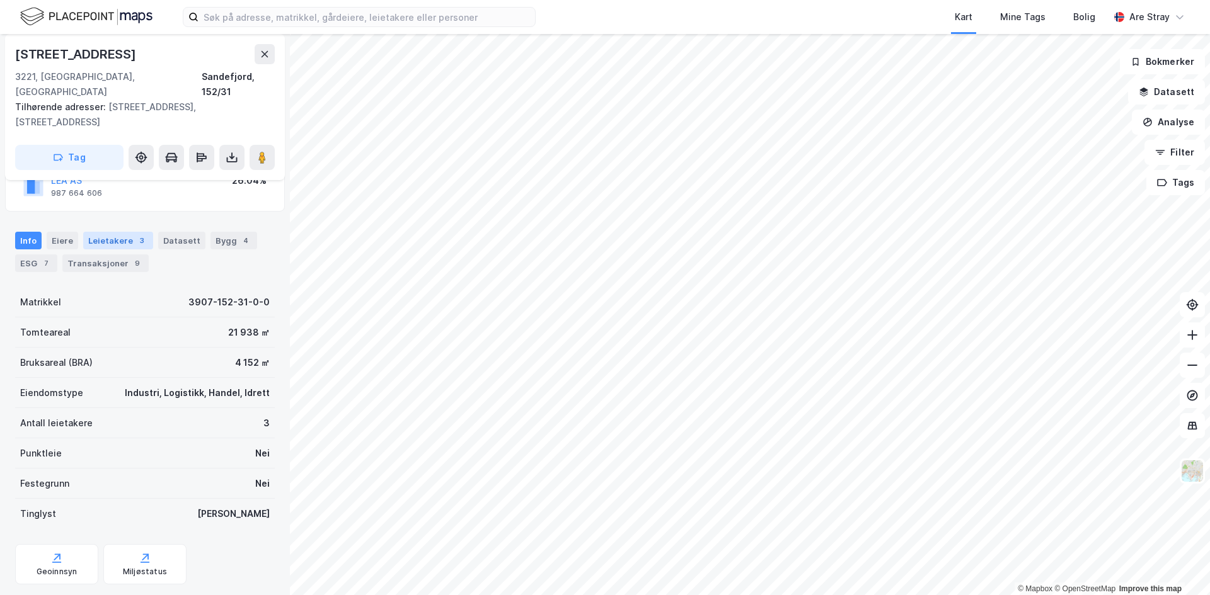
click at [83, 232] on div "Leietakere 3" at bounding box center [118, 241] width 70 height 18
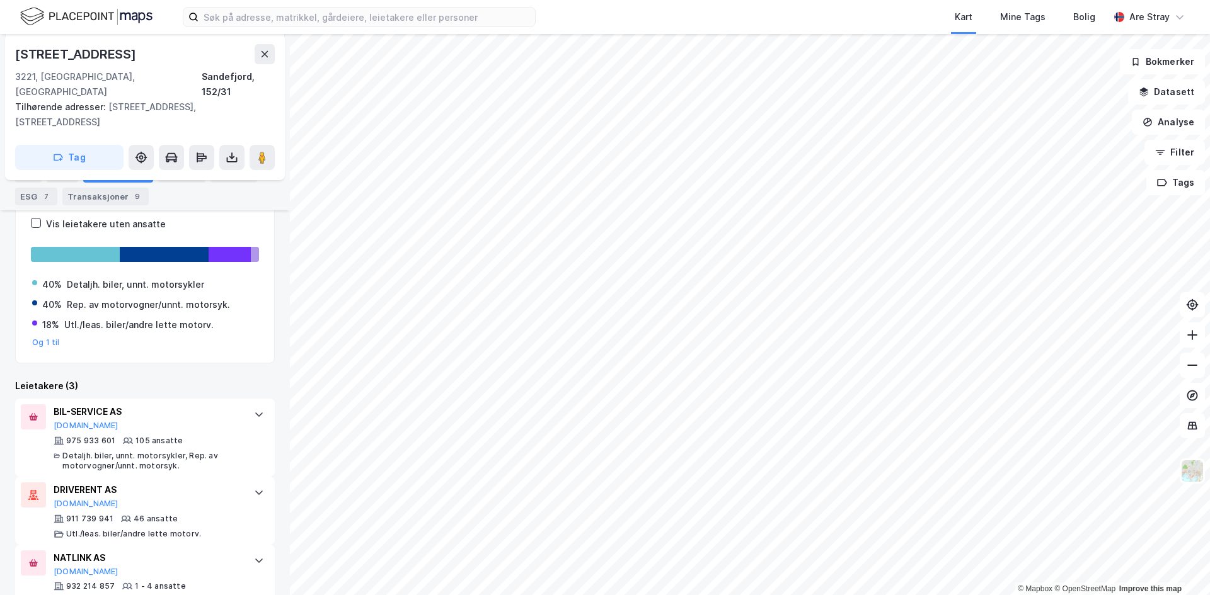
scroll to position [295, 0]
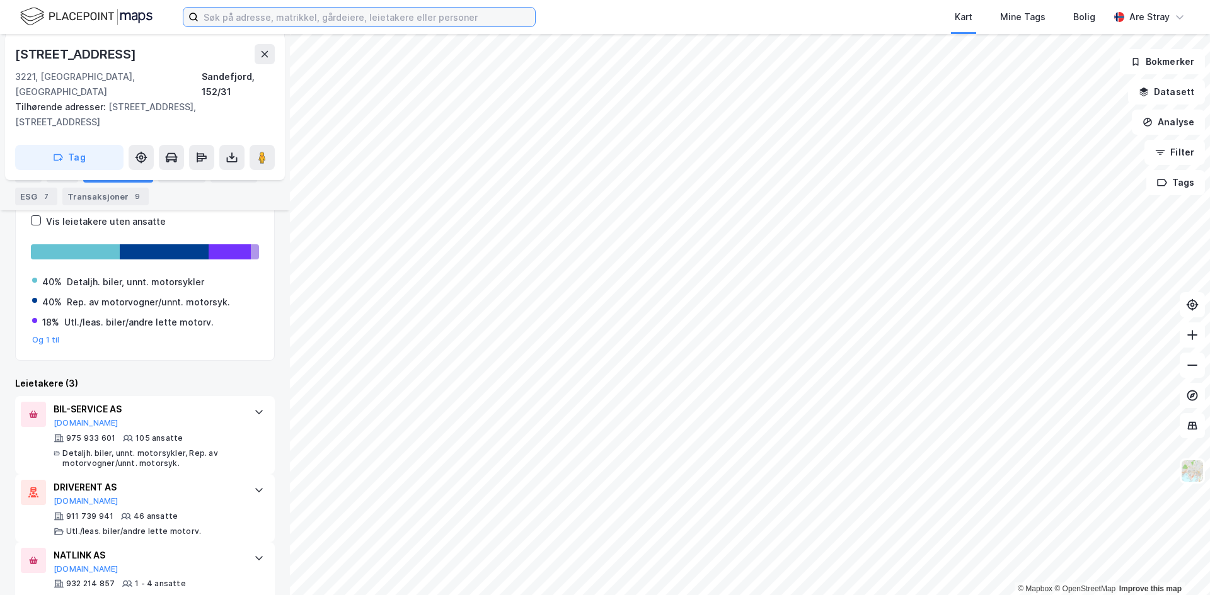
click at [235, 18] on input at bounding box center [366, 17] width 336 height 19
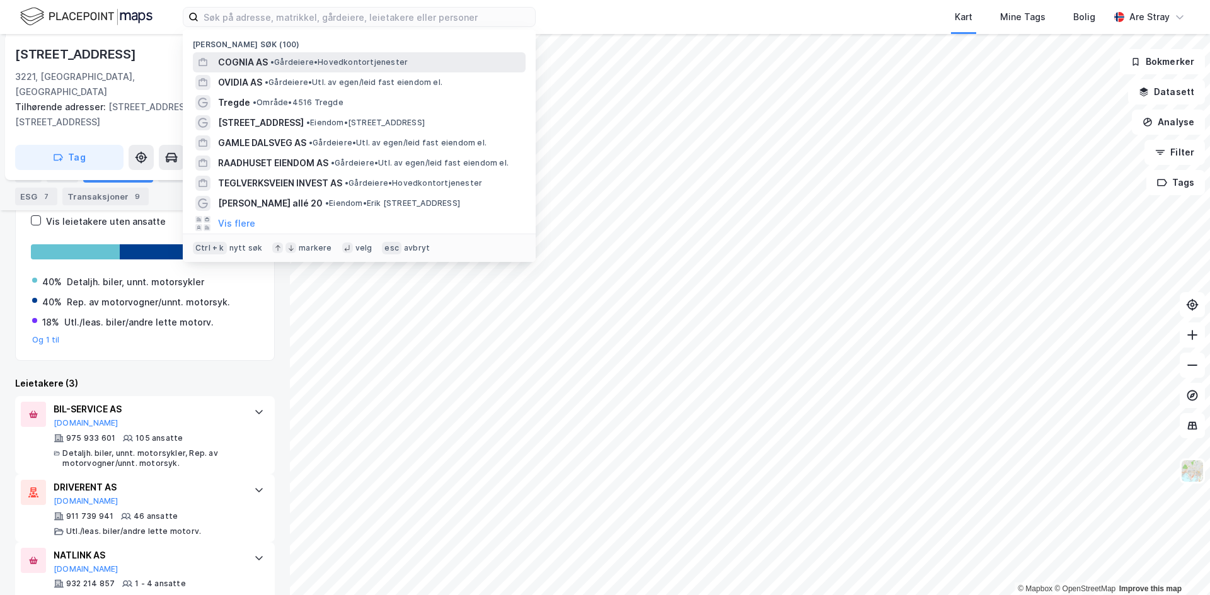
click at [286, 60] on span "• Gårdeiere • Hovedkontortjenester" at bounding box center [338, 62] width 137 height 10
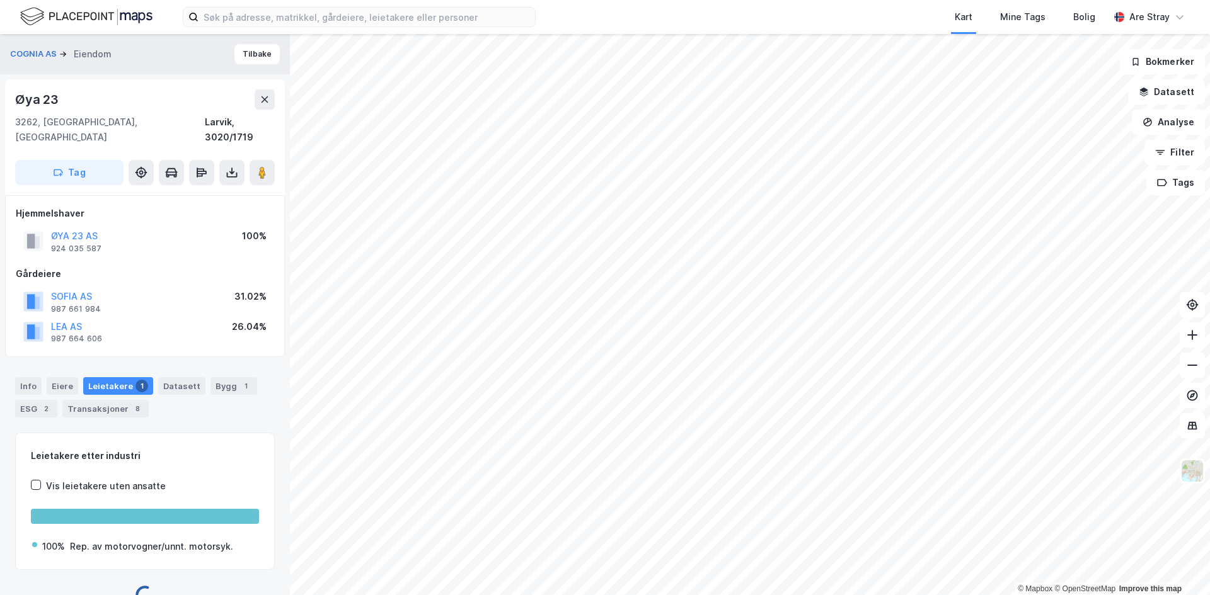
scroll to position [10, 0]
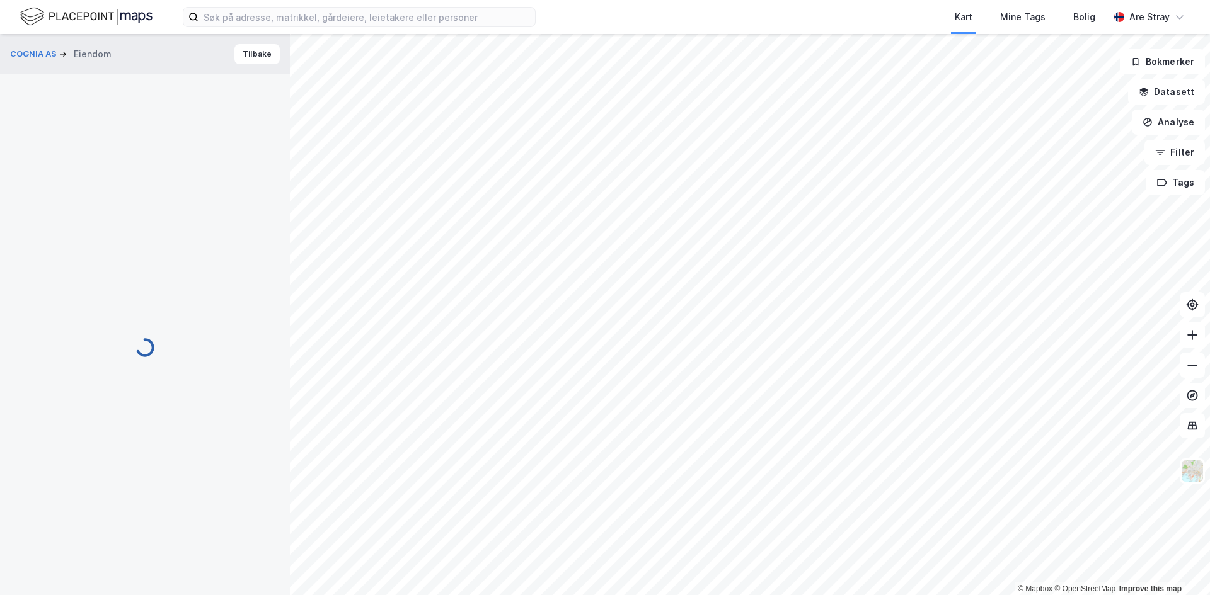
scroll to position [10, 0]
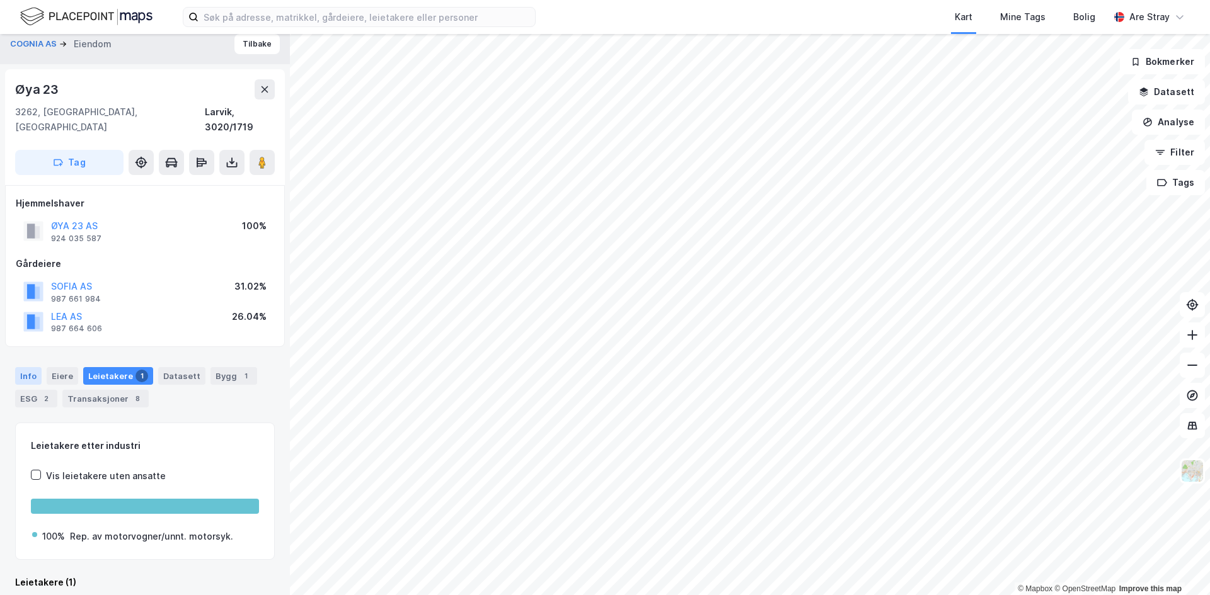
click at [38, 345] on div "Info" at bounding box center [28, 376] width 26 height 18
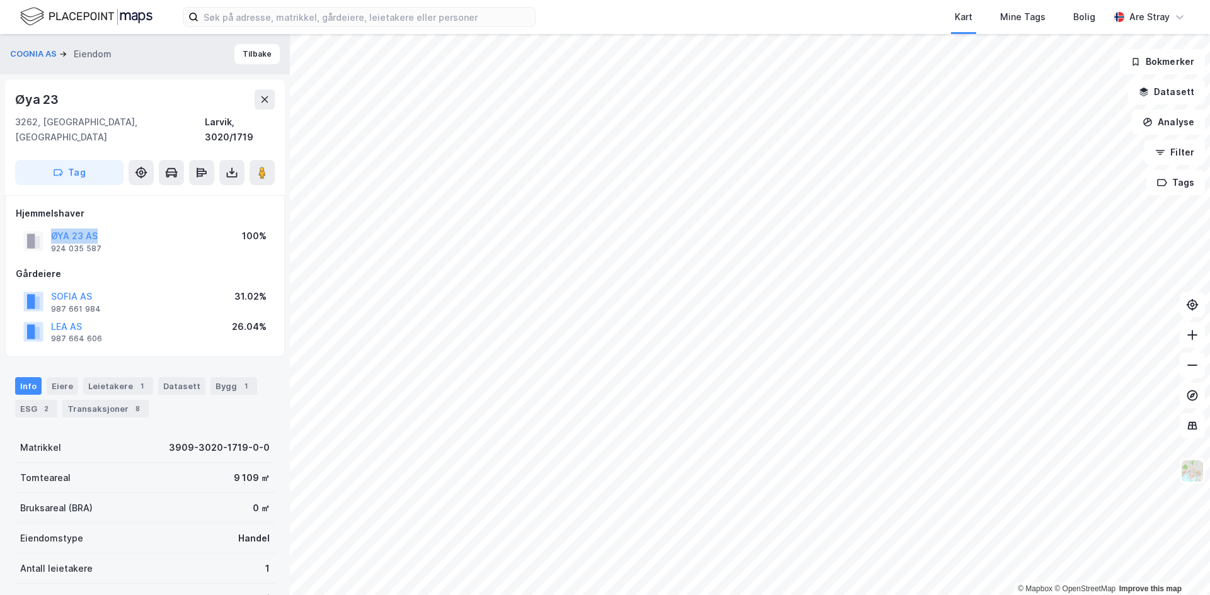
drag, startPoint x: 48, startPoint y: 222, endPoint x: 118, endPoint y: 224, distance: 70.6
click at [118, 226] on div "ØYA 23 AS 924 035 587 100%" at bounding box center [145, 241] width 258 height 30
copy button "ØYA 23 AS"
click at [178, 232] on div "ØYA 23 AS 924 035 587 100%" at bounding box center [145, 241] width 258 height 30
click at [155, 287] on div "[GEOGRAPHIC_DATA] AS 987 661 984 31.02%" at bounding box center [145, 302] width 258 height 30
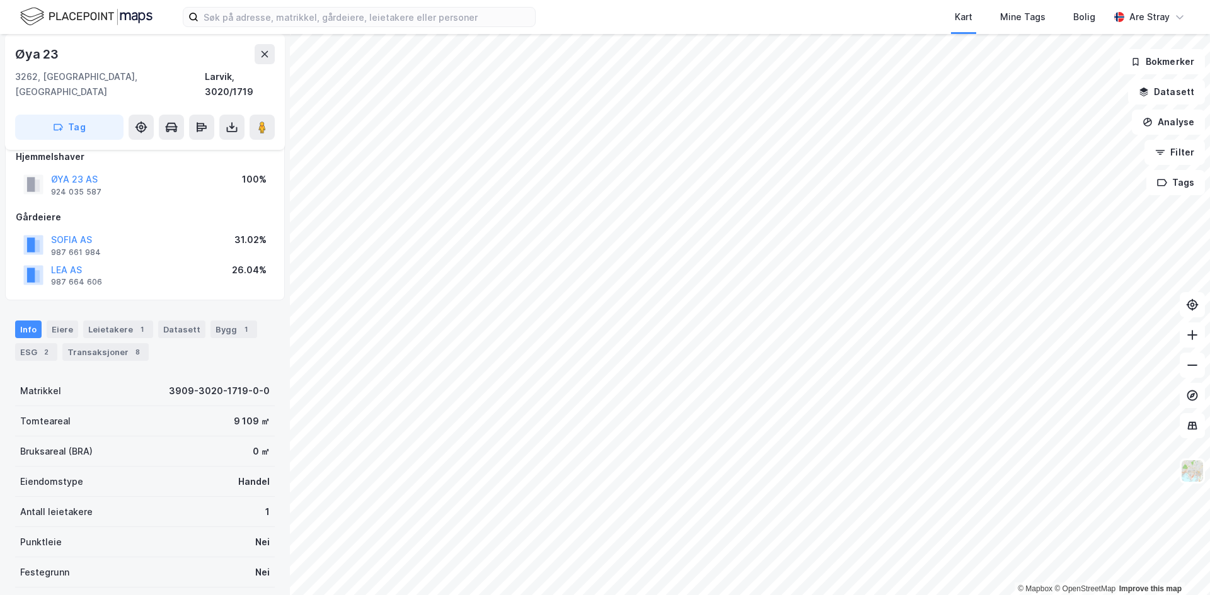
scroll to position [126, 0]
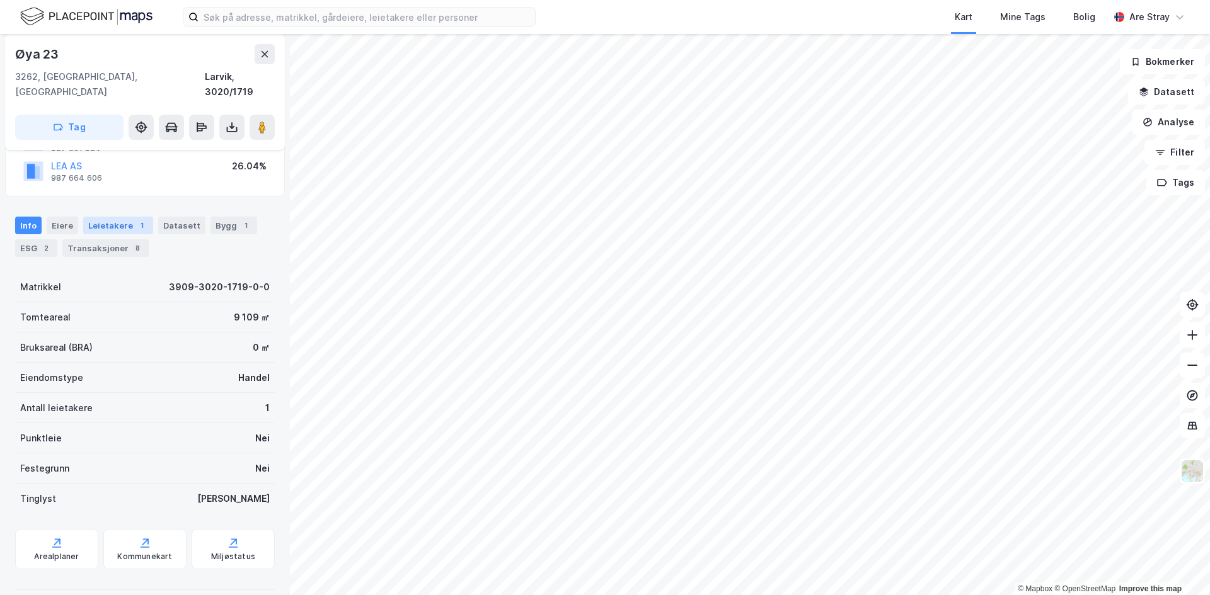
click at [110, 217] on div "Leietakere 1" at bounding box center [118, 226] width 70 height 18
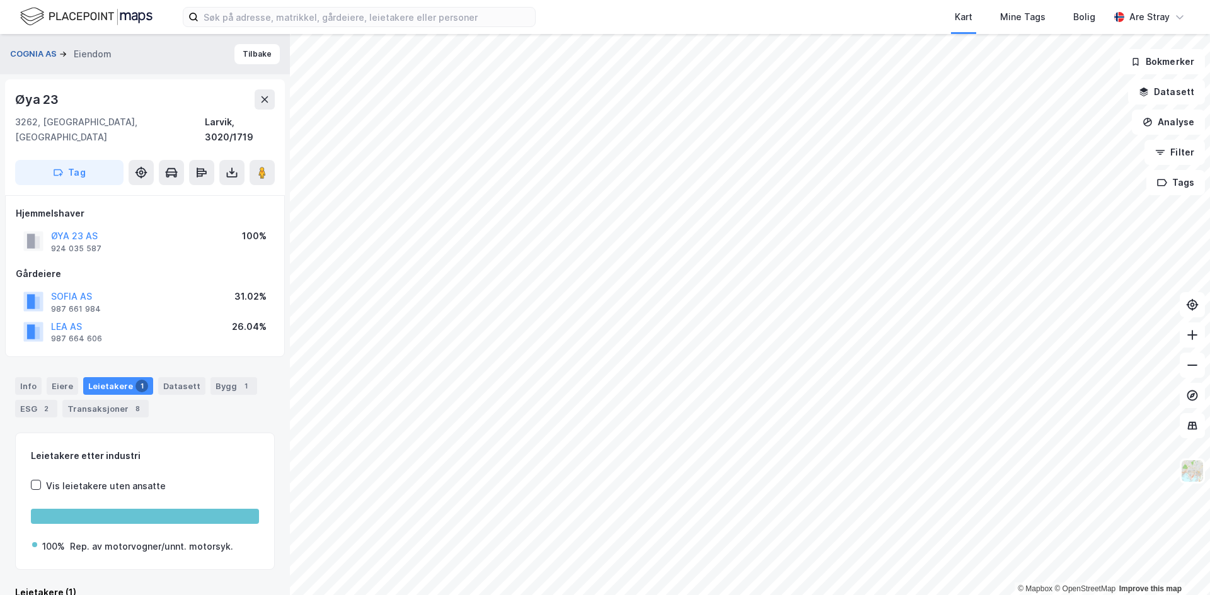
click at [47, 54] on button "COGNIA AS" at bounding box center [34, 54] width 49 height 13
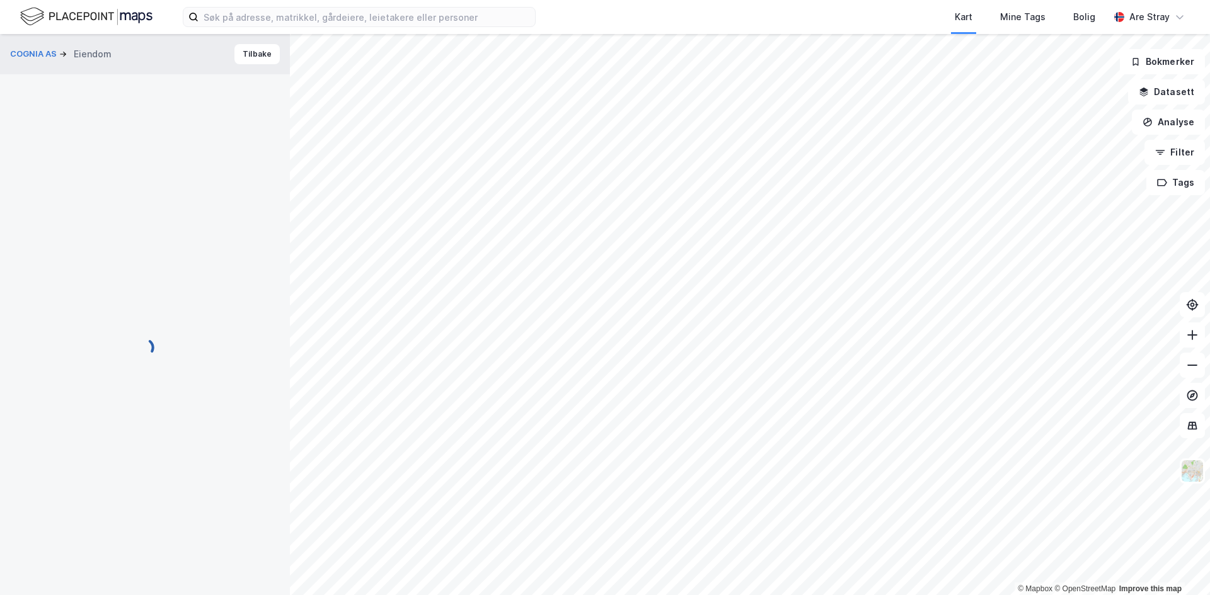
scroll to position [3, 0]
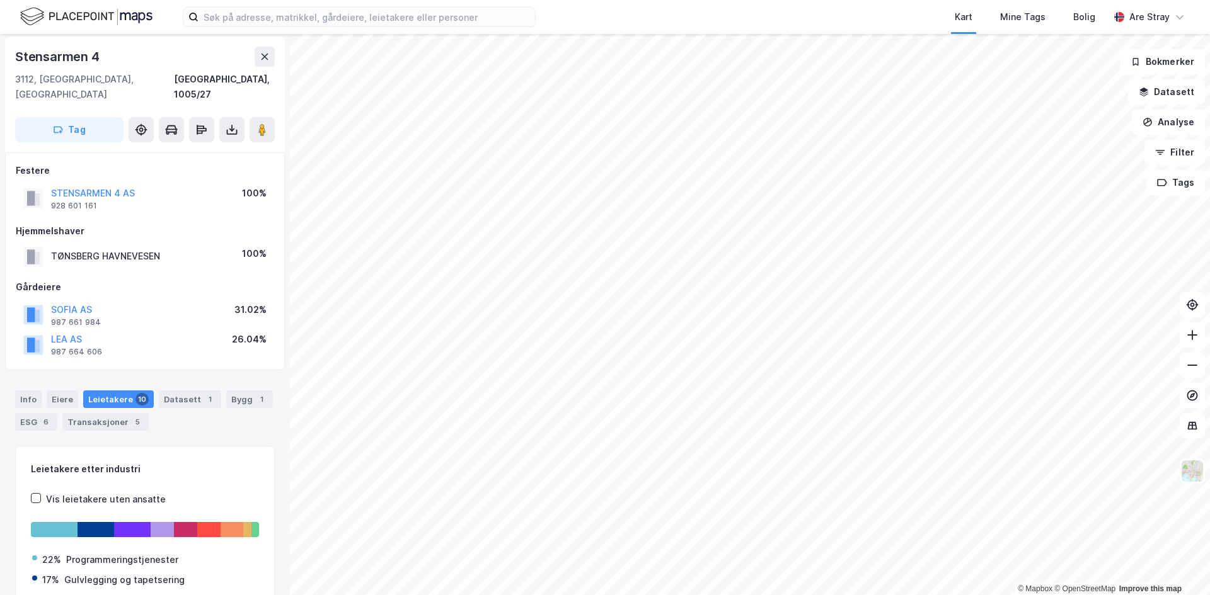
scroll to position [3, 0]
click at [262, 63] on button at bounding box center [265, 57] width 20 height 20
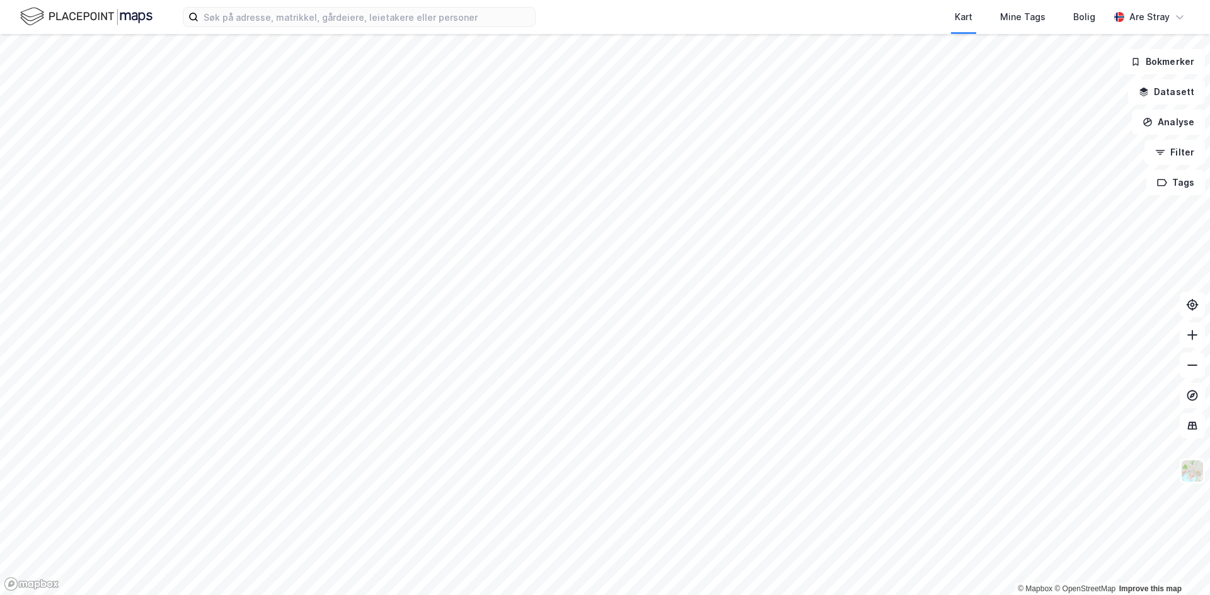
click at [376, 33] on div "Kart Mine Tags Bolig Are Stray" at bounding box center [605, 17] width 1210 height 34
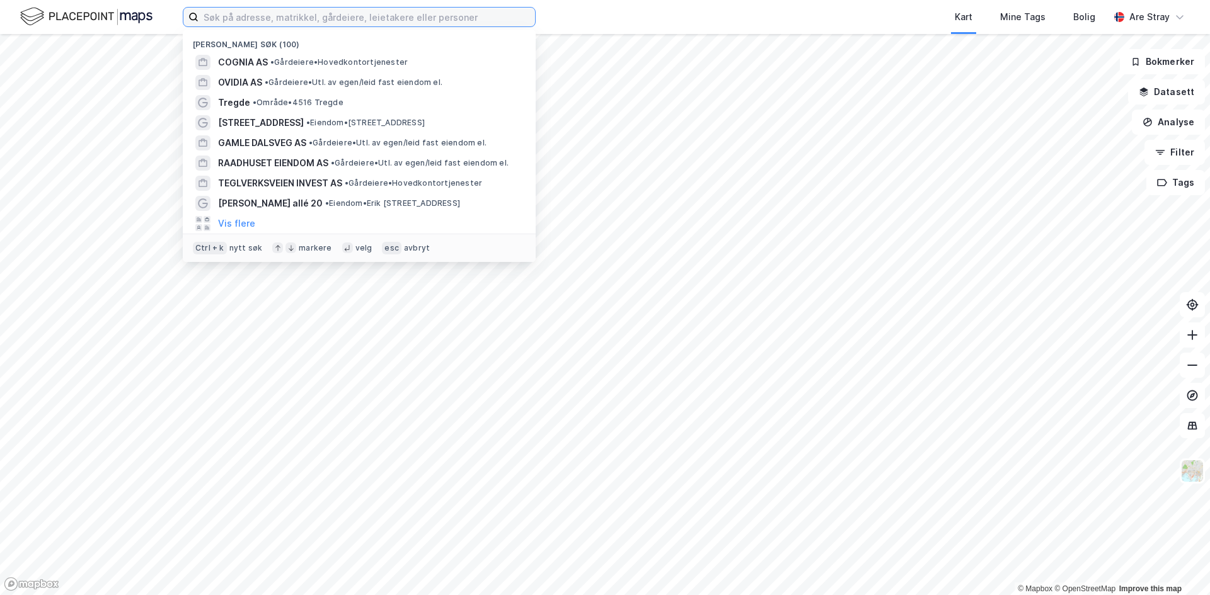
click at [382, 26] on input at bounding box center [366, 17] width 336 height 19
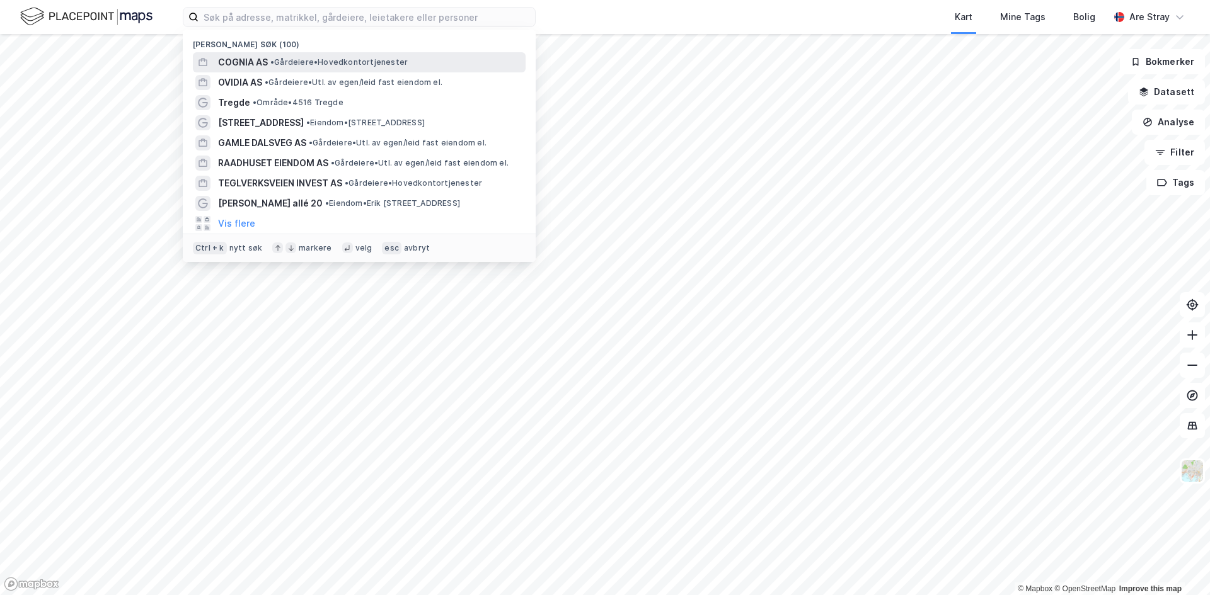
click at [304, 57] on span "• Gårdeiere • Hovedkontortjenester" at bounding box center [338, 62] width 137 height 10
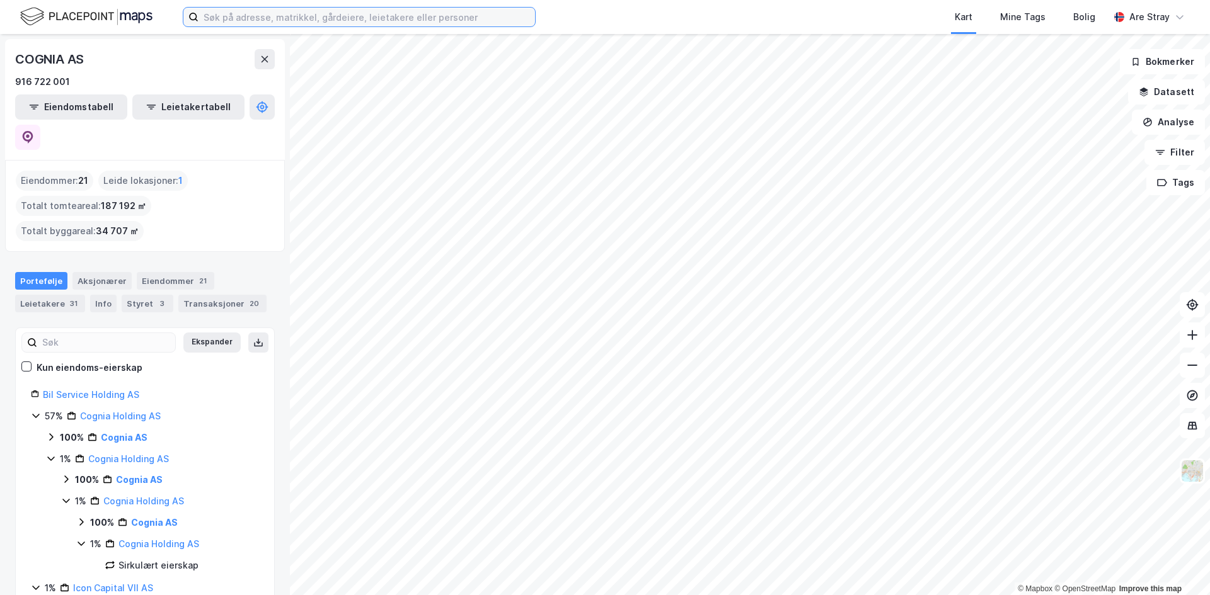
click at [247, 10] on input at bounding box center [366, 17] width 336 height 19
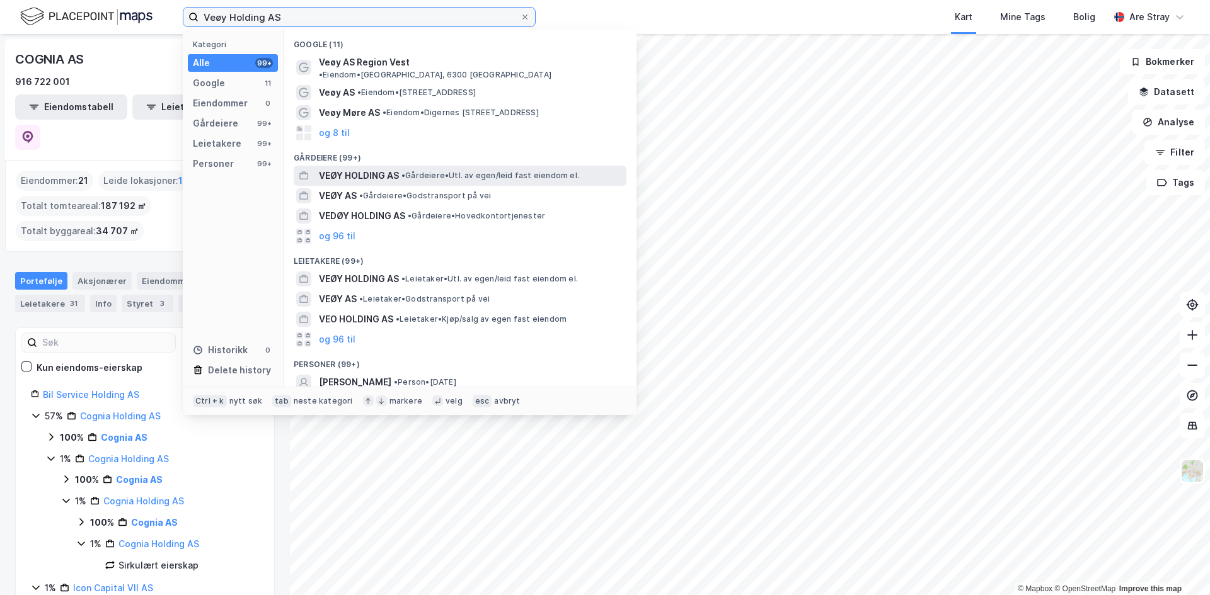
type input "Veøy Holding AS"
click at [366, 168] on span "VEØY HOLDING AS" at bounding box center [359, 175] width 80 height 15
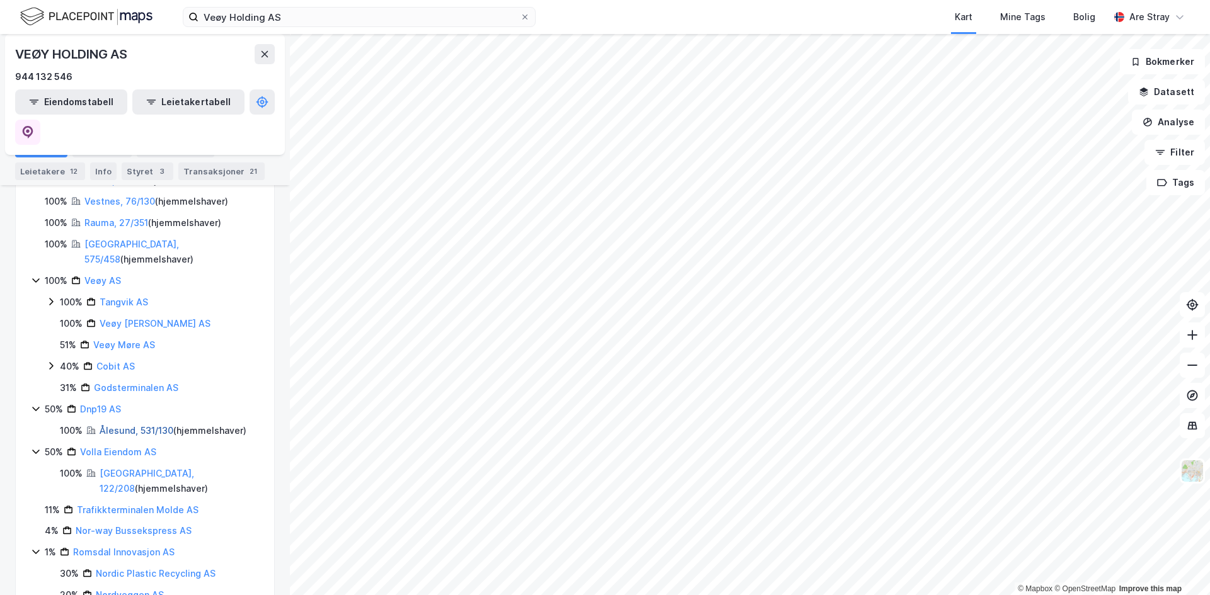
scroll to position [289, 0]
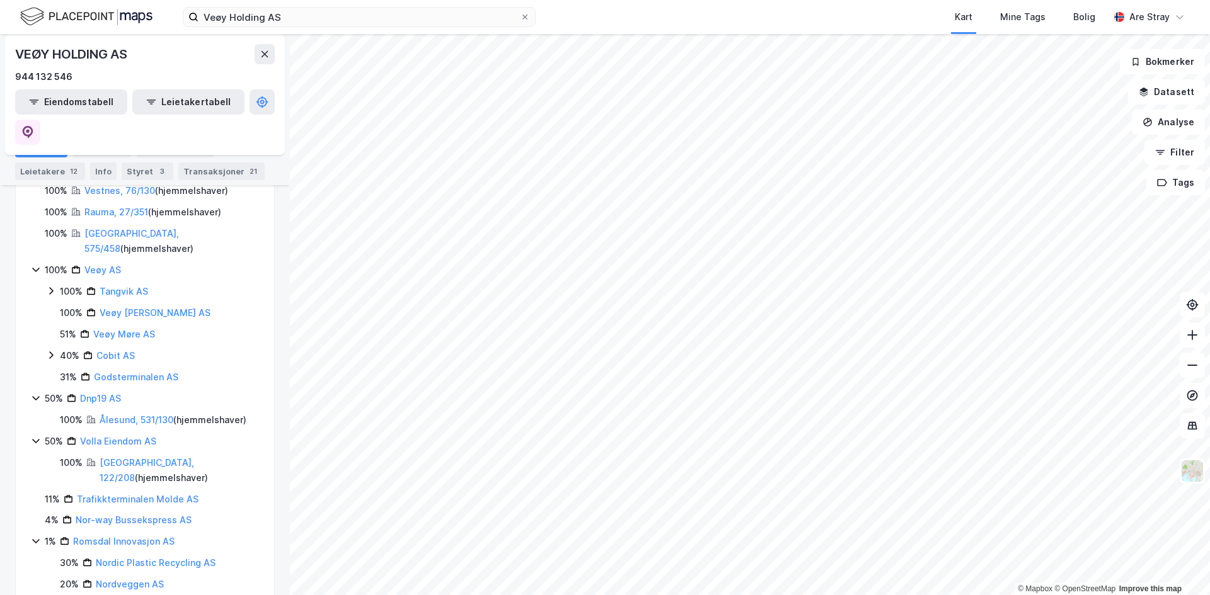
click at [35, 345] on icon at bounding box center [36, 441] width 10 height 10
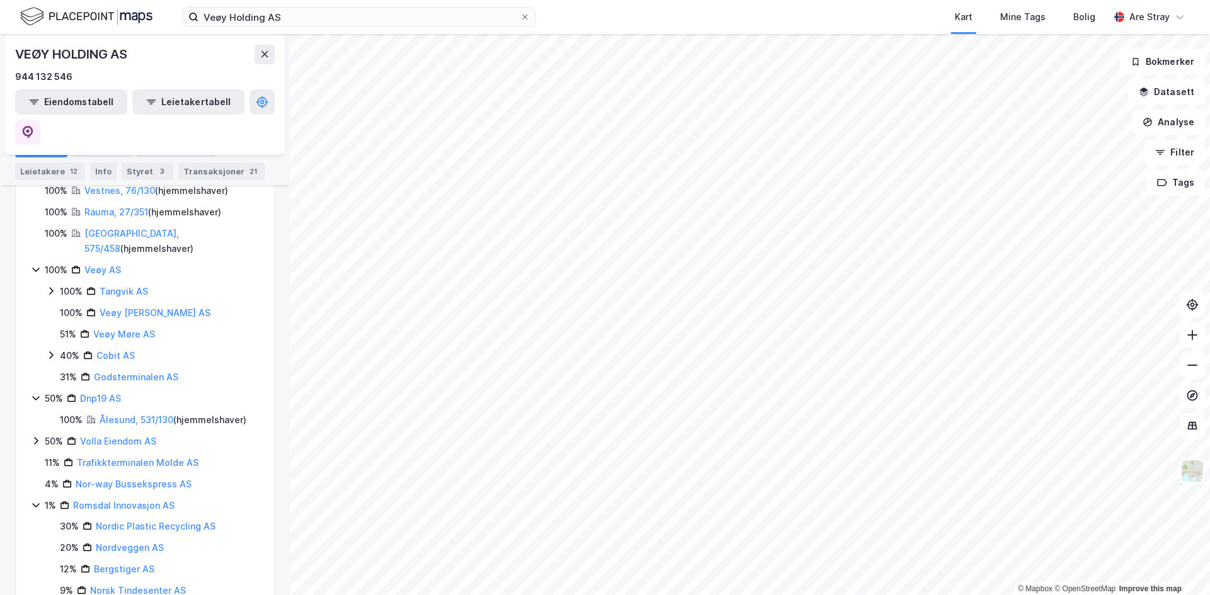
scroll to position [268, 0]
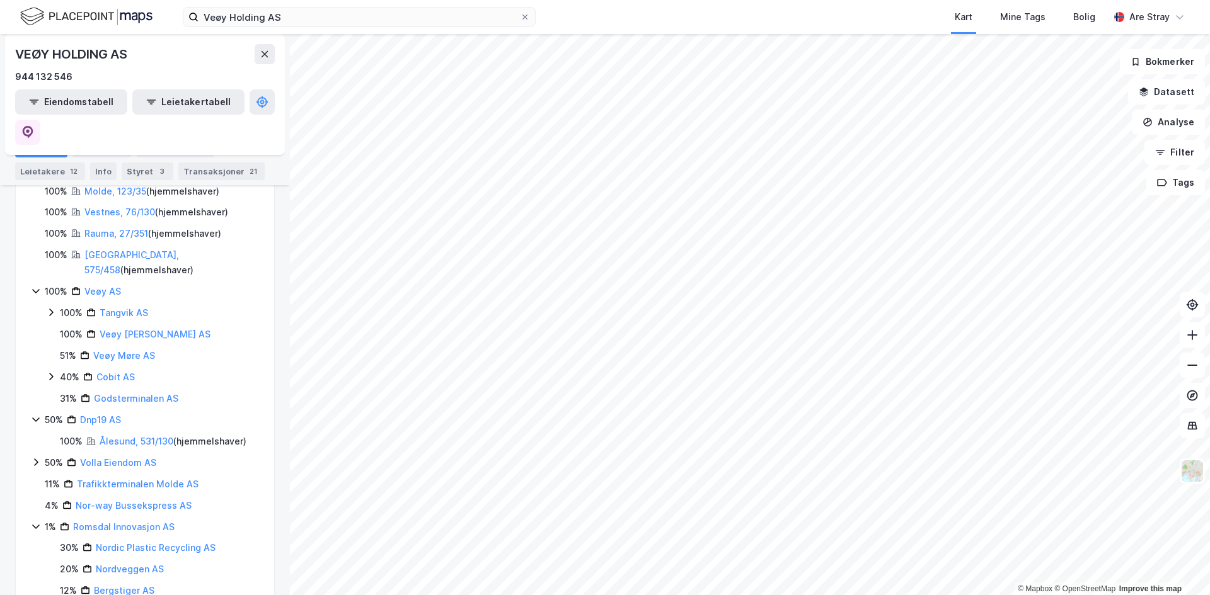
click at [33, 345] on icon at bounding box center [36, 462] width 10 height 10
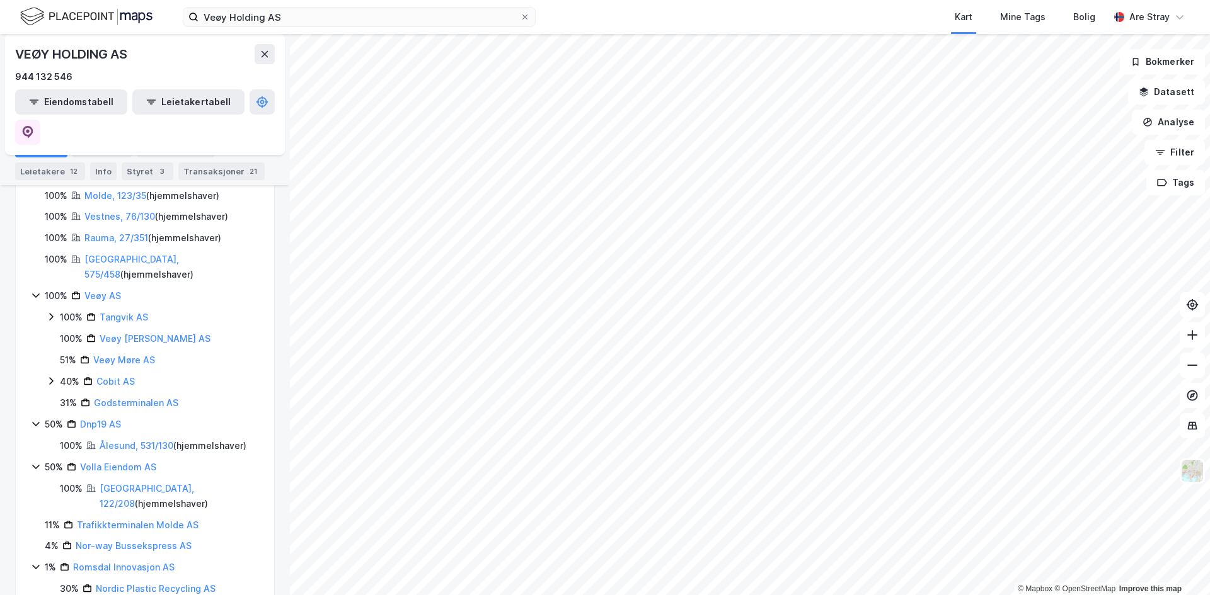
scroll to position [289, 0]
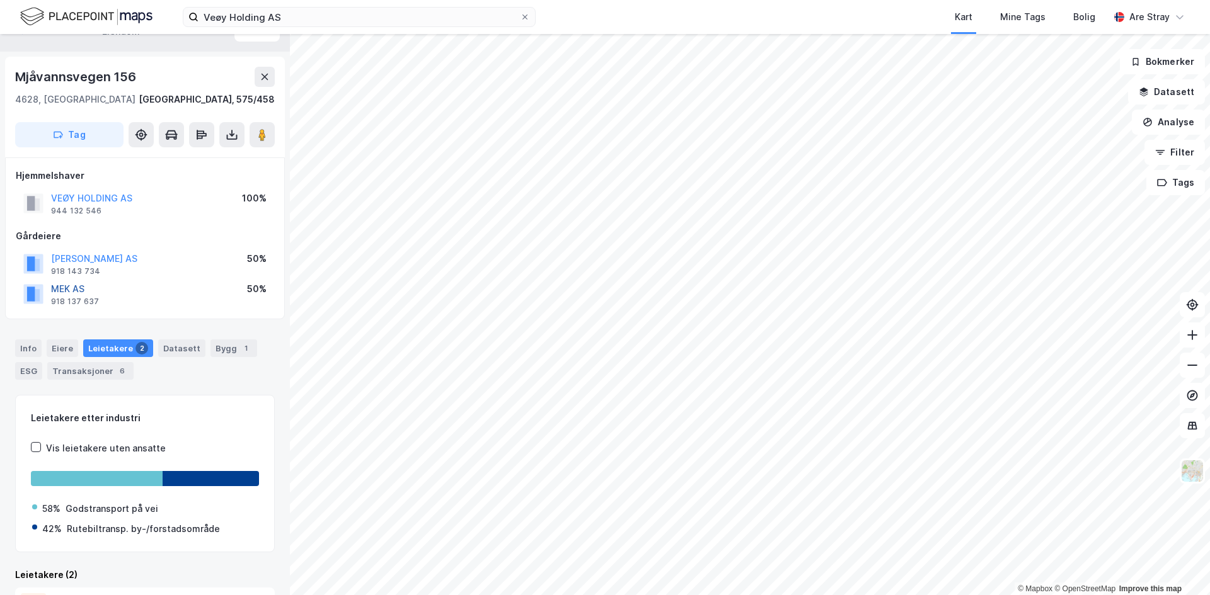
scroll to position [30, 0]
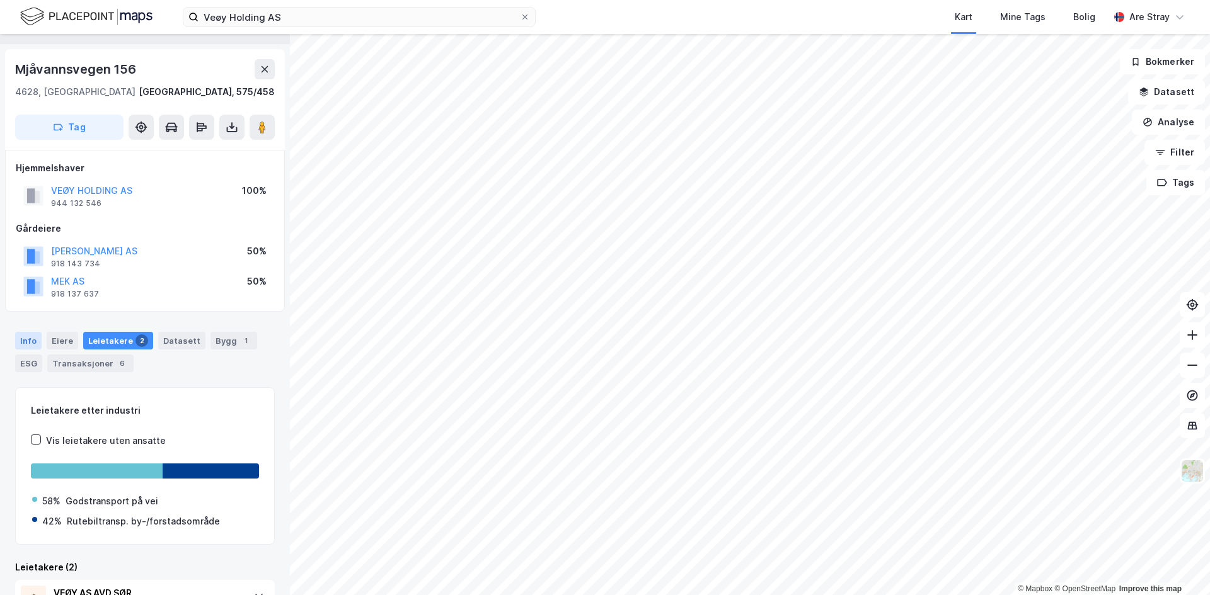
click at [28, 343] on div "Info" at bounding box center [28, 341] width 26 height 18
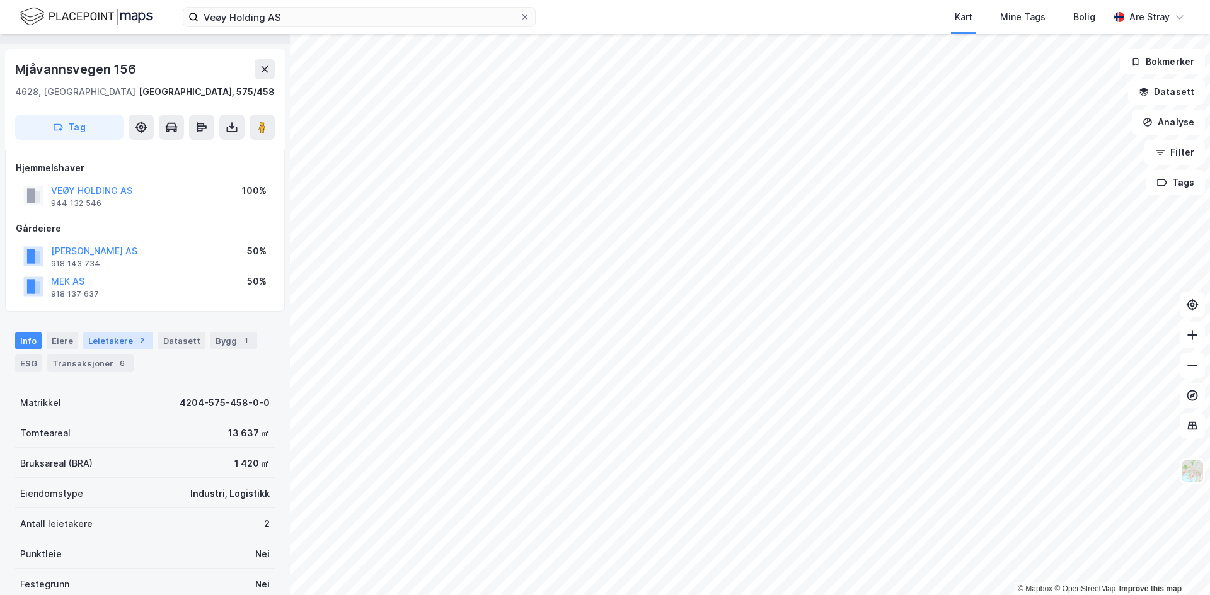
click at [117, 345] on div "Leietakere 2" at bounding box center [118, 341] width 70 height 18
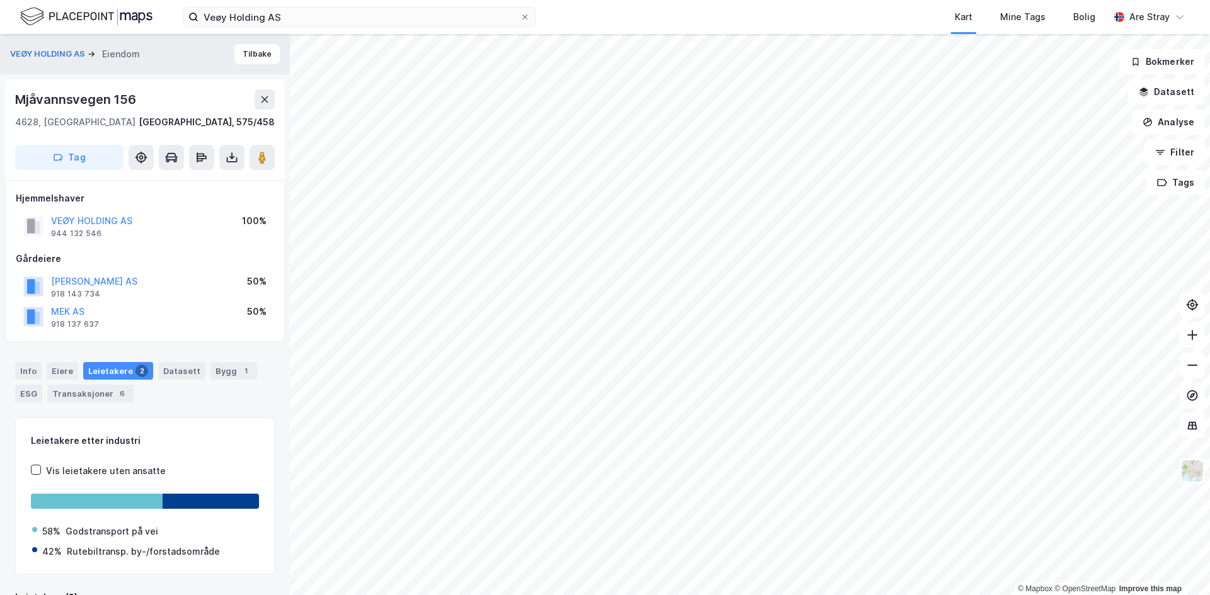
click at [169, 258] on div "Gårdeiere" at bounding box center [145, 258] width 258 height 15
click at [217, 336] on div "Hjemmelshaver VEØY HOLDING AS 944 132 546 100% Gårdeiere ELMA MITTET AS 918 143…" at bounding box center [145, 261] width 280 height 163
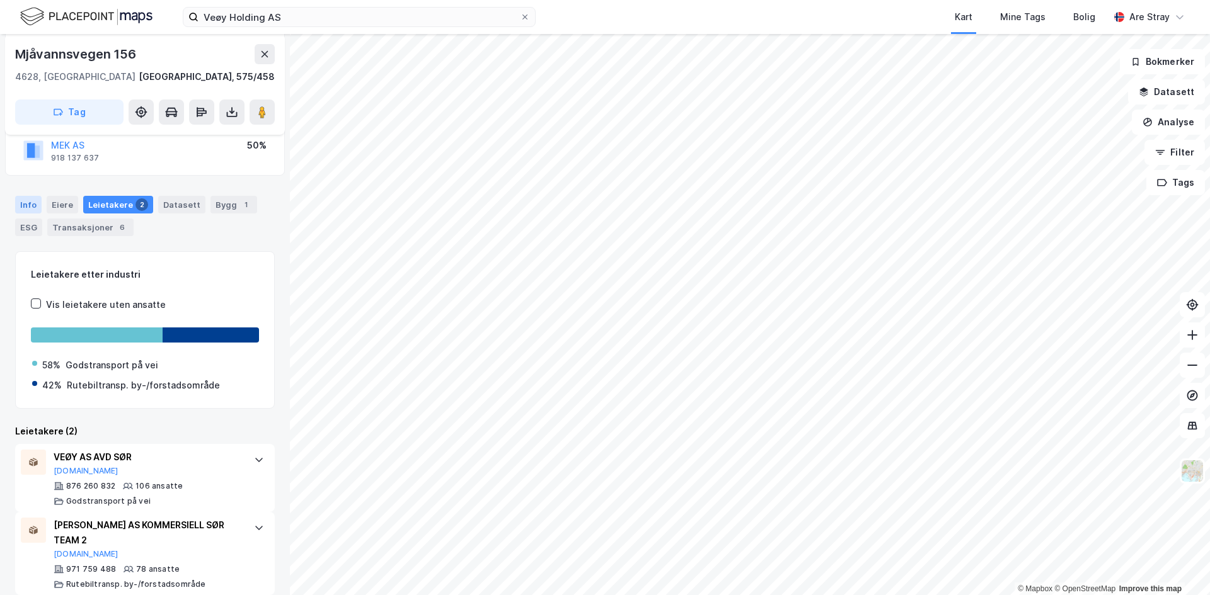
click at [33, 200] on div "Info" at bounding box center [28, 205] width 26 height 18
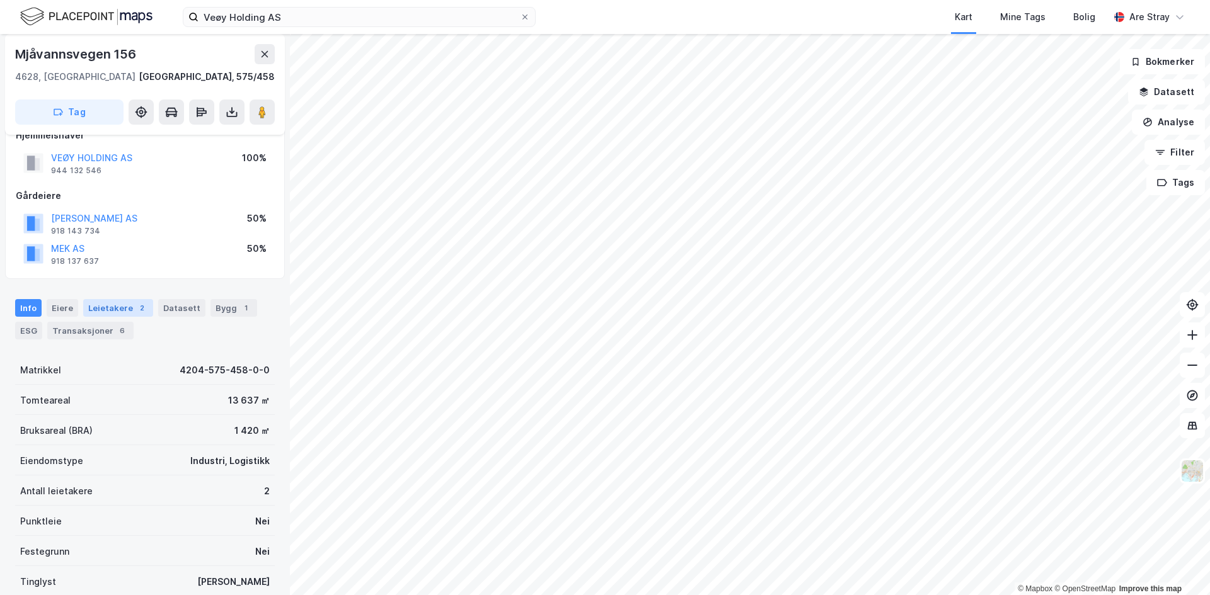
click at [103, 308] on div "Leietakere 2" at bounding box center [118, 308] width 70 height 18
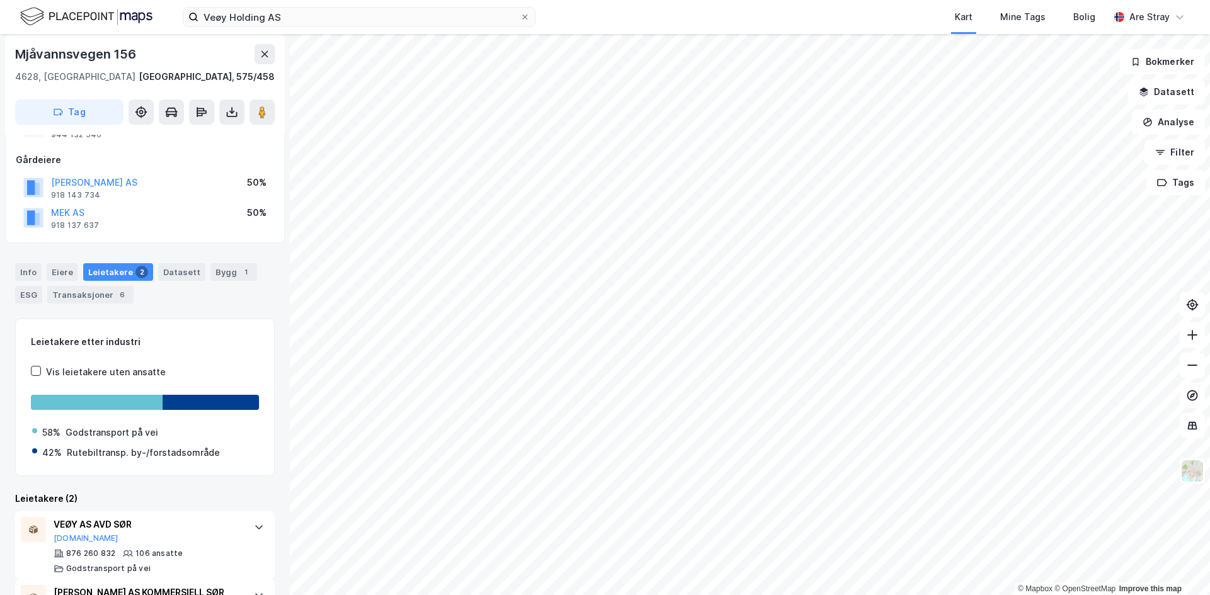
scroll to position [40, 0]
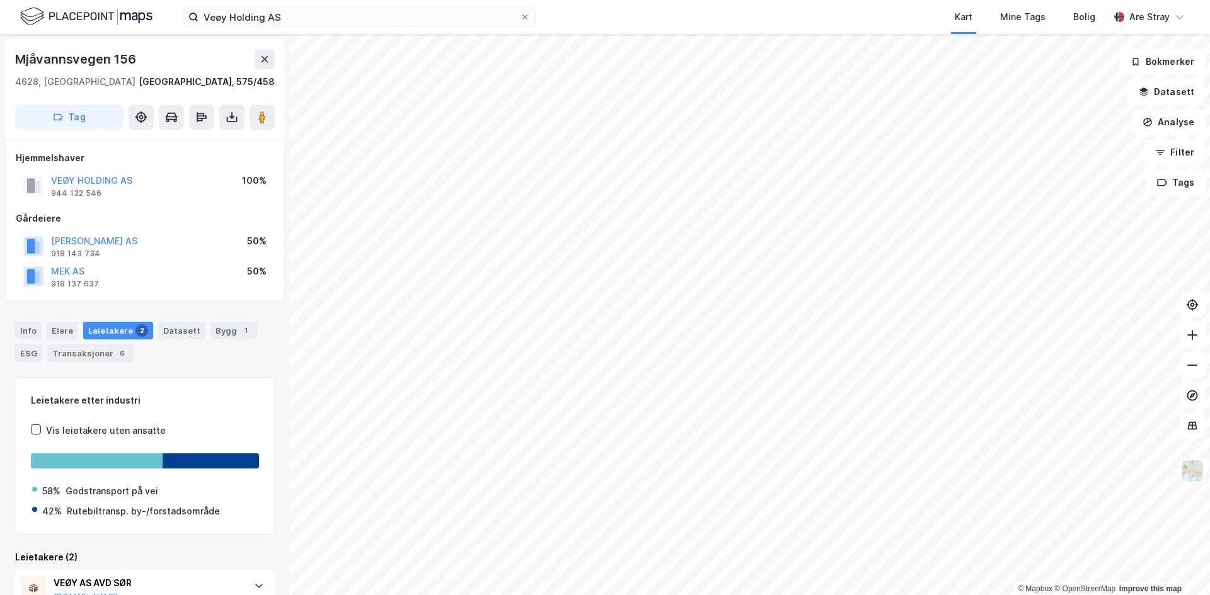
click at [187, 293] on div "Hjemmelshaver VEØY HOLDING AS 944 132 546 100% Gårdeiere ELMA MITTET AS 918 143…" at bounding box center [145, 221] width 280 height 163
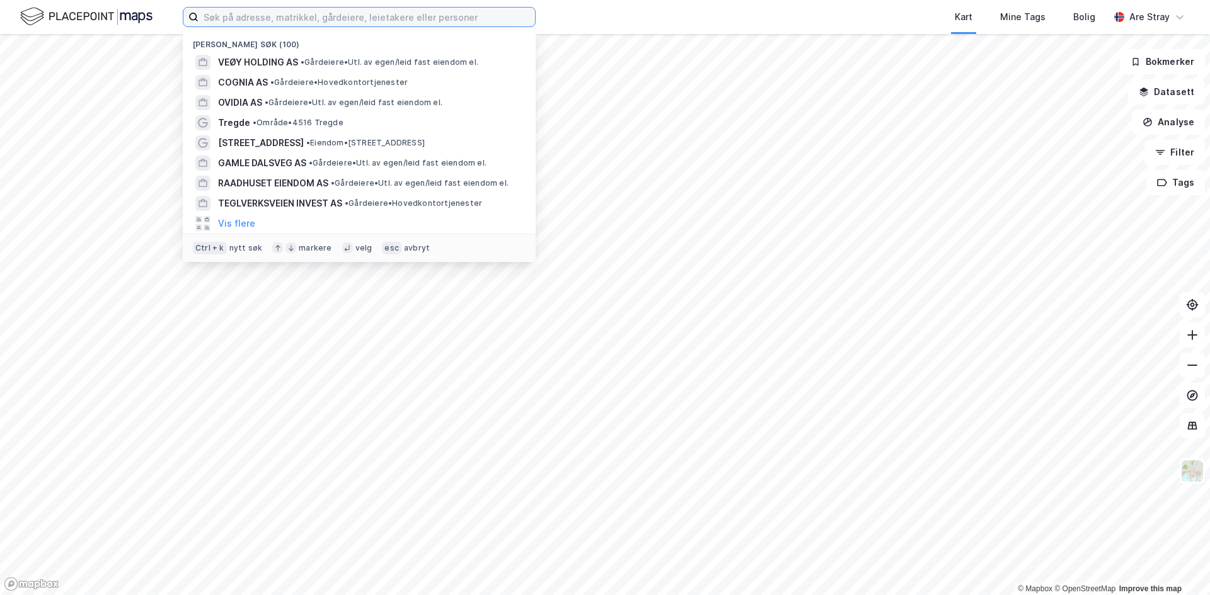
click at [477, 23] on input at bounding box center [366, 17] width 336 height 19
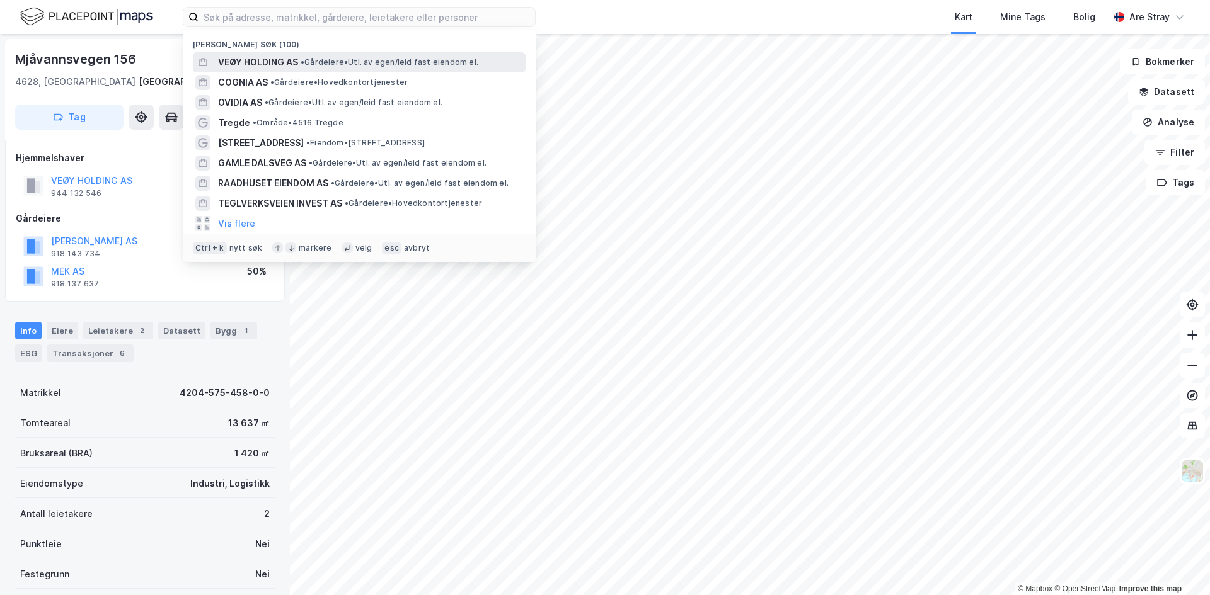
click at [391, 62] on span "• Gårdeiere • Utl. av egen/leid fast eiendom el." at bounding box center [390, 62] width 178 height 10
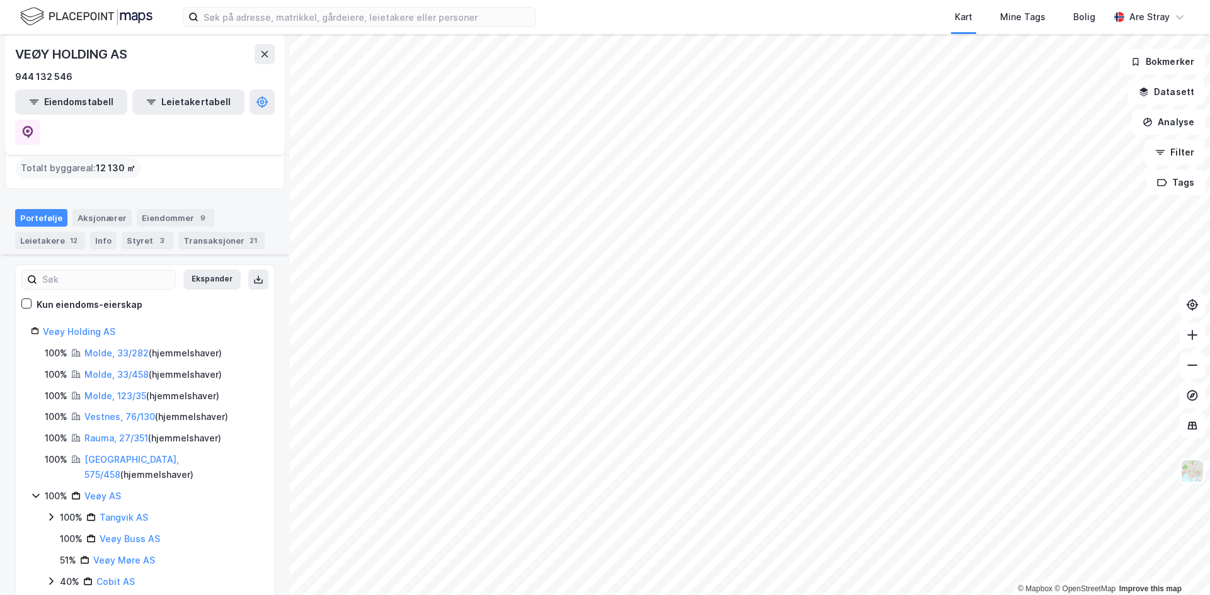
scroll to position [126, 0]
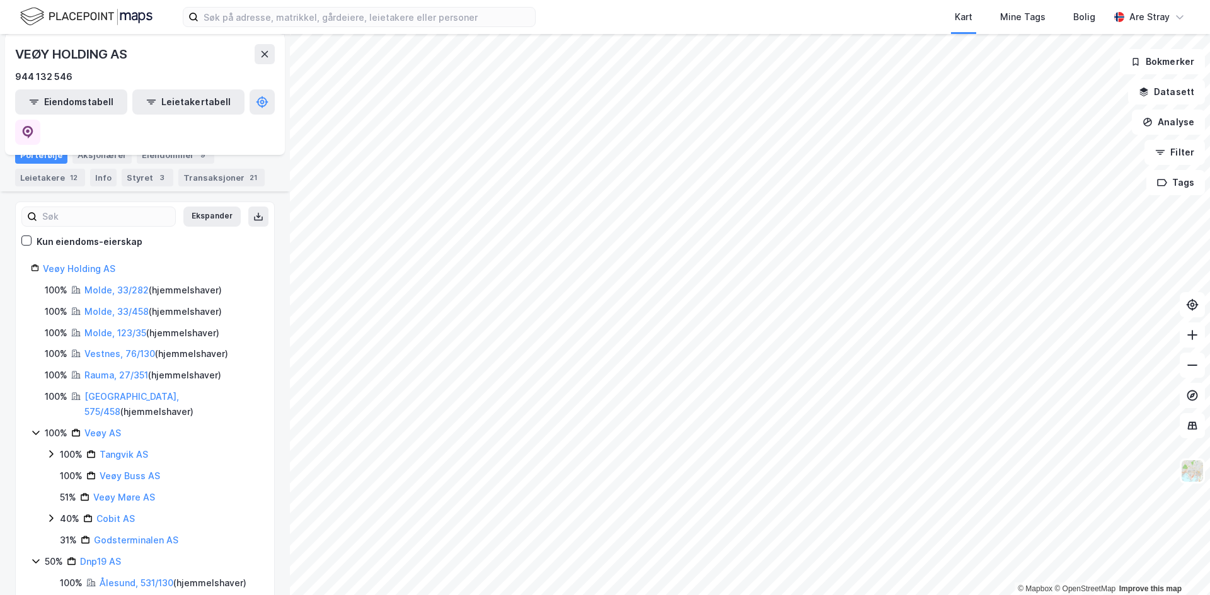
click at [37, 428] on icon at bounding box center [36, 433] width 10 height 10
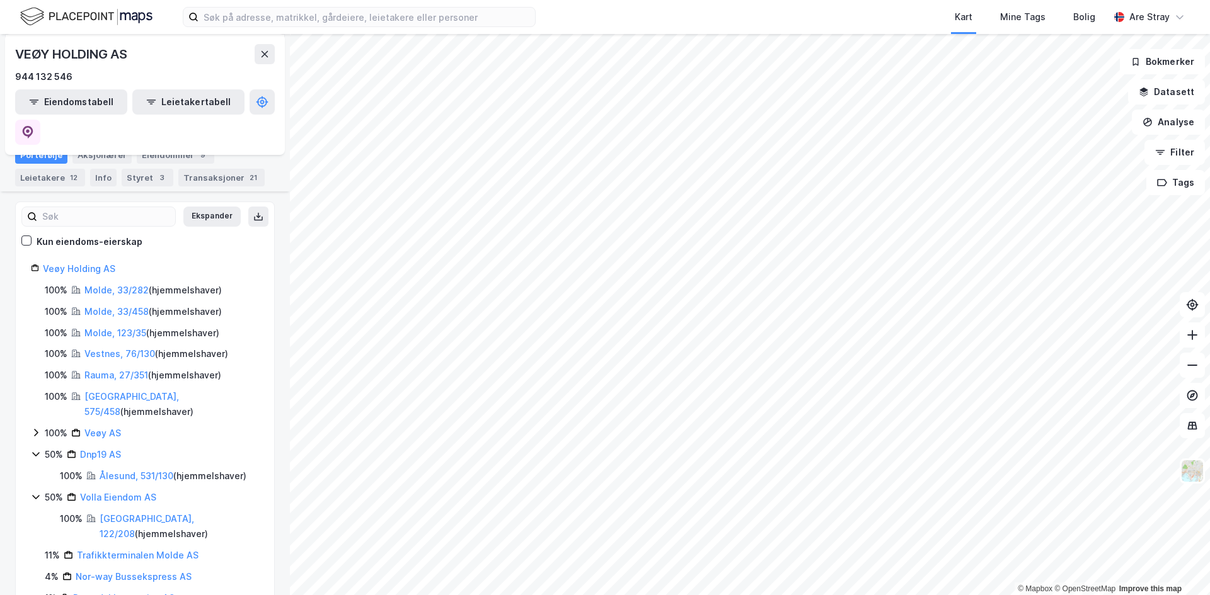
click at [37, 429] on icon at bounding box center [36, 433] width 4 height 8
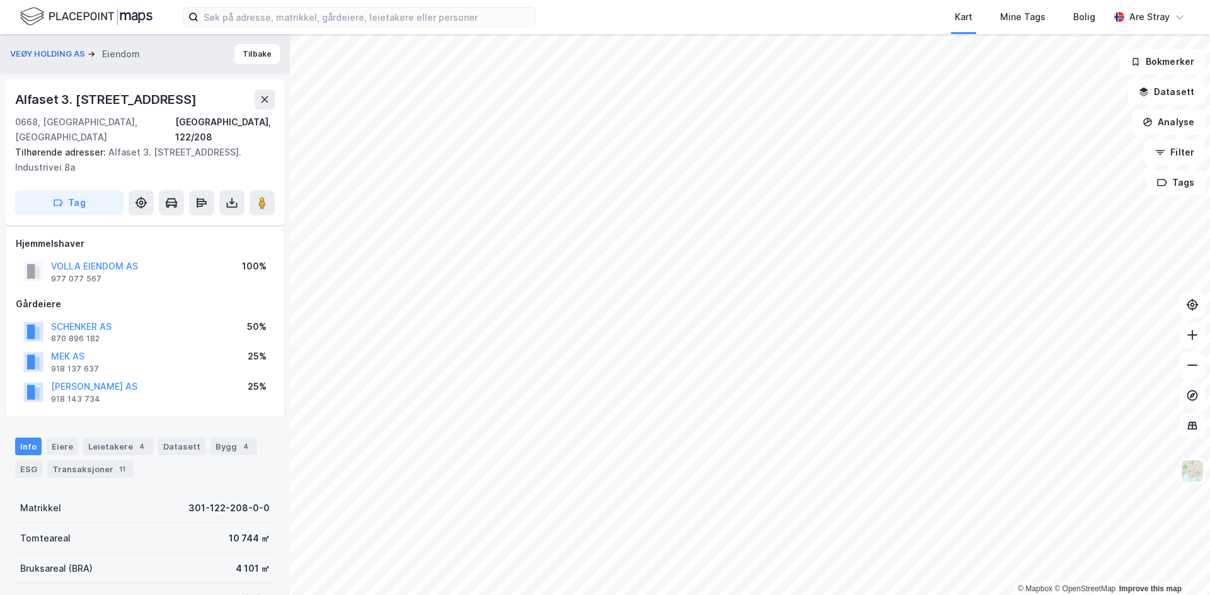
scroll to position [189, 0]
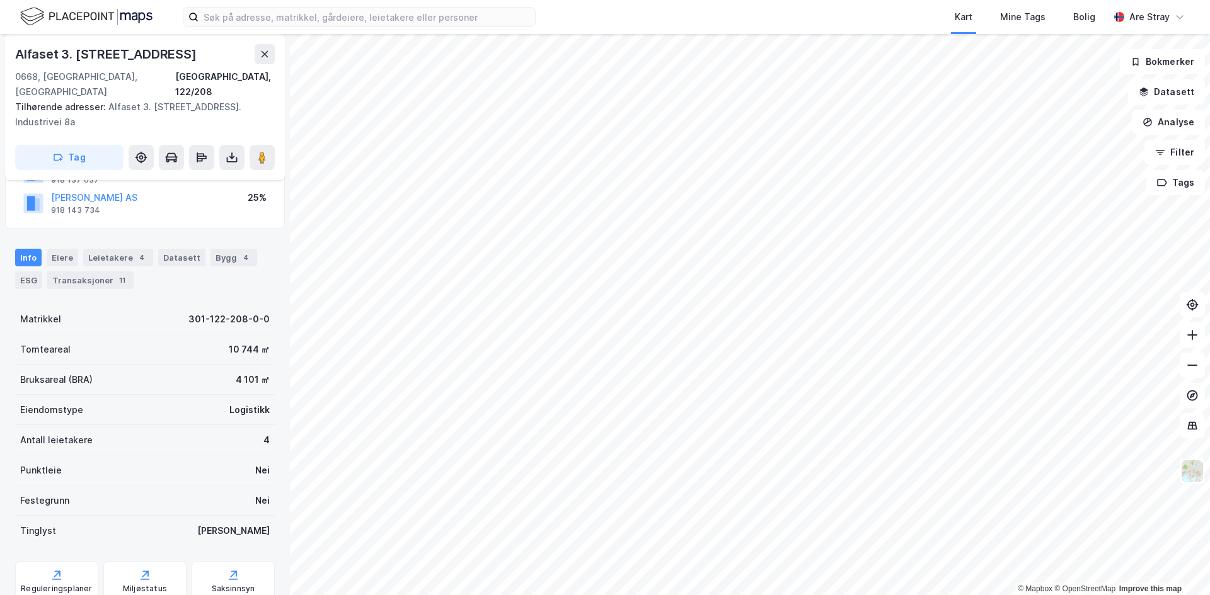
click at [117, 255] on div "Info Eiere Leietakere 4 Datasett Bygg 4 ESG Transaksjoner 11" at bounding box center [145, 269] width 260 height 40
click at [118, 252] on div "Info Eiere Leietakere 4 Datasett Bygg 4 ESG Transaksjoner 11" at bounding box center [145, 269] width 260 height 40
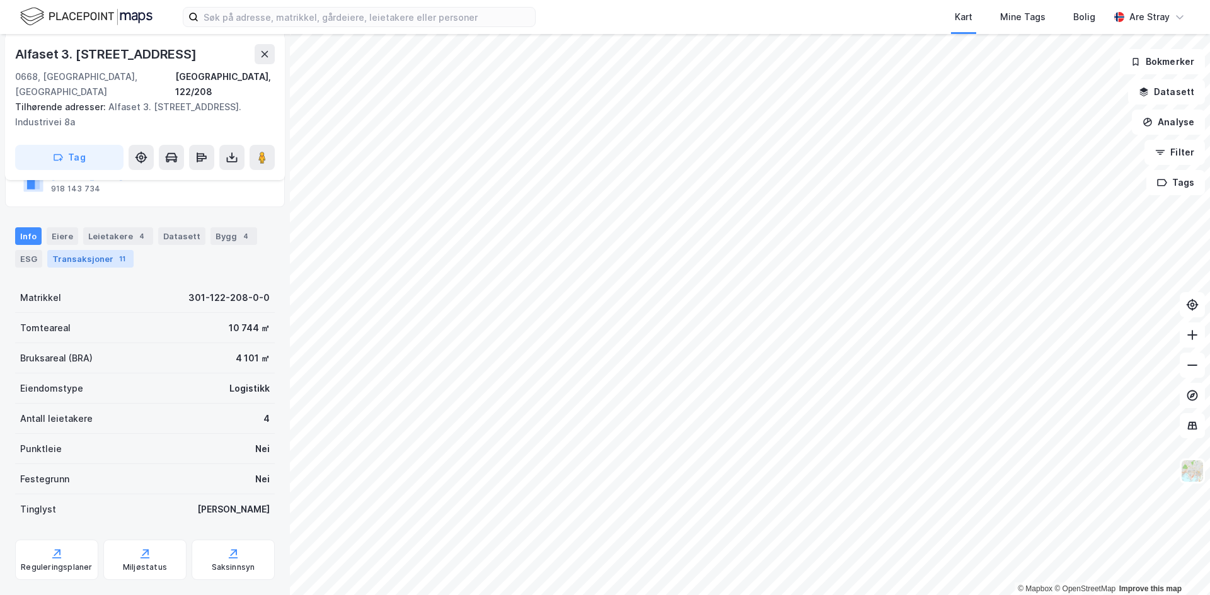
scroll to position [221, 0]
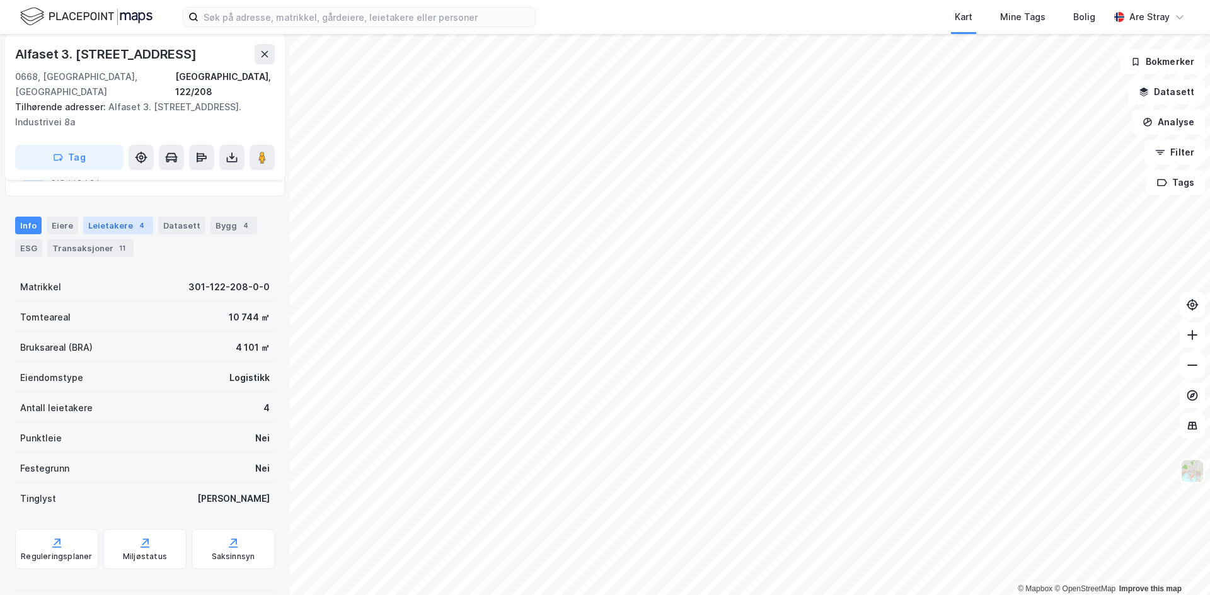
click at [128, 217] on div "Leietakere 4" at bounding box center [118, 226] width 70 height 18
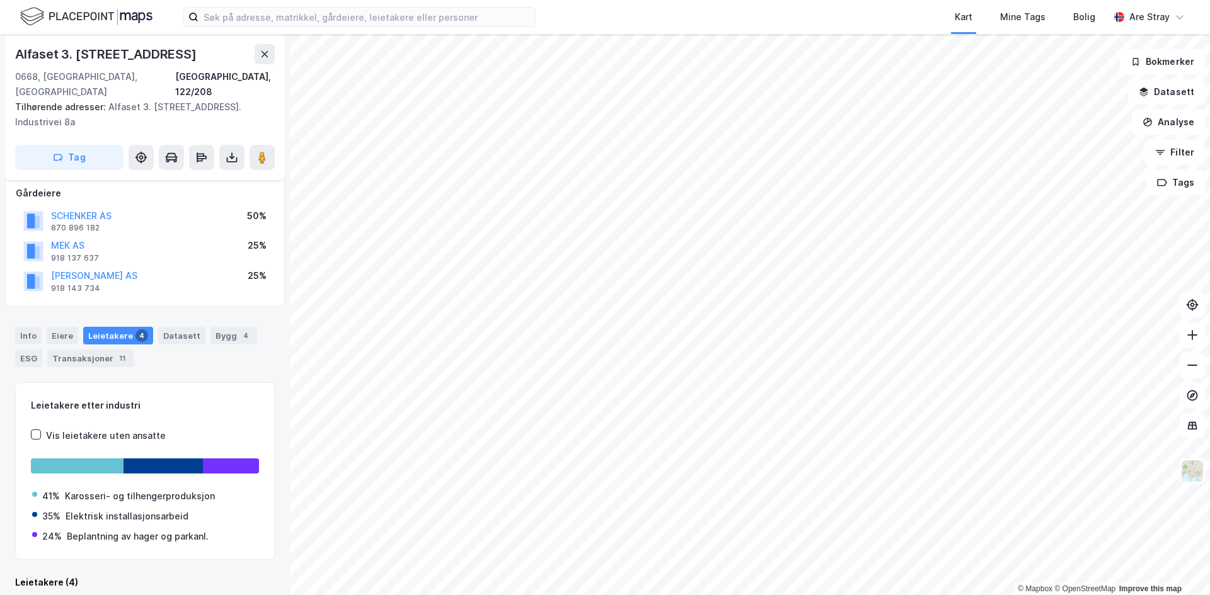
scroll to position [221, 0]
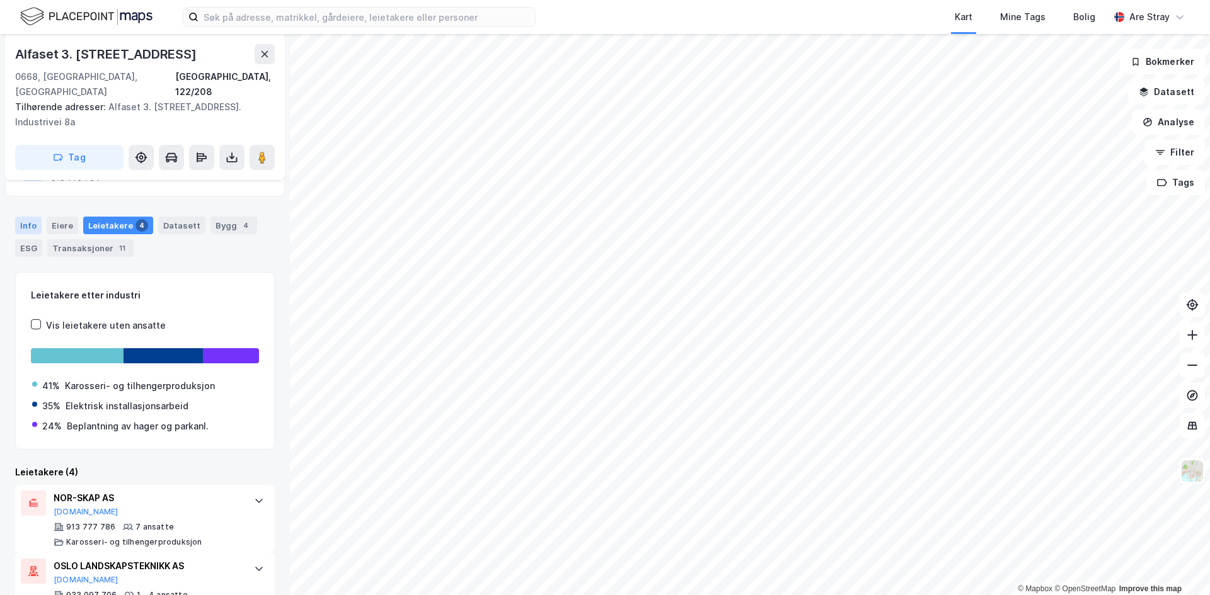
click at [30, 217] on div "Info" at bounding box center [28, 226] width 26 height 18
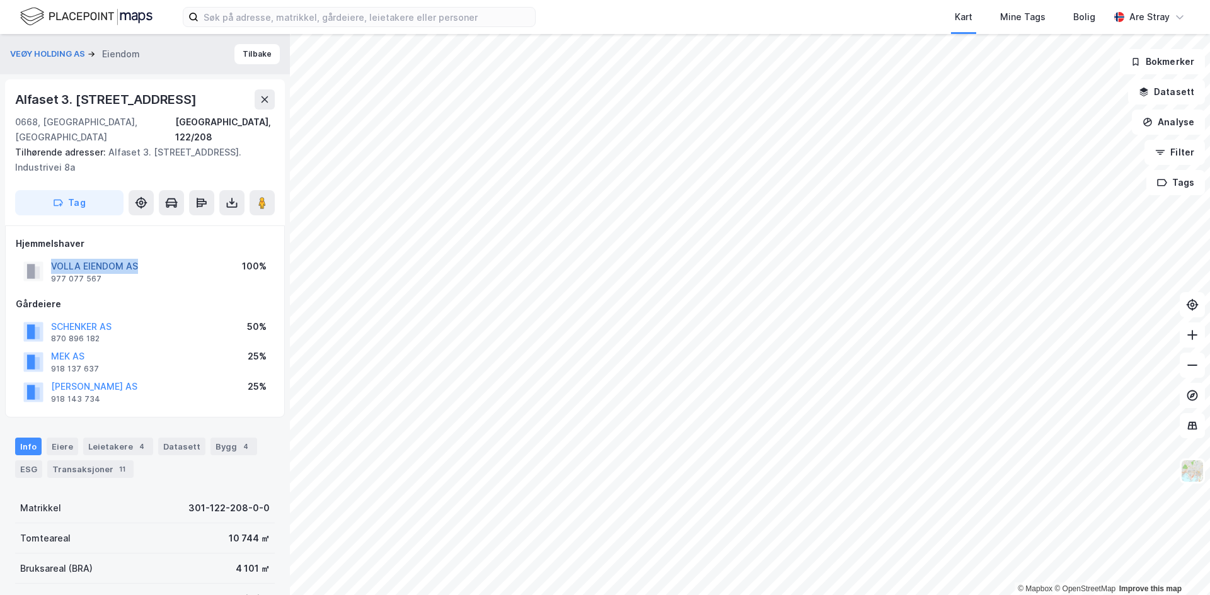
drag, startPoint x: 129, startPoint y: 253, endPoint x: 54, endPoint y: 251, distance: 75.0
click at [54, 256] on div "VOLLA EIENDOM AS 977 077 567 100%" at bounding box center [145, 271] width 258 height 30
copy button "VOLLA EIENDOM AS"
click at [556, 29] on div "Kart Mine Tags Bolig Are Stray" at bounding box center [605, 17] width 1210 height 34
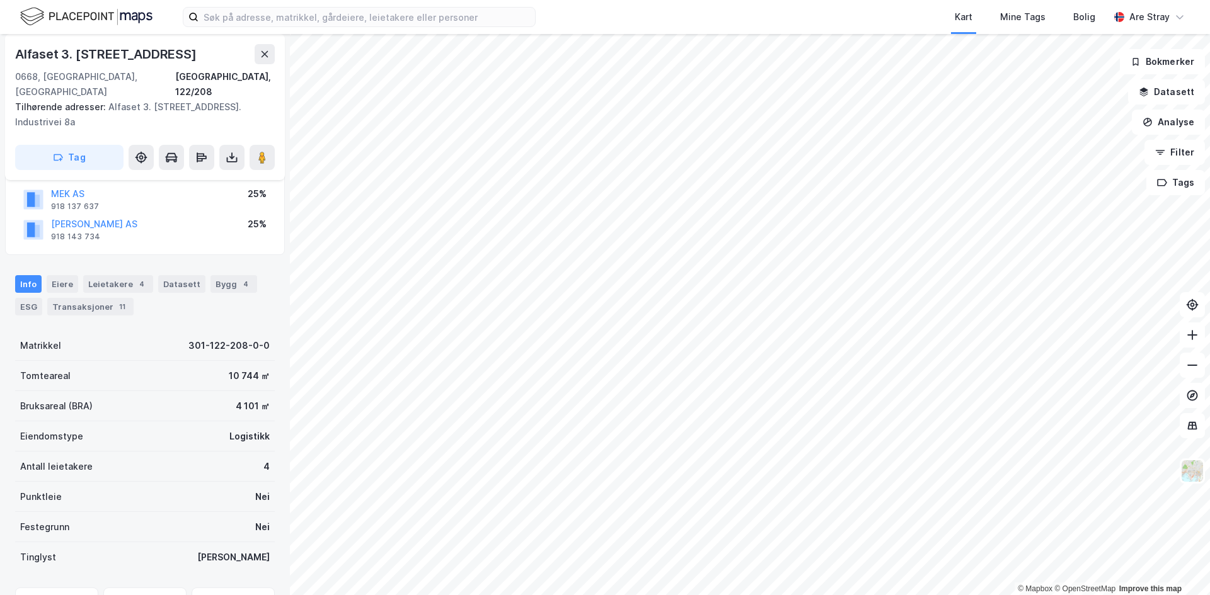
scroll to position [221, 0]
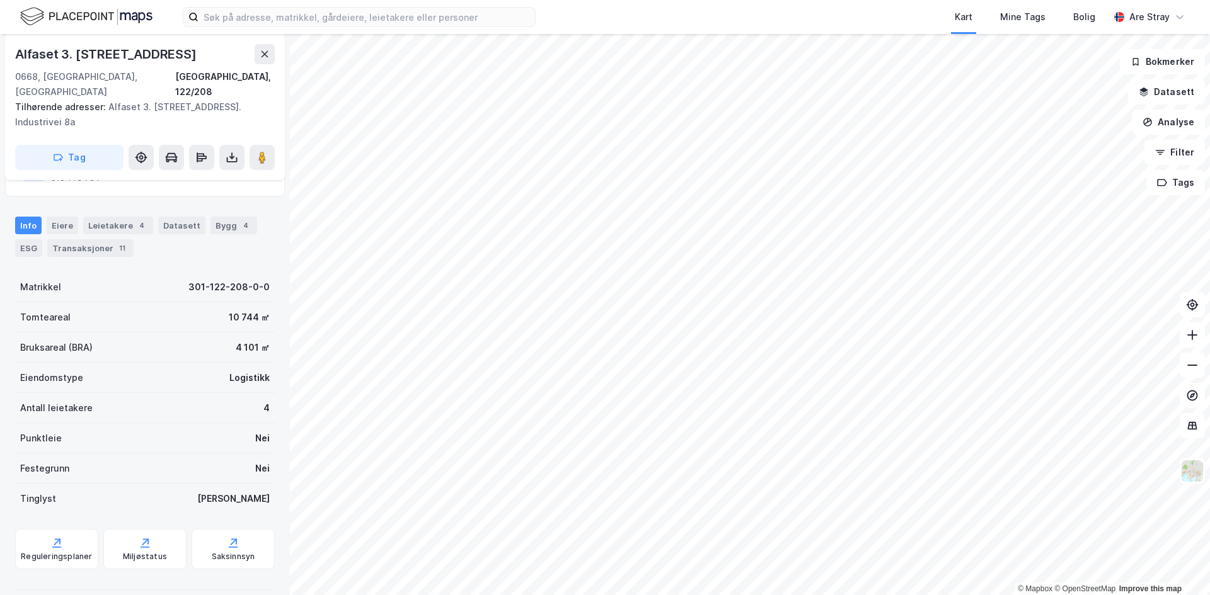
click at [152, 393] on div "Antall leietakere 4" at bounding box center [145, 408] width 260 height 30
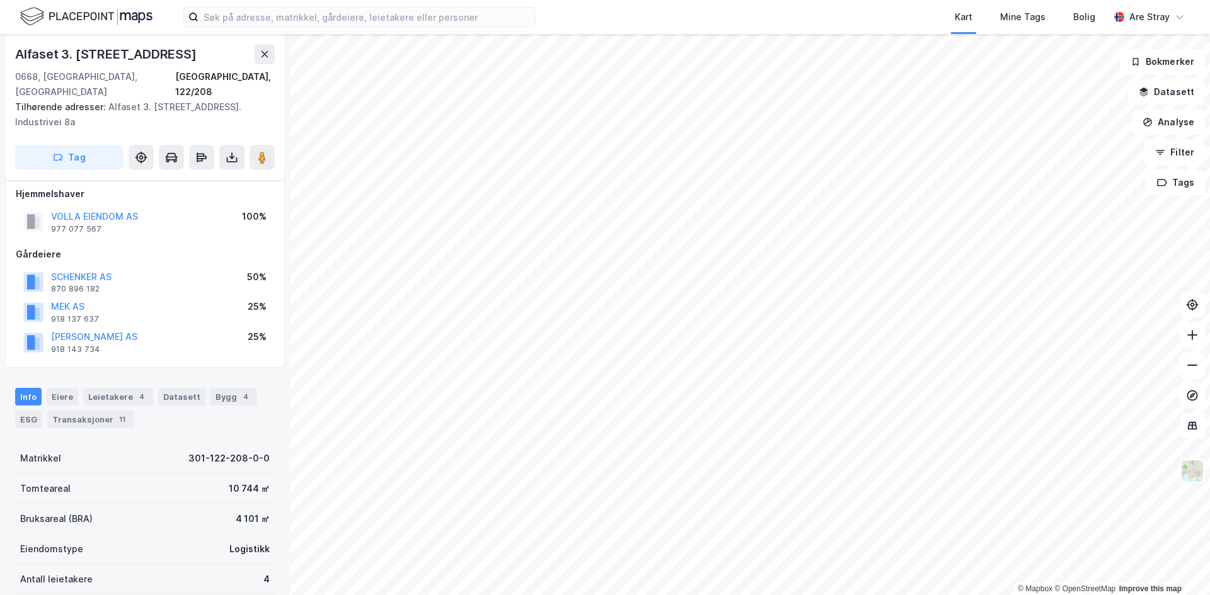
scroll to position [32, 0]
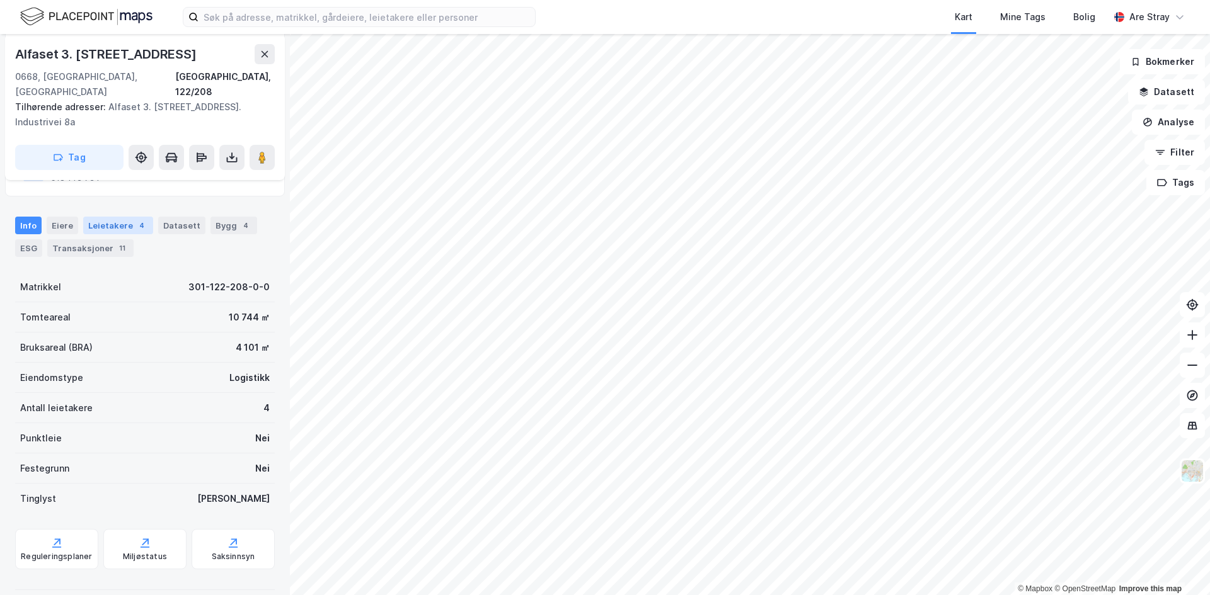
click at [100, 217] on div "Leietakere 4" at bounding box center [118, 226] width 70 height 18
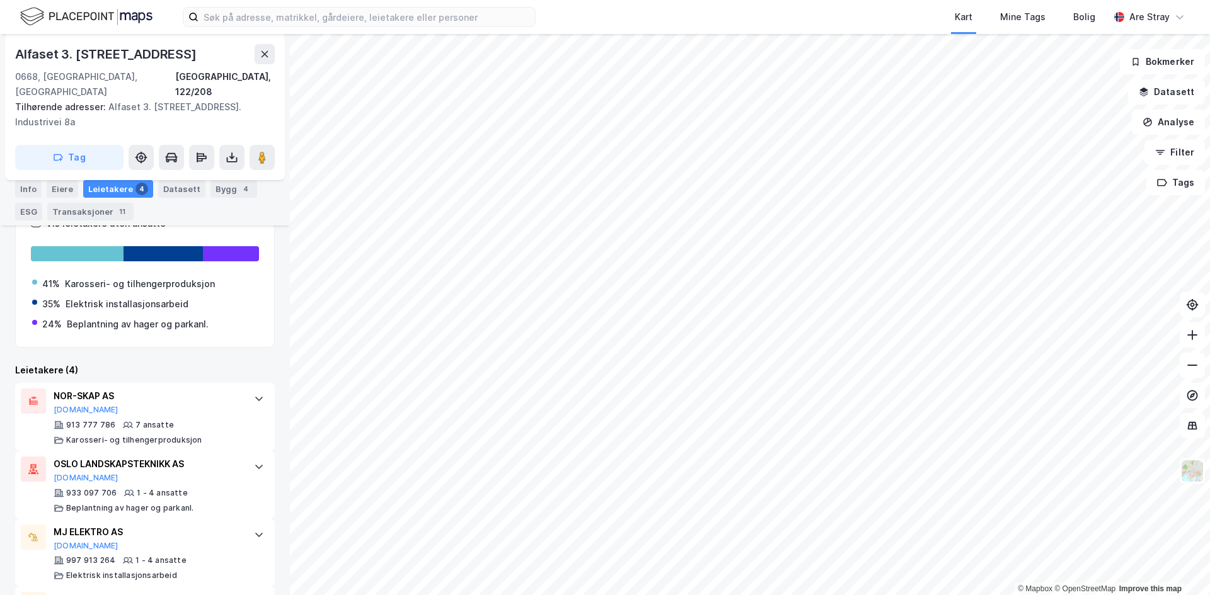
scroll to position [383, 0]
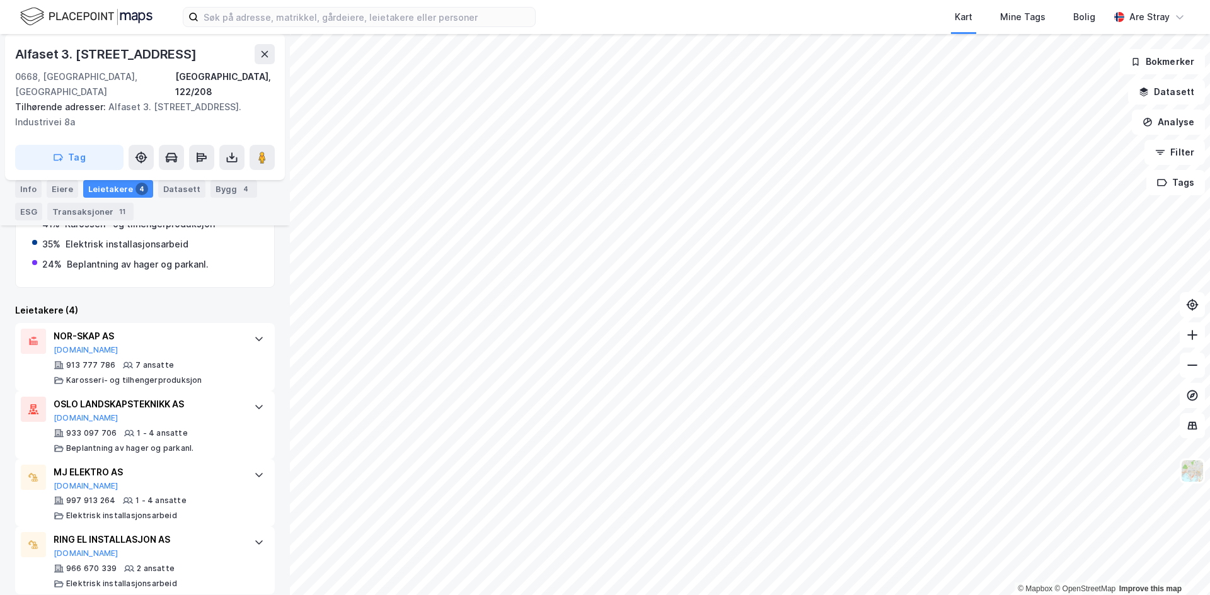
click at [179, 303] on div "Leietakere (4)" at bounding box center [145, 310] width 260 height 15
click at [200, 213] on div "Info Eiere Leietakere 4 Datasett Bygg 4 ESG Transaksjoner 11" at bounding box center [145, 200] width 260 height 40
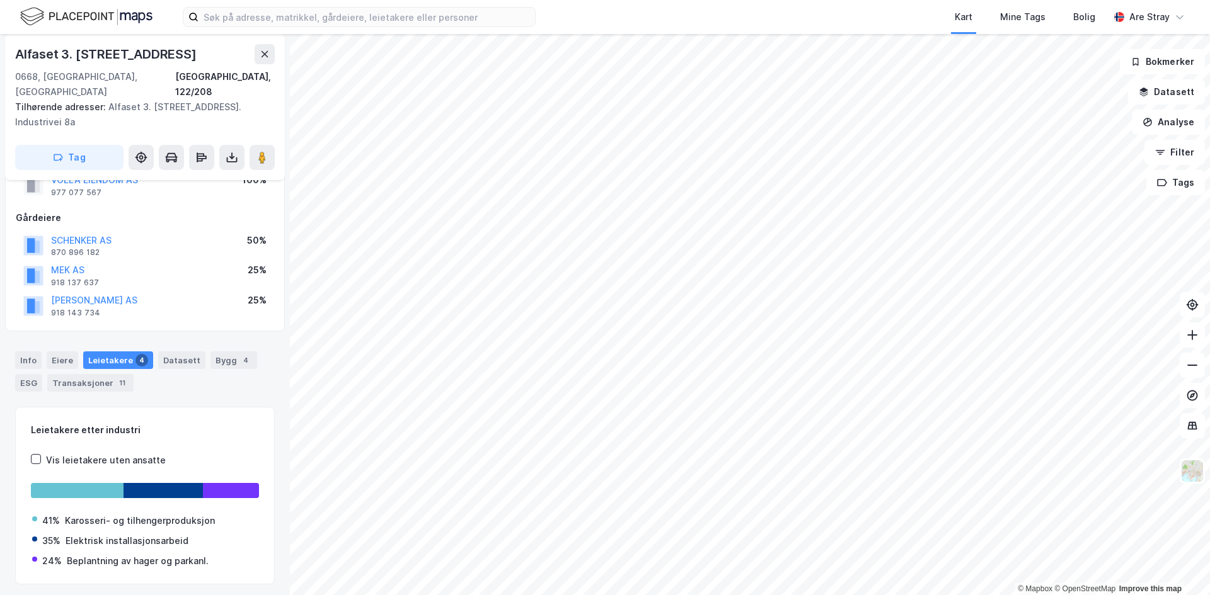
scroll to position [68, 0]
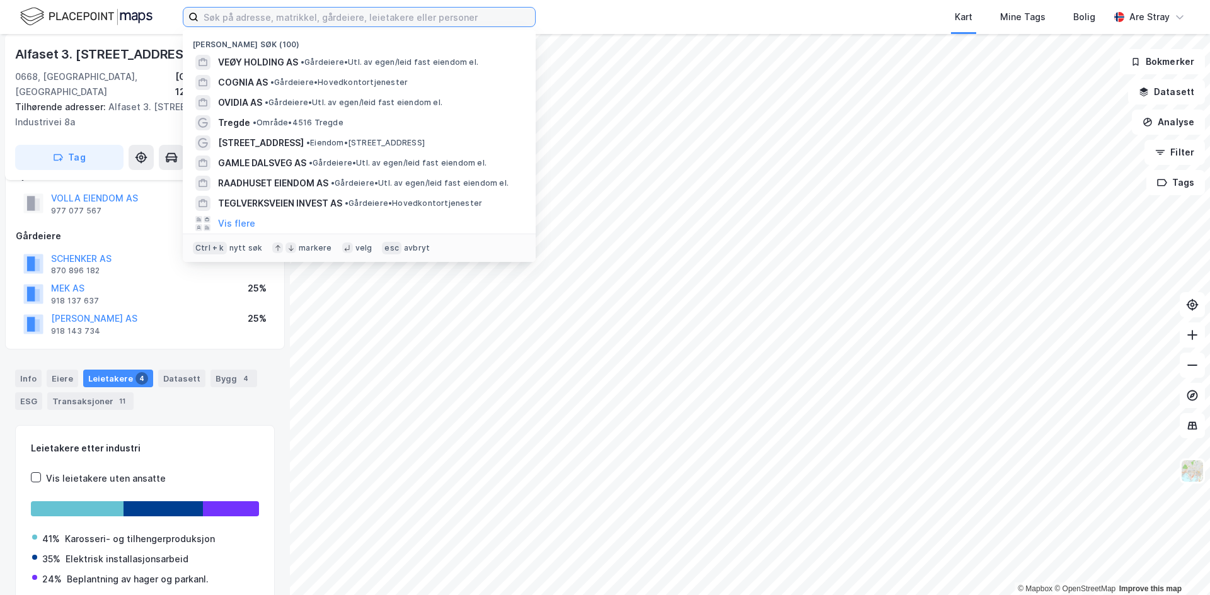
click at [395, 20] on input at bounding box center [366, 17] width 336 height 19
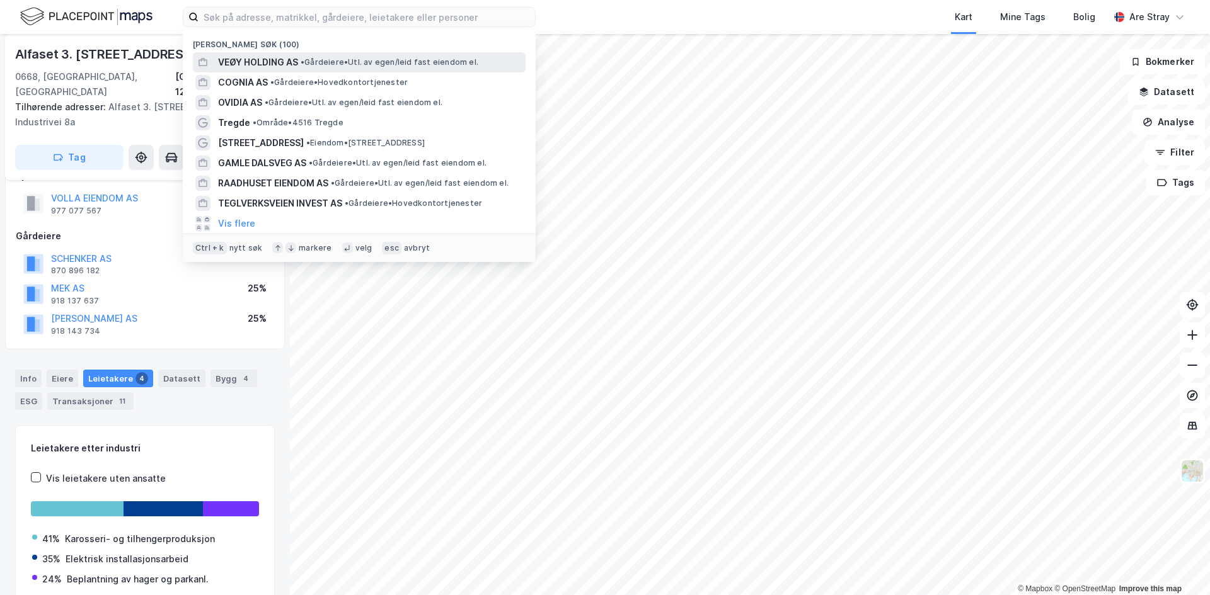
click at [340, 57] on span "• Gårdeiere • Utl. av egen/leid fast eiendom el." at bounding box center [390, 62] width 178 height 10
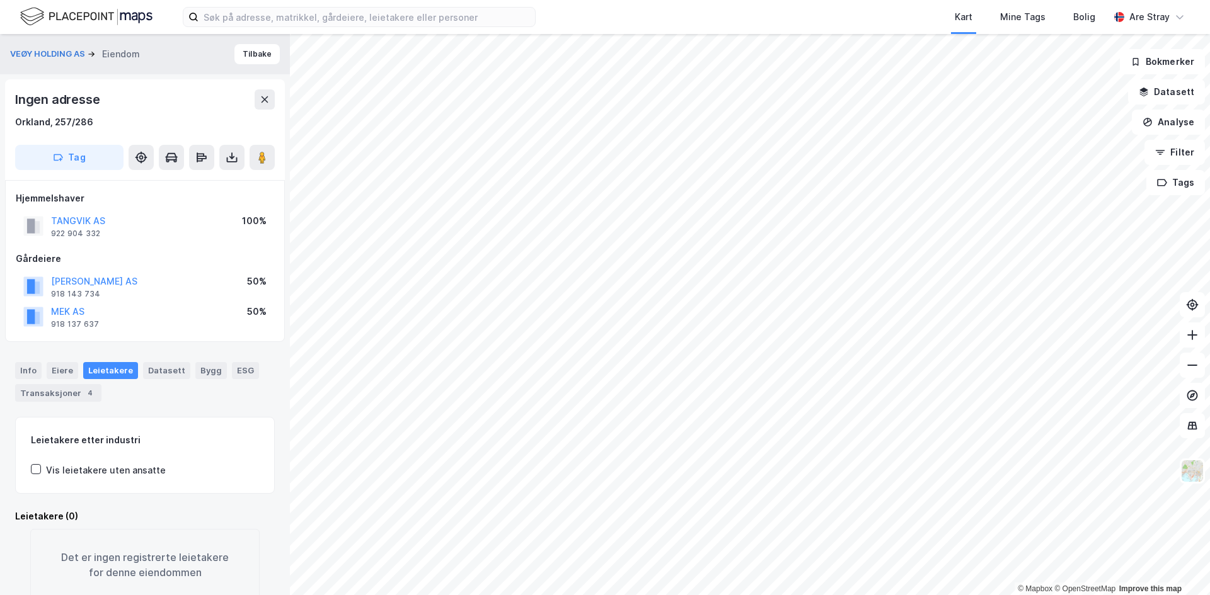
scroll to position [36, 0]
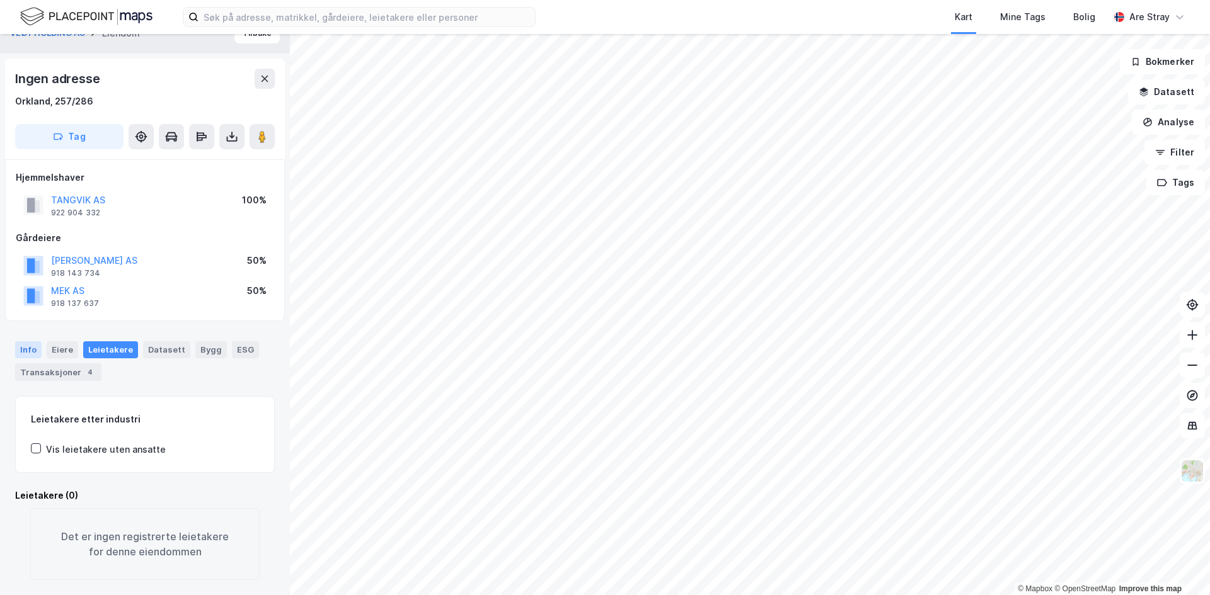
click at [28, 342] on div "Info" at bounding box center [28, 350] width 26 height 16
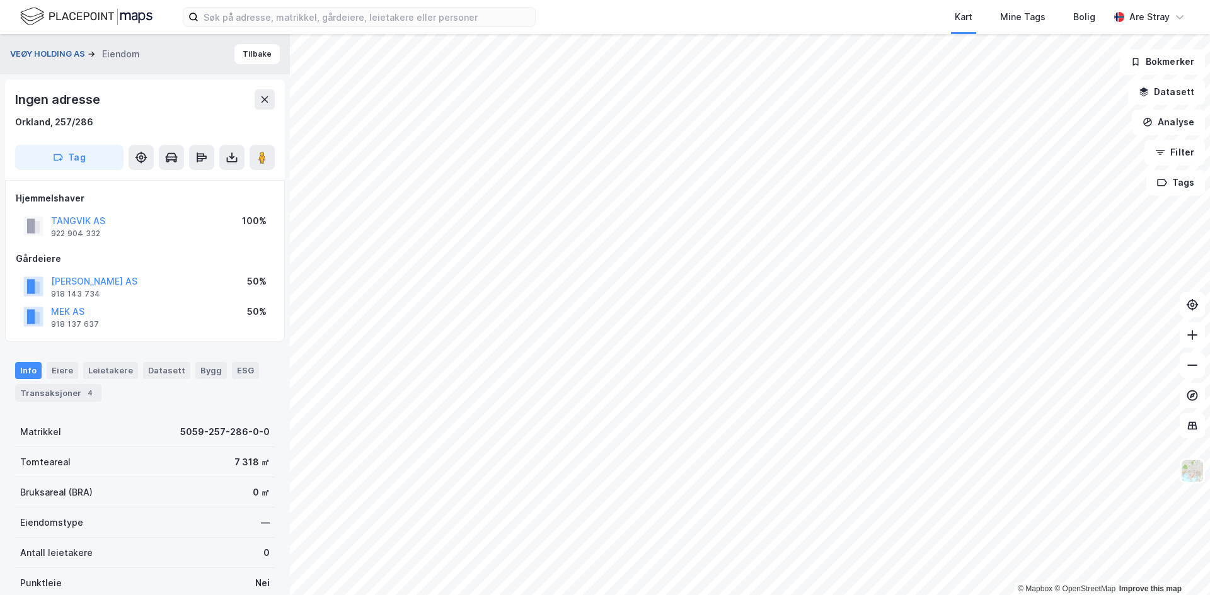
click at [56, 57] on button "VEØY HOLDING AS" at bounding box center [49, 54] width 78 height 13
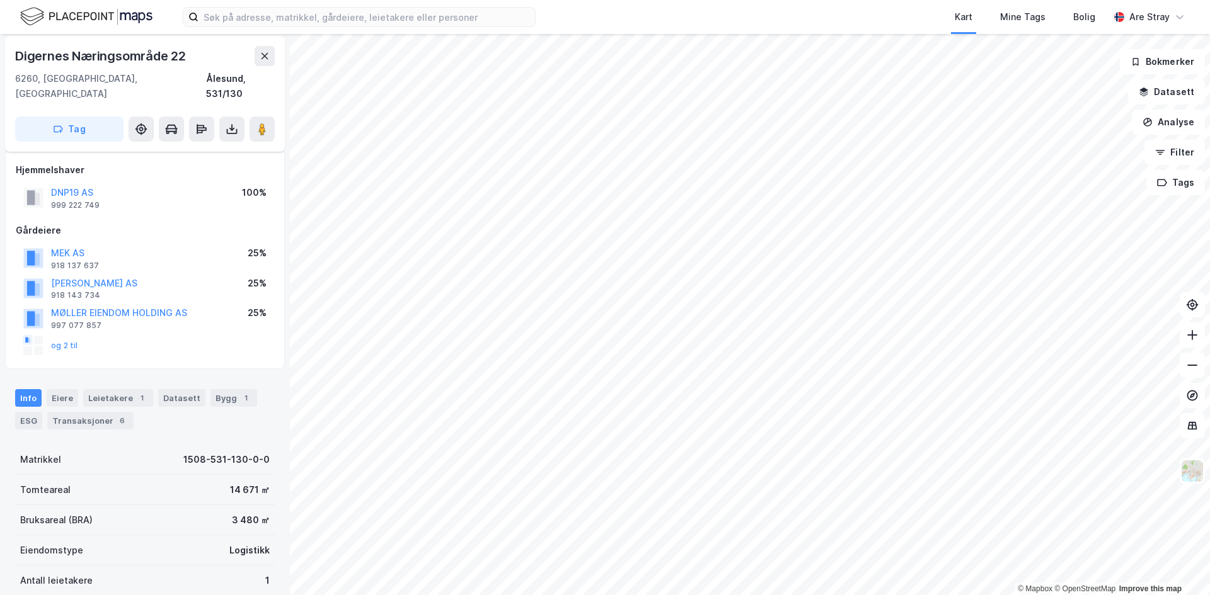
scroll to position [64, 0]
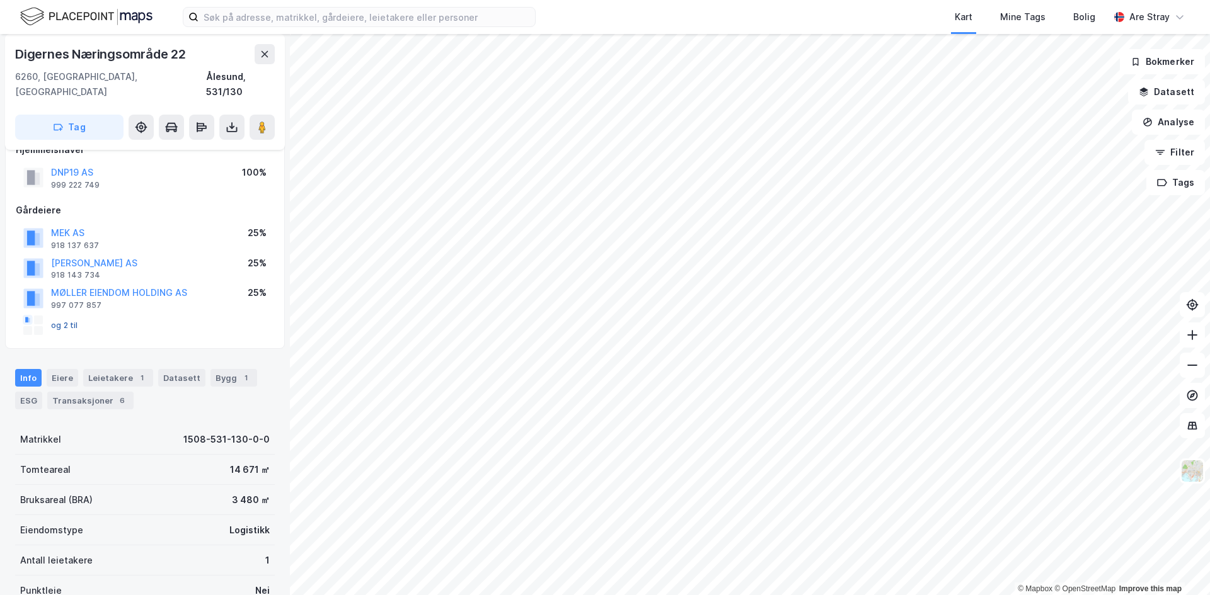
click at [0, 0] on button "og 2 til" at bounding box center [0, 0] width 0 height 0
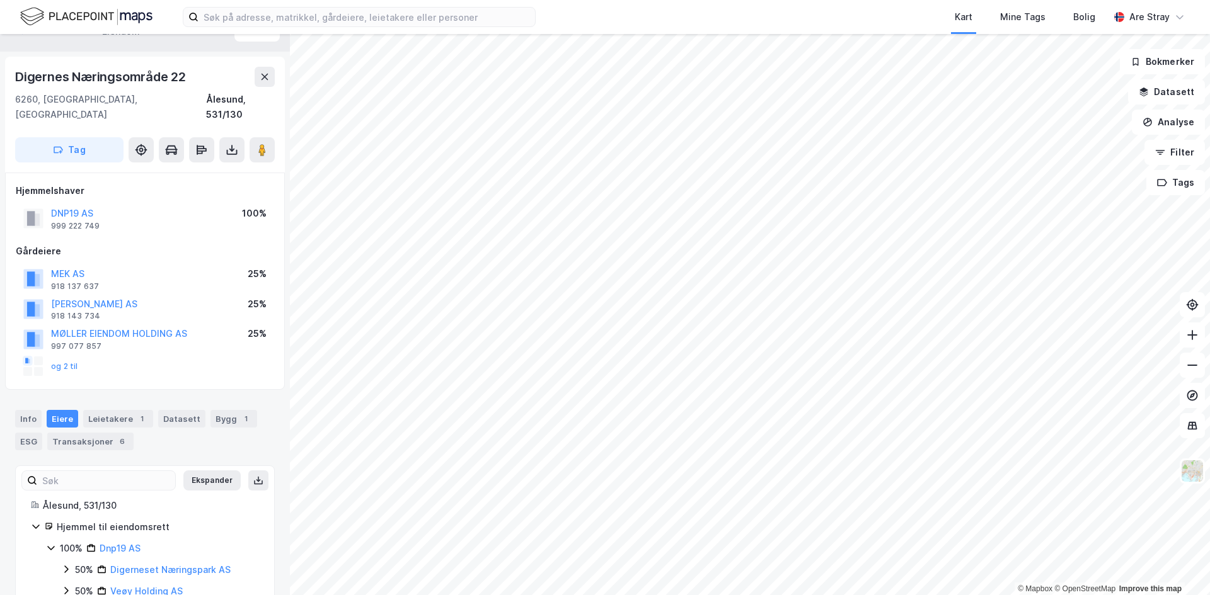
scroll to position [42, 0]
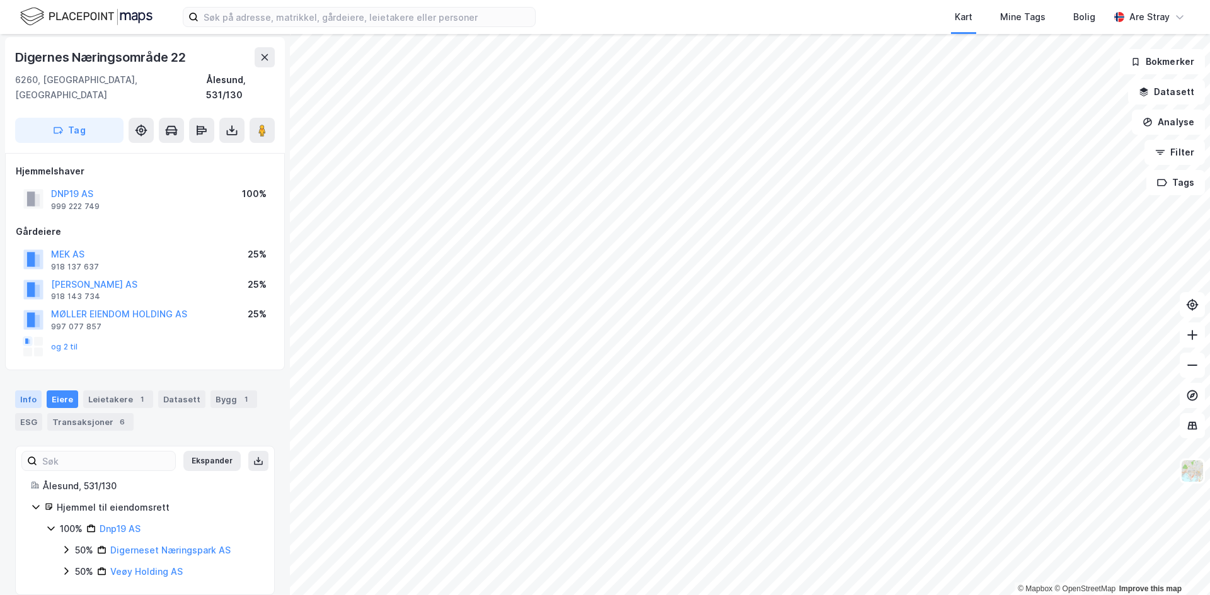
click at [31, 391] on div "Info" at bounding box center [28, 400] width 26 height 18
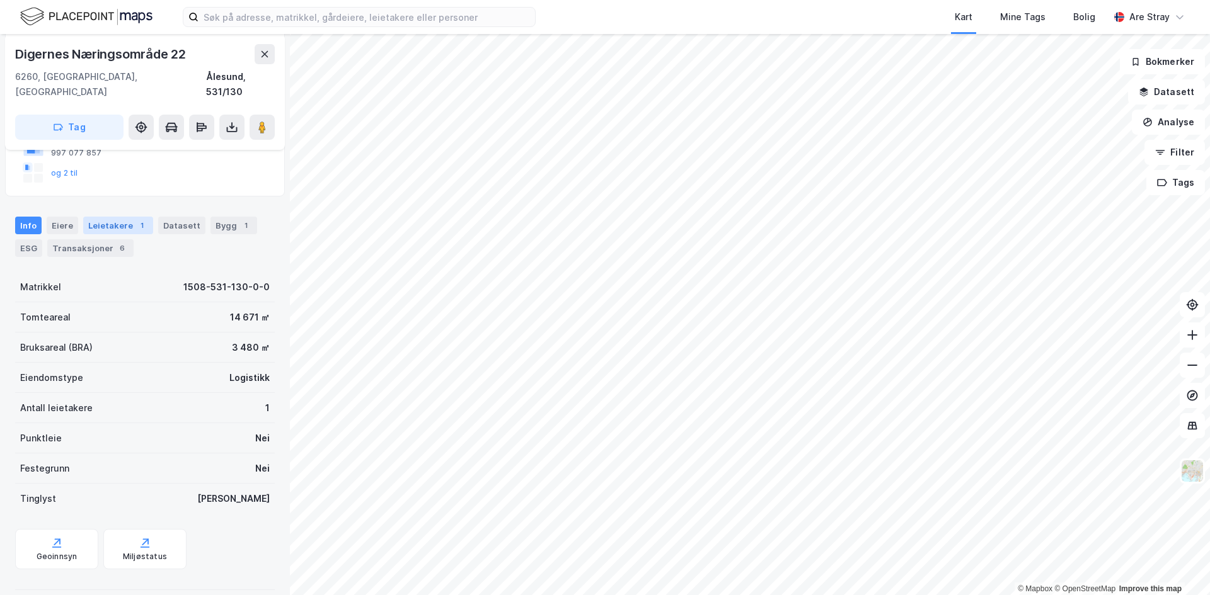
click at [139, 219] on div "1" at bounding box center [141, 225] width 13 height 13
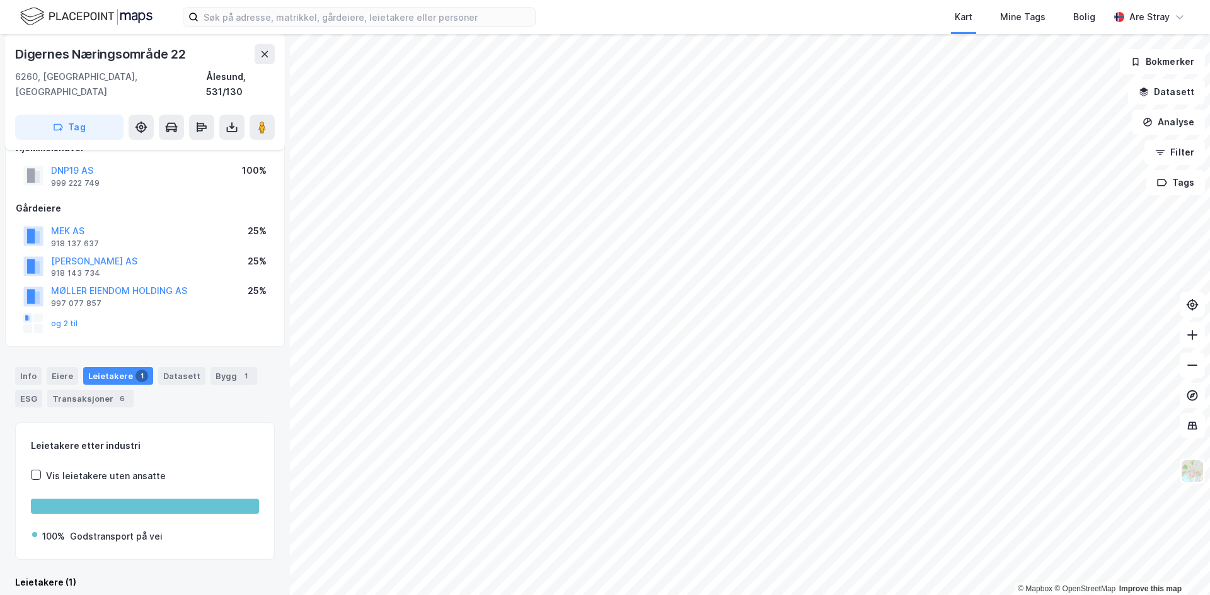
scroll to position [134, 0]
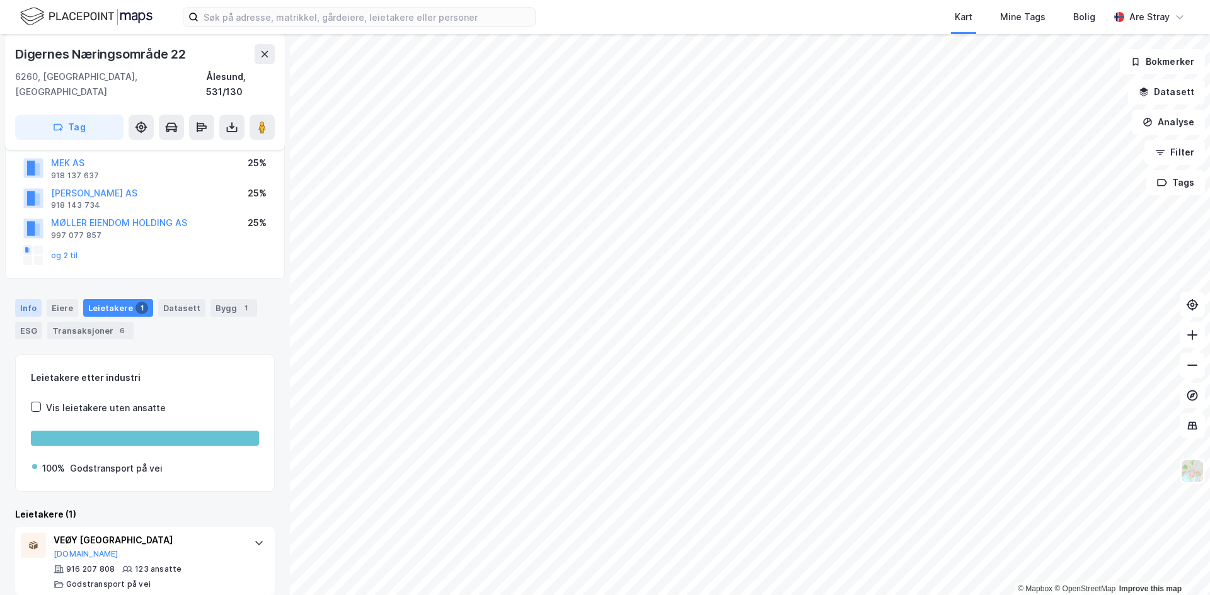
click at [27, 299] on div "Info" at bounding box center [28, 308] width 26 height 18
